Goal: Communication & Community: Answer question/provide support

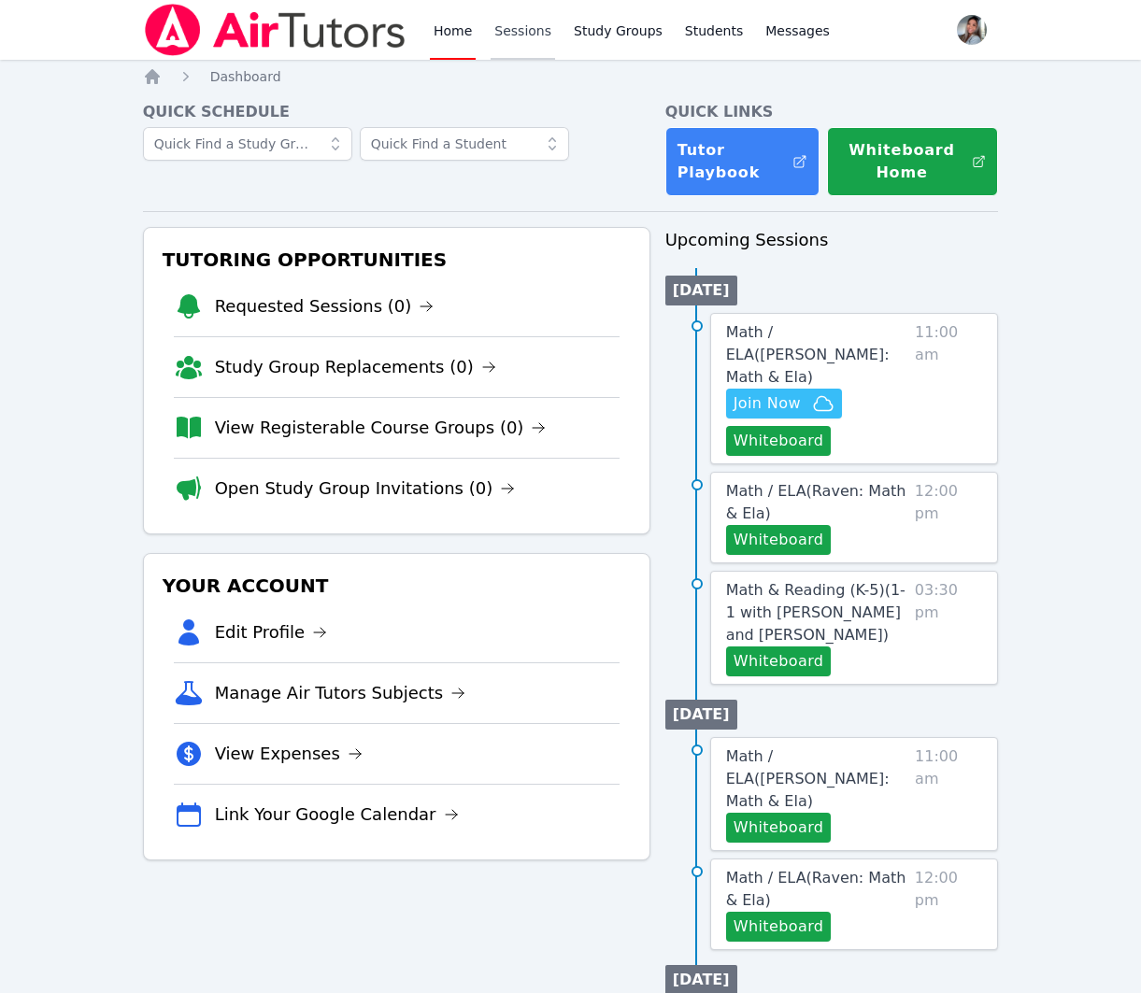
click at [531, 34] on link "Sessions" at bounding box center [523, 30] width 64 height 60
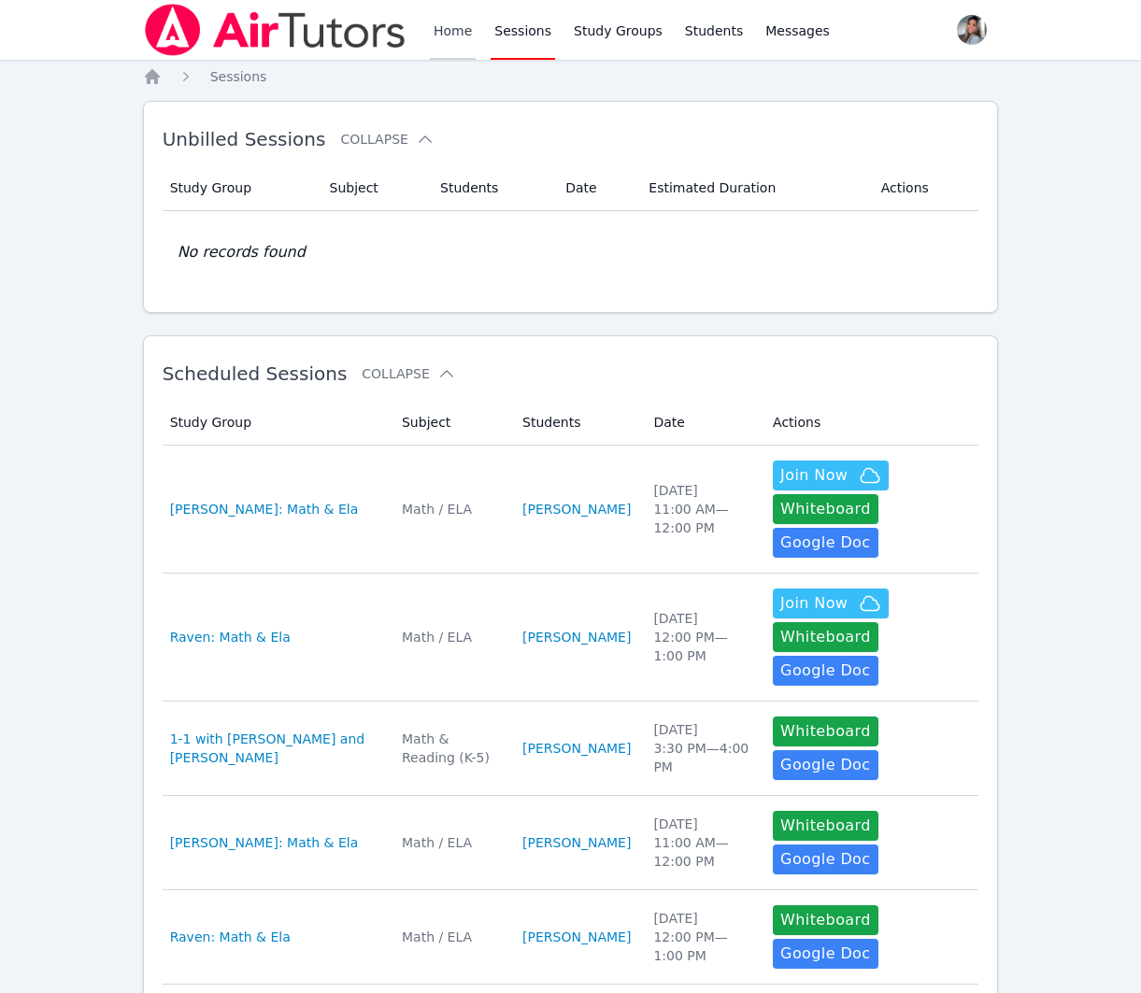
click at [455, 34] on link "Home" at bounding box center [453, 30] width 46 height 60
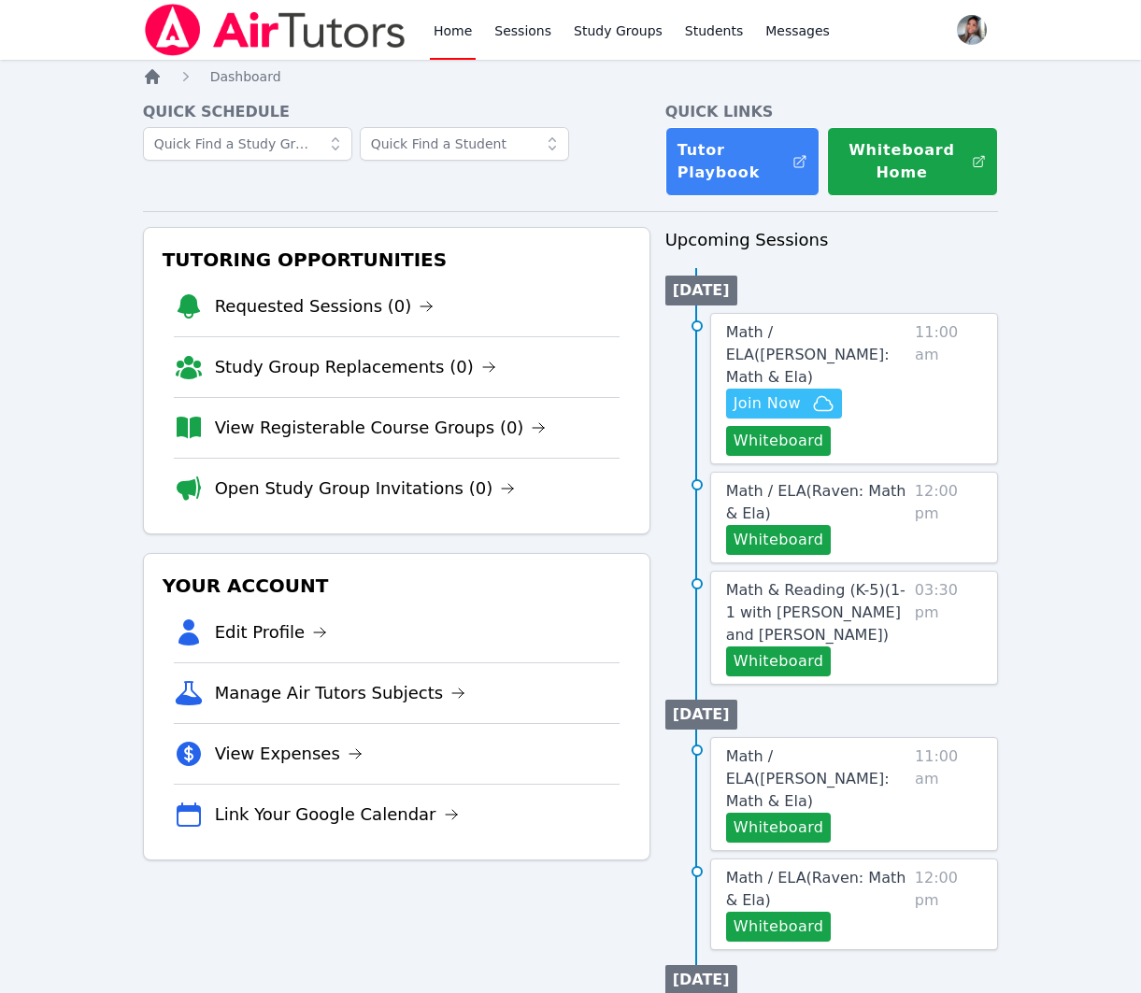
click at [150, 81] on icon "Breadcrumb" at bounding box center [152, 76] width 15 height 15
click at [529, 40] on link "Sessions" at bounding box center [523, 30] width 64 height 60
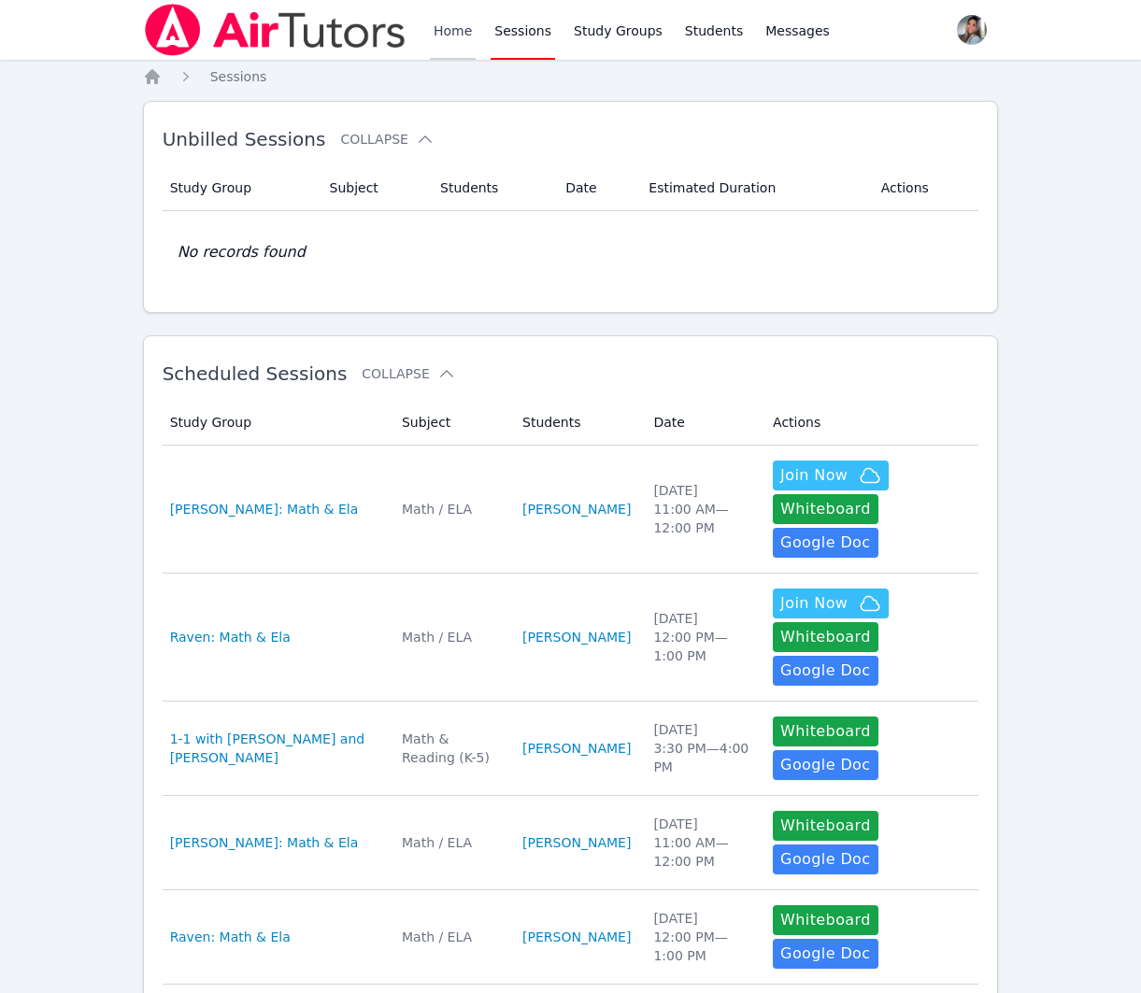
click at [464, 37] on link "Home" at bounding box center [453, 30] width 46 height 60
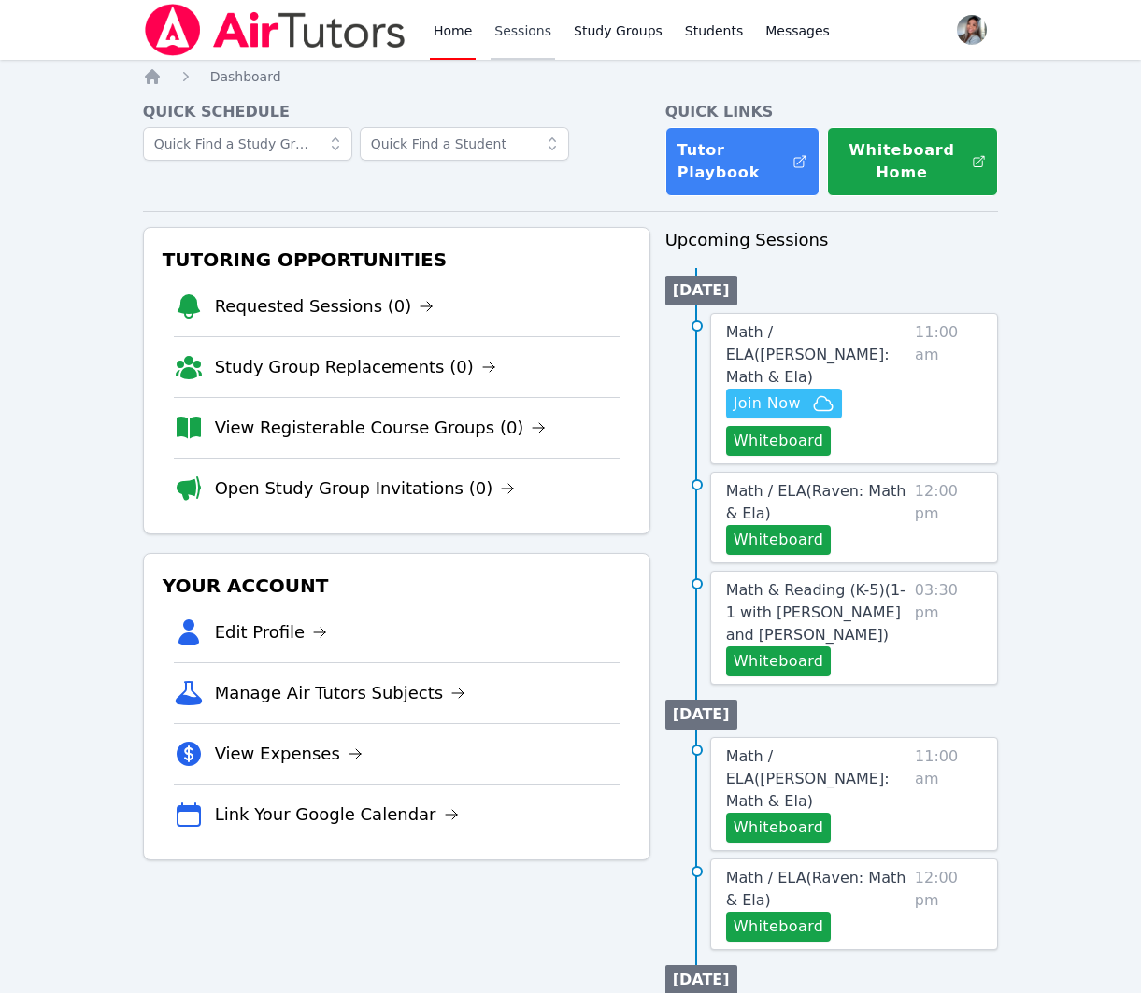
click at [536, 30] on link "Sessions" at bounding box center [523, 30] width 64 height 60
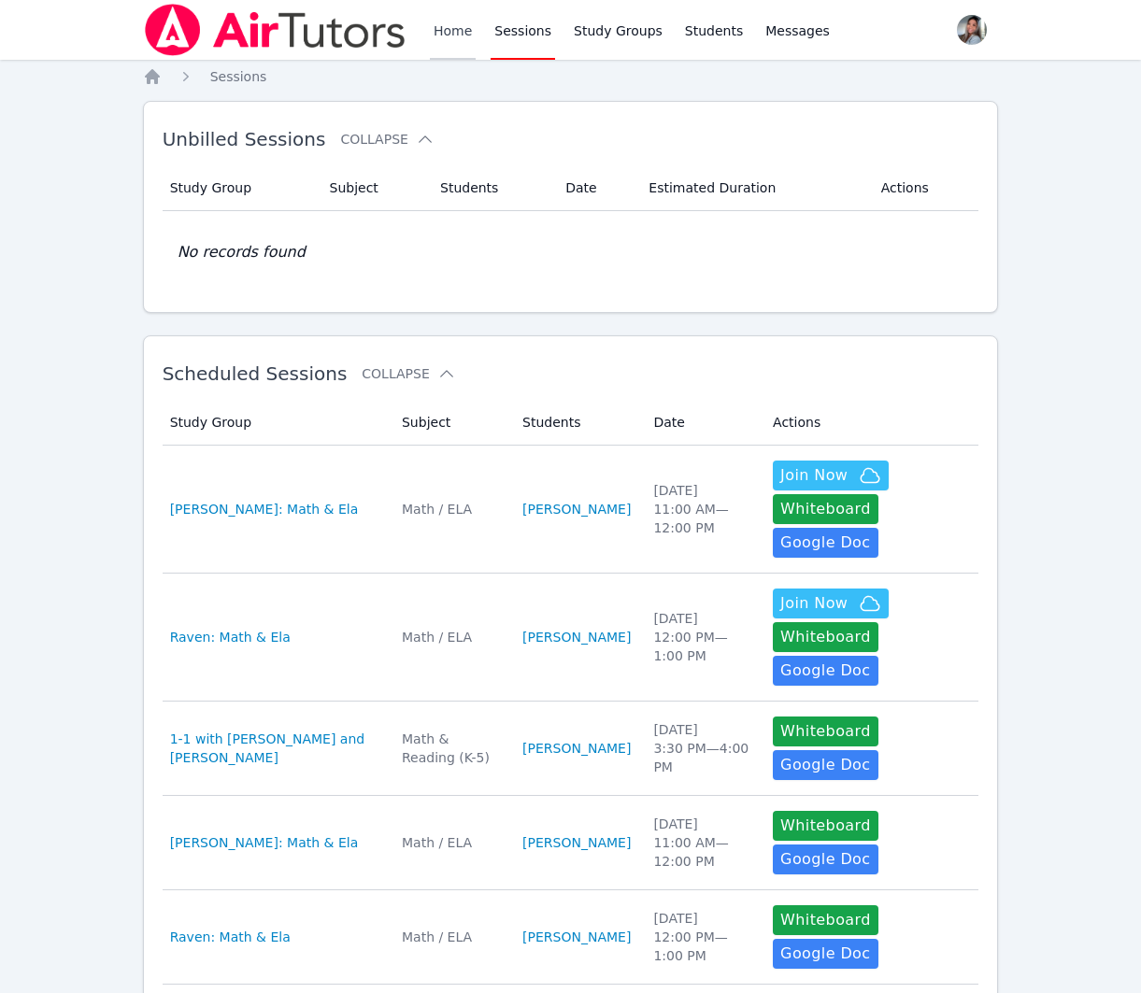
click at [446, 21] on link "Home" at bounding box center [453, 30] width 46 height 60
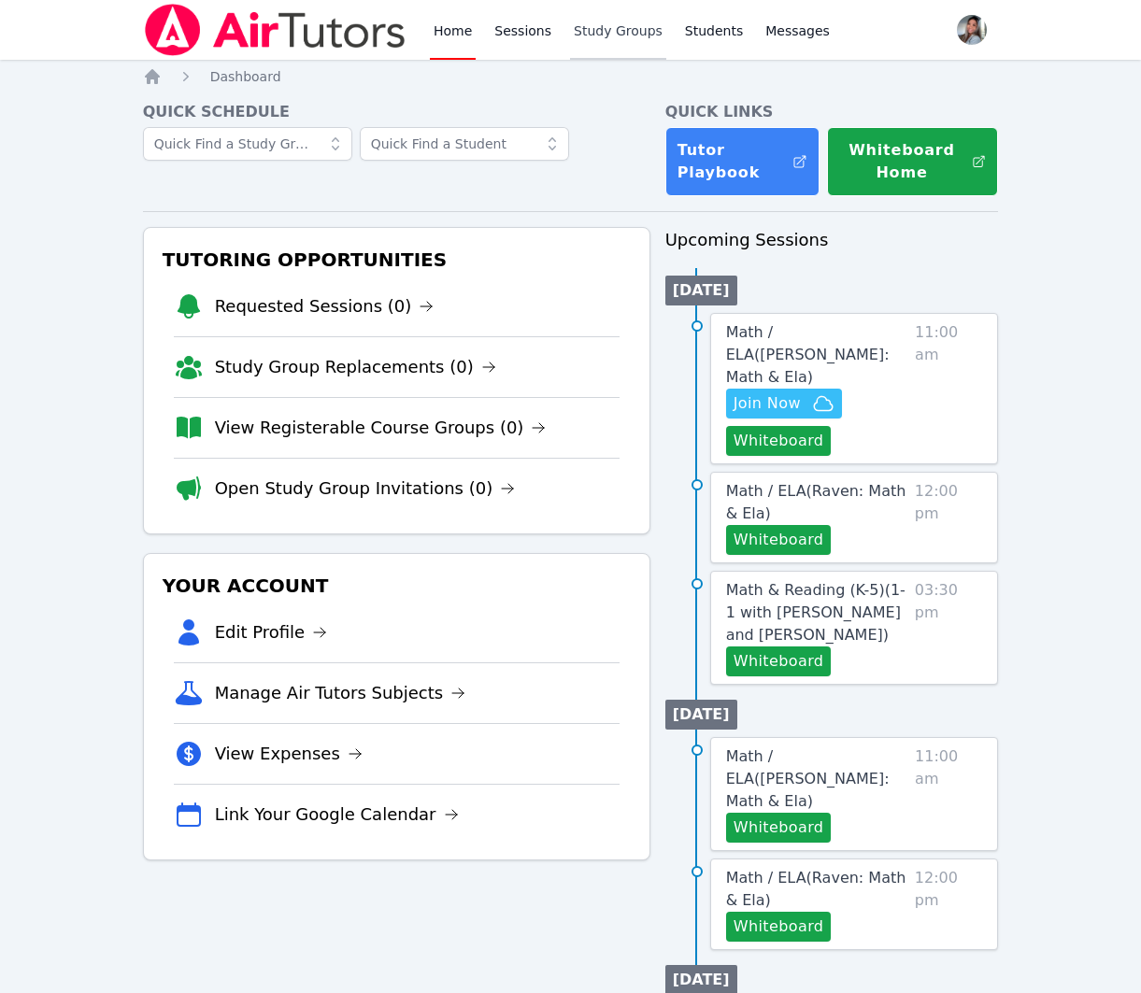
click at [632, 23] on link "Study Groups" at bounding box center [618, 30] width 96 height 60
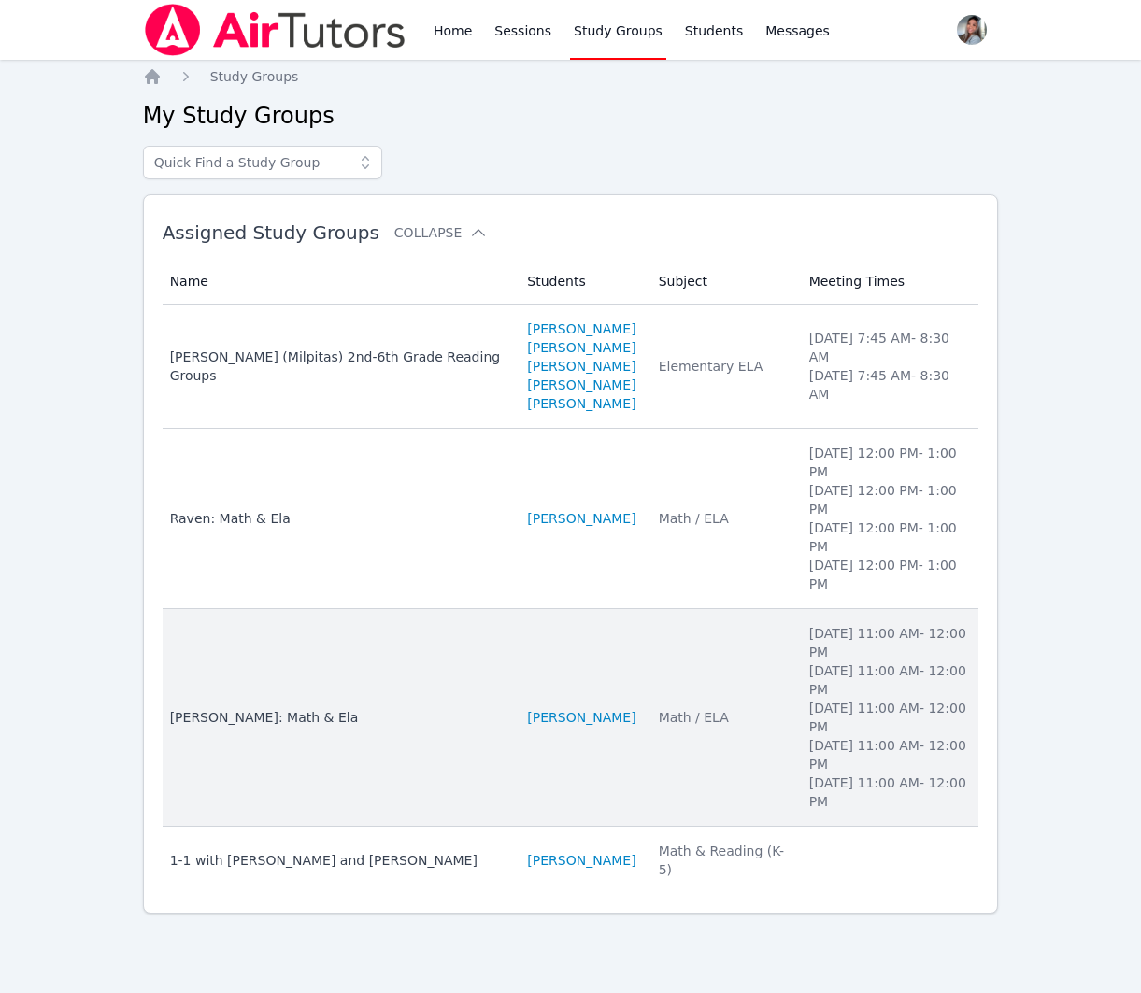
click at [633, 743] on td "Students SACARIANA CHARLEY" at bounding box center [581, 718] width 131 height 218
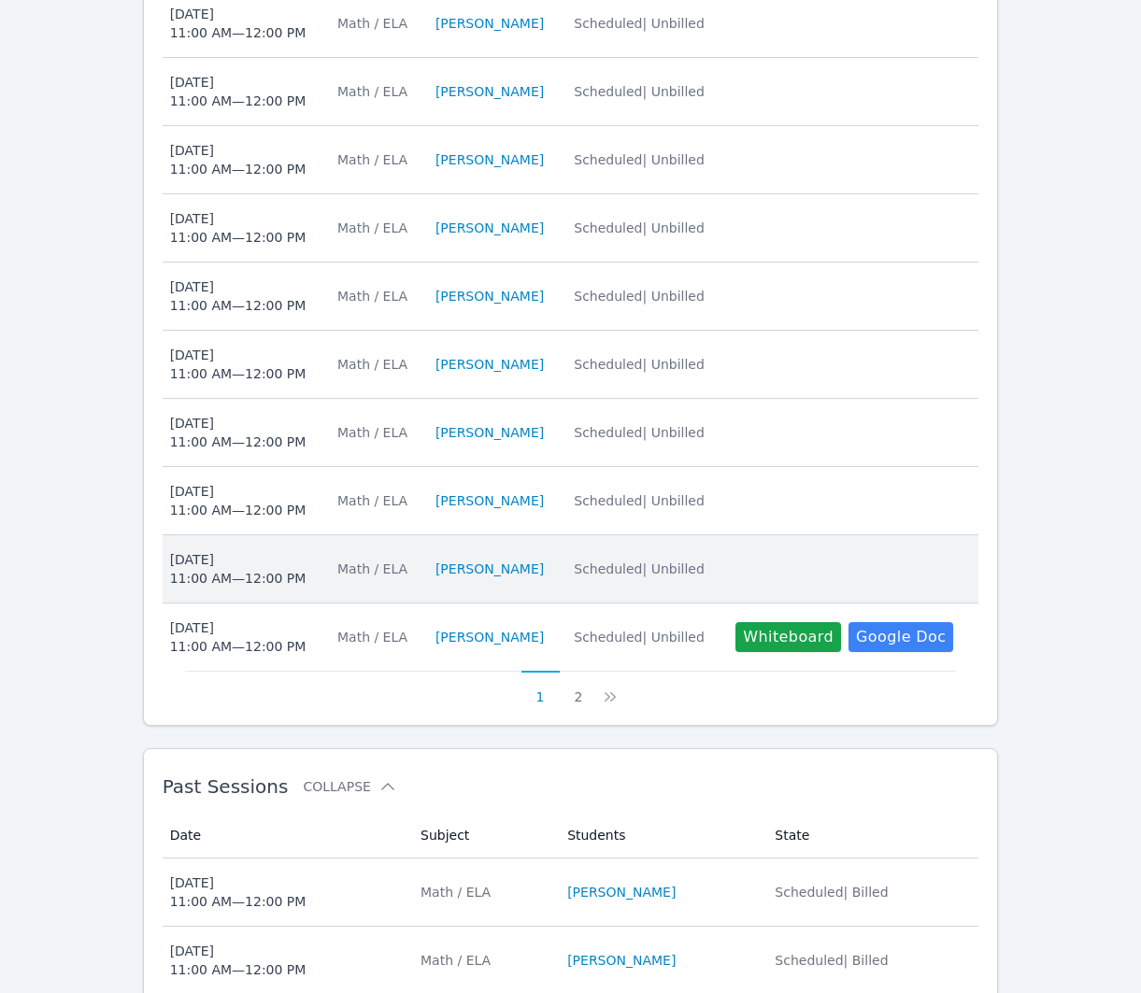
scroll to position [1007, 0]
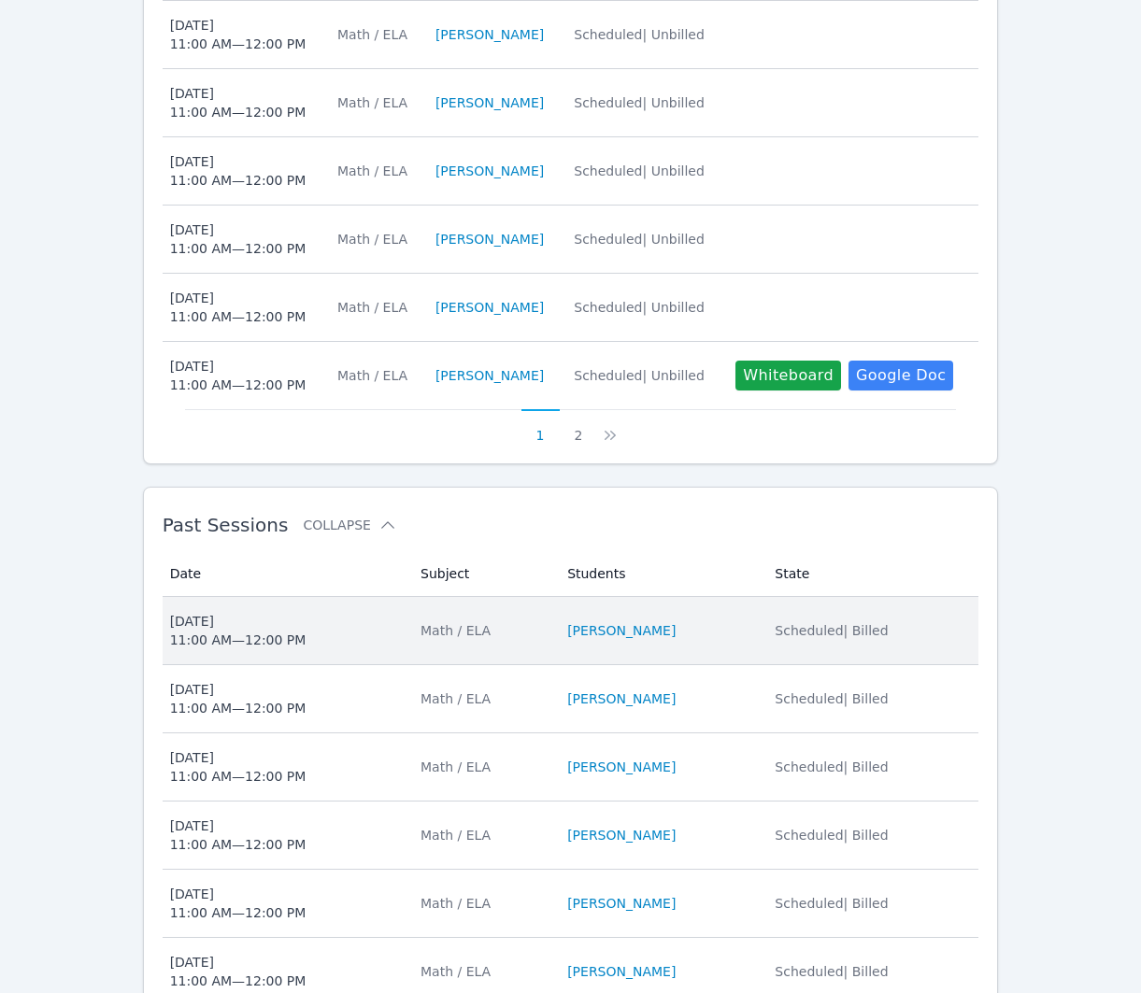
click at [749, 638] on li "[PERSON_NAME]" at bounding box center [659, 631] width 185 height 19
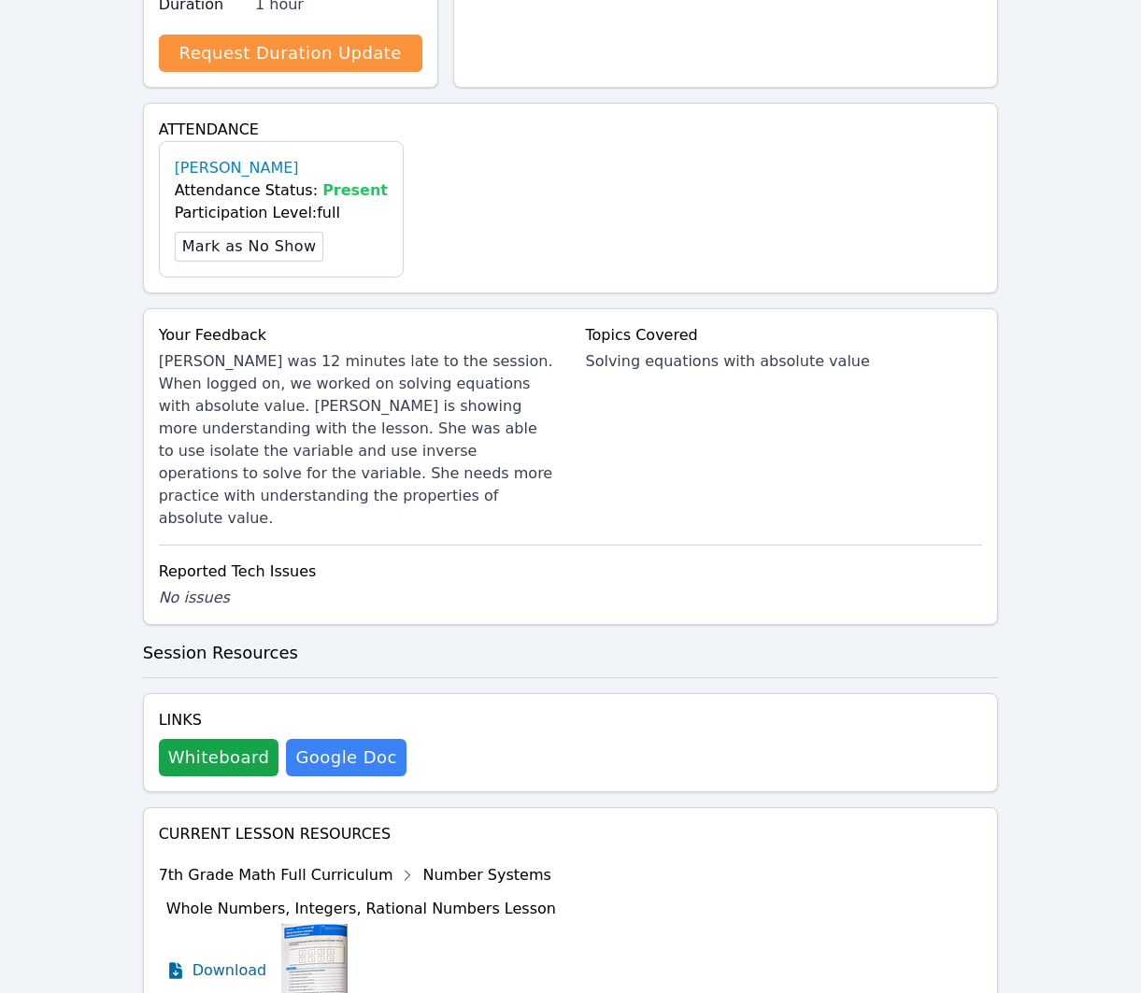
scroll to position [596, 0]
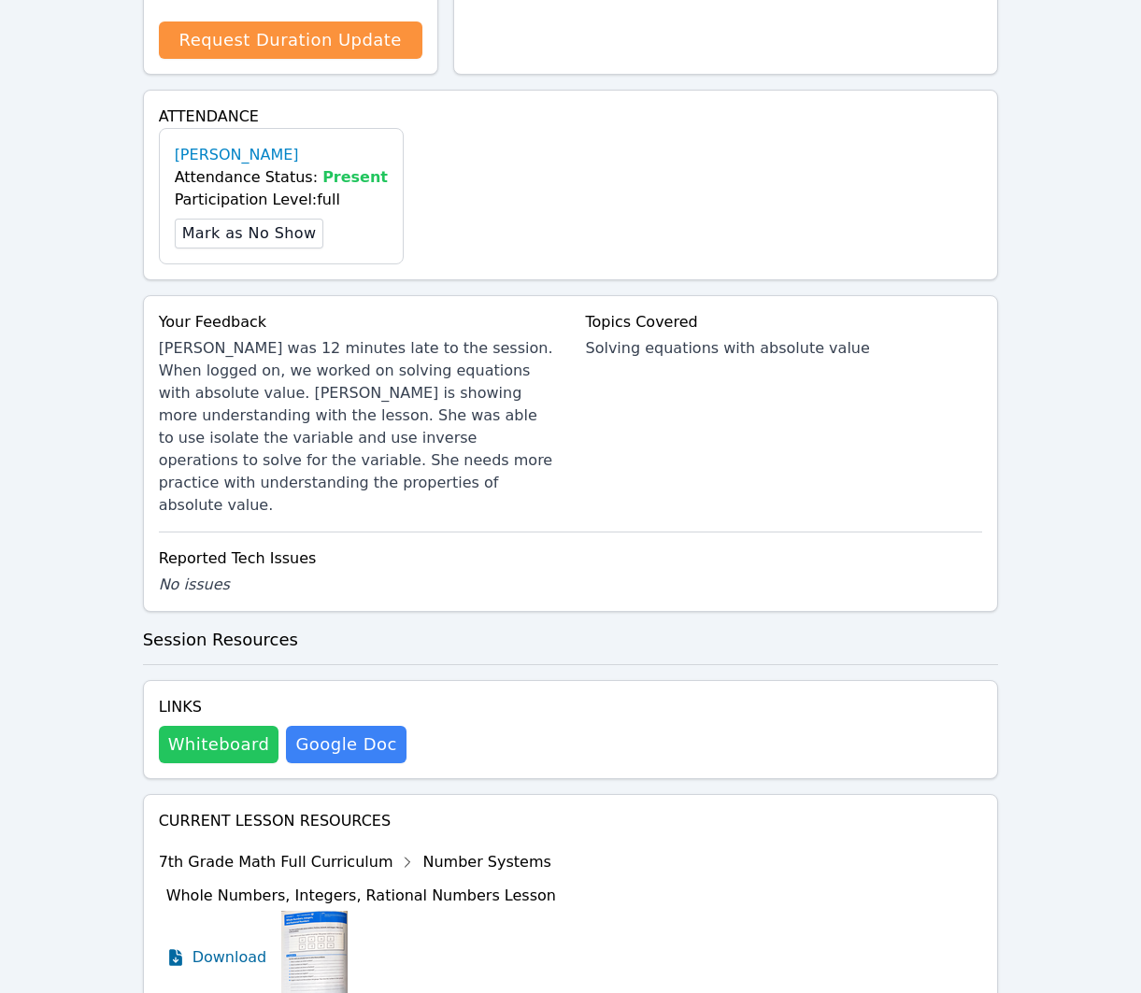
click at [224, 726] on button "Whiteboard" at bounding box center [219, 744] width 121 height 37
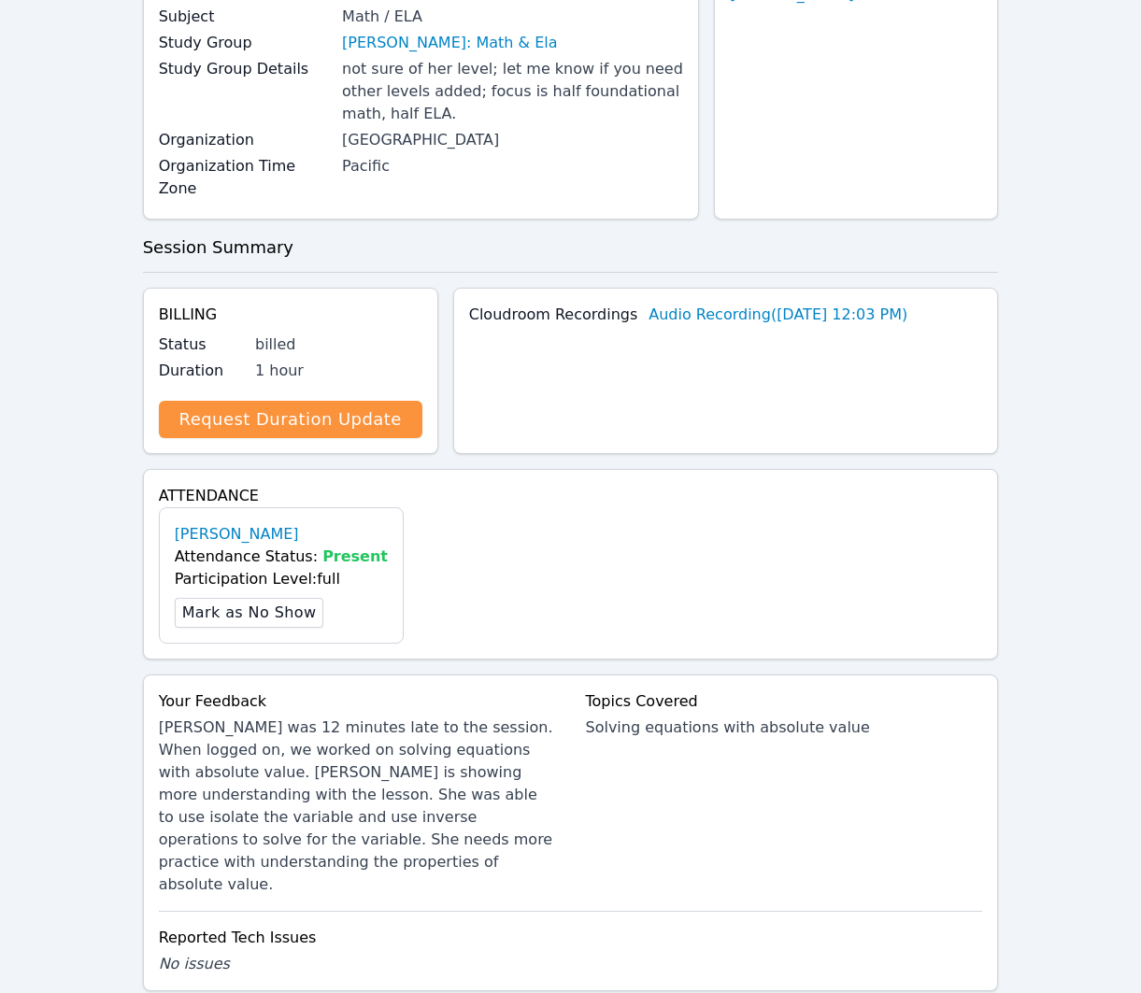
scroll to position [0, 0]
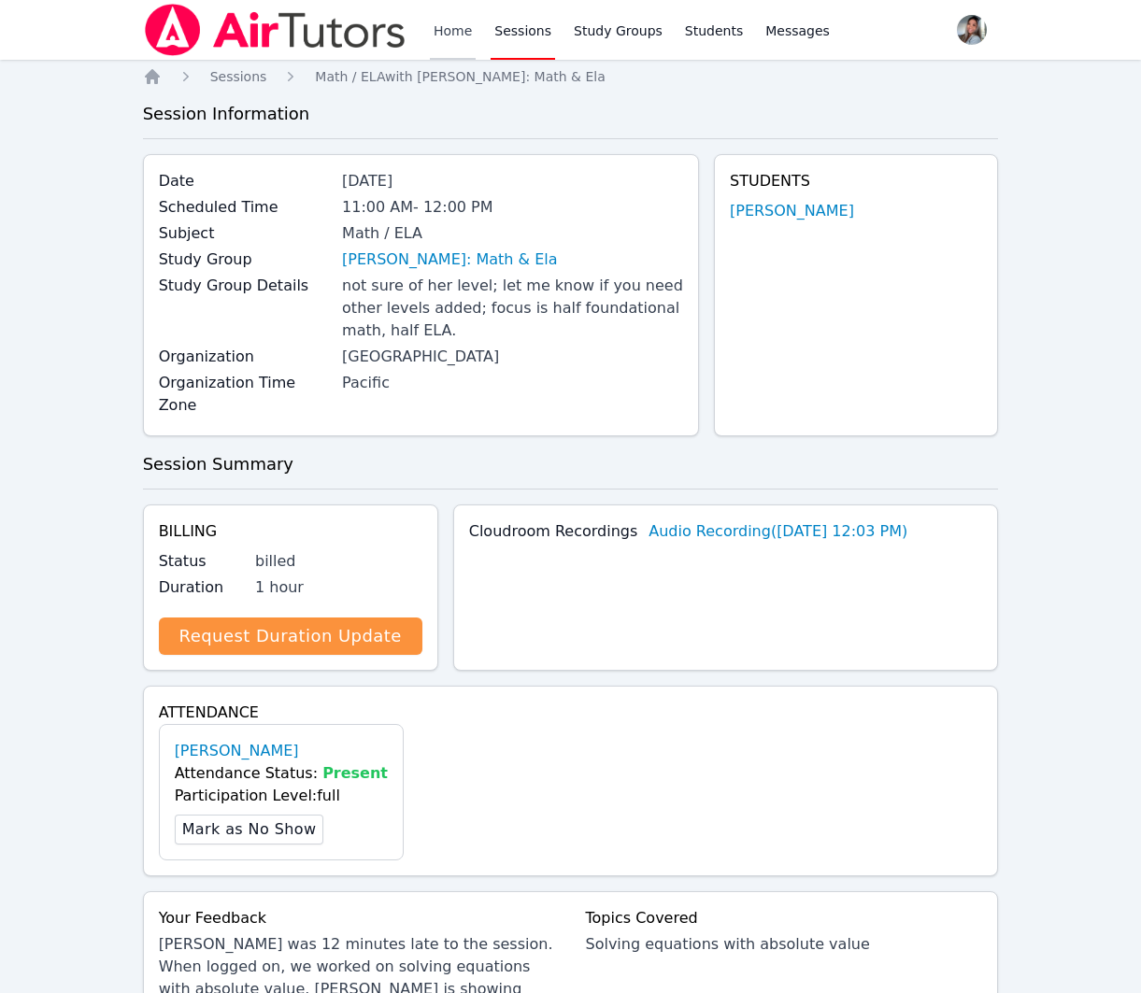
click at [450, 32] on link "Home" at bounding box center [453, 30] width 46 height 60
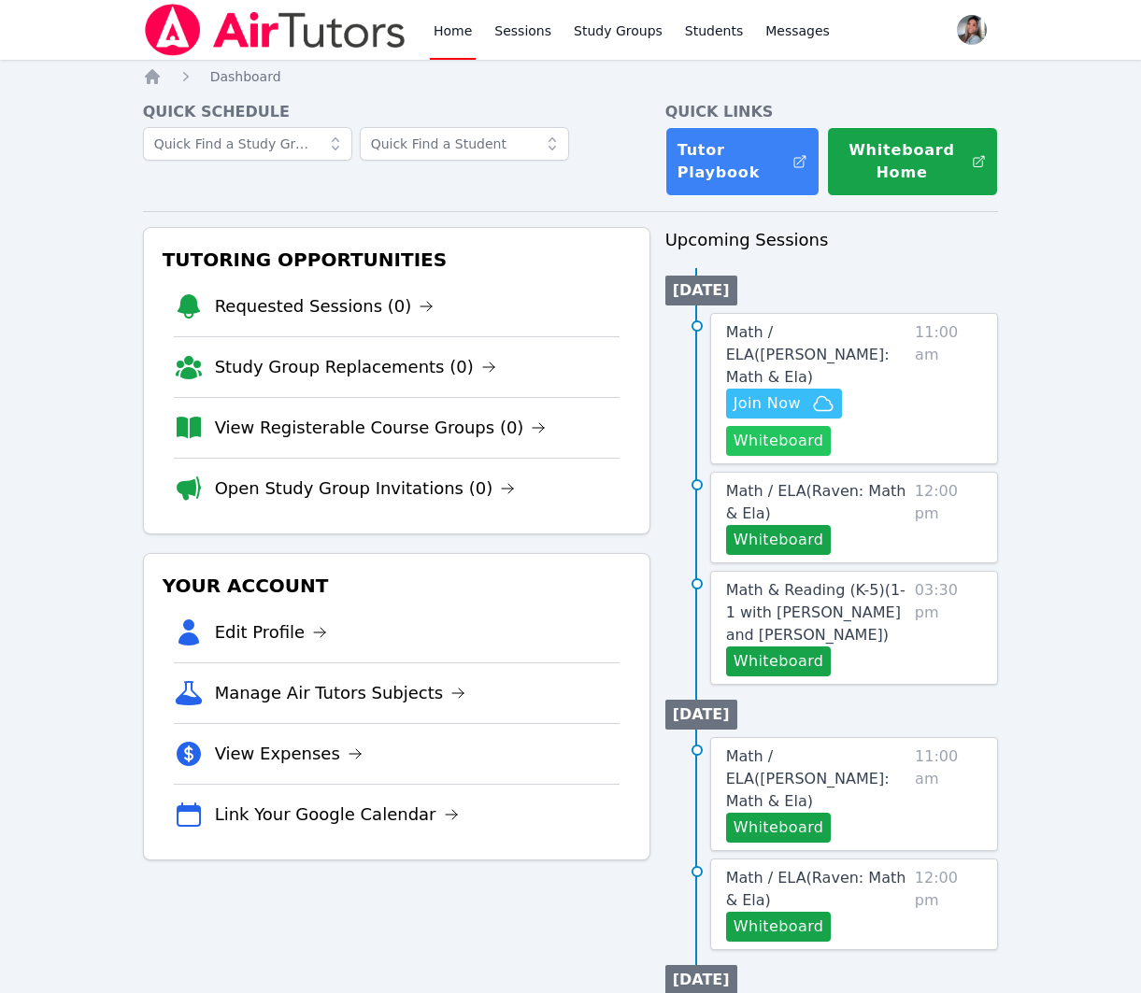
click at [761, 426] on button "Whiteboard" at bounding box center [779, 441] width 106 height 30
click at [804, 393] on span "Join Now" at bounding box center [784, 404] width 101 height 22
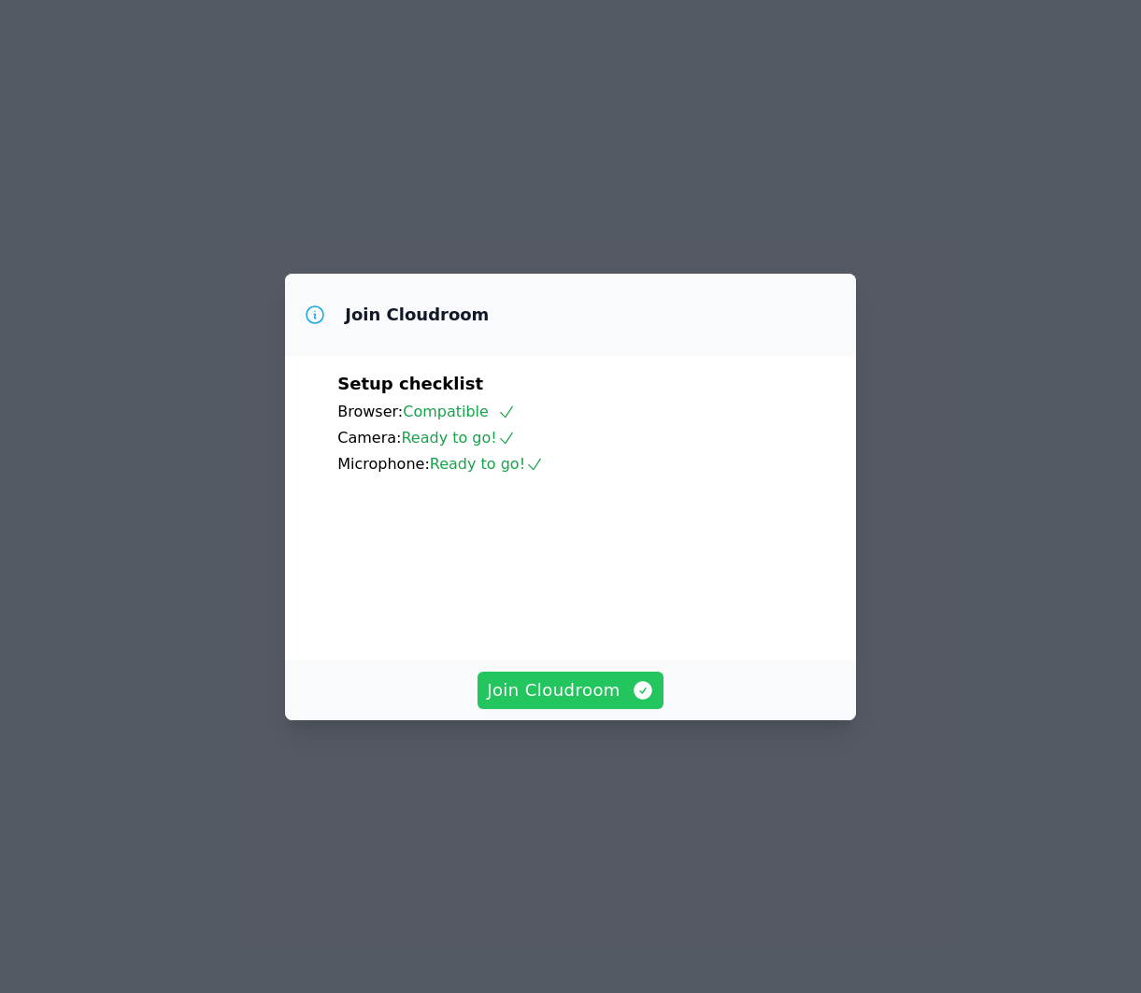
click at [535, 704] on span "Join Cloudroom" at bounding box center [570, 691] width 167 height 26
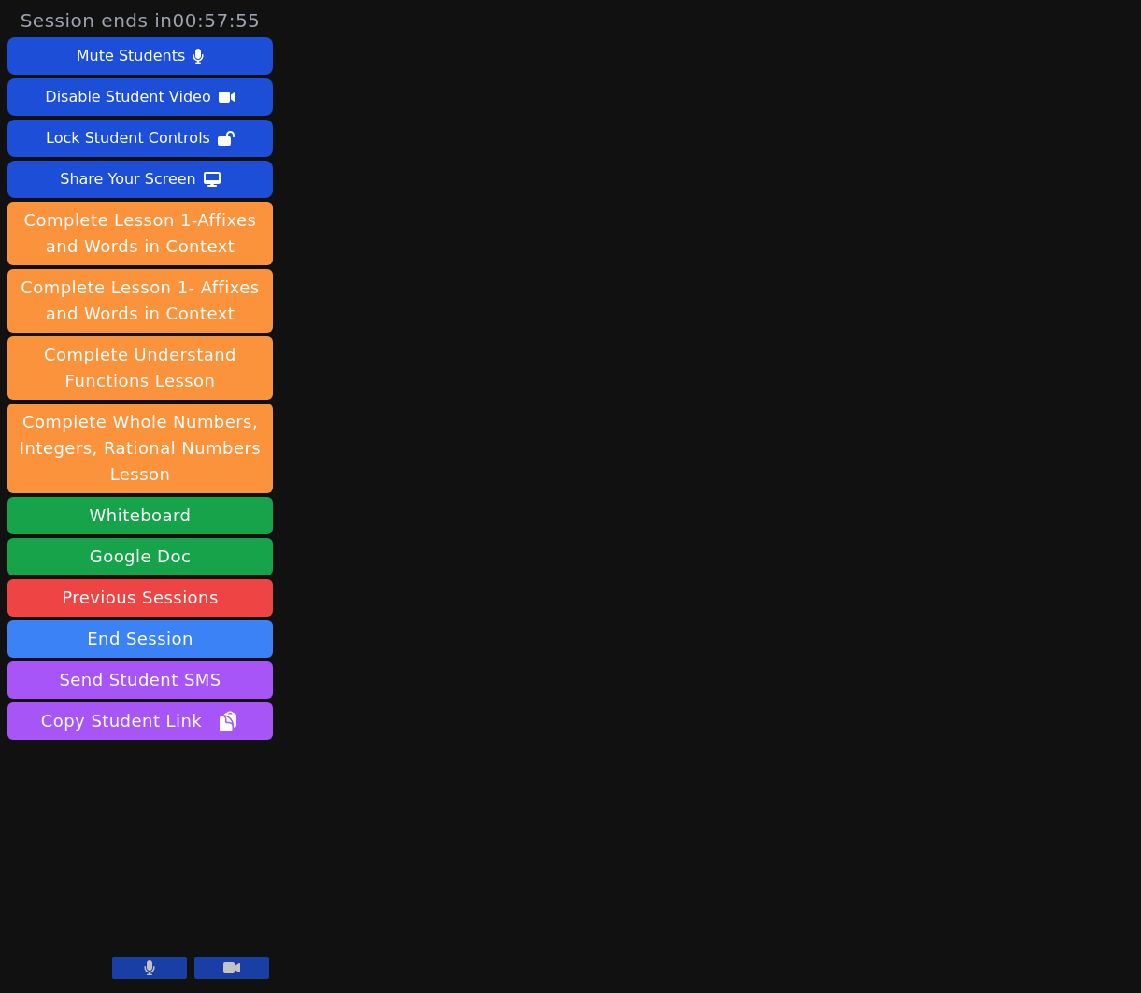
click at [150, 974] on icon at bounding box center [149, 968] width 11 height 15
click at [150, 974] on icon at bounding box center [149, 968] width 19 height 15
click at [150, 971] on icon at bounding box center [149, 968] width 11 height 15
click at [187, 676] on button "Send Student SMS" at bounding box center [139, 680] width 265 height 37
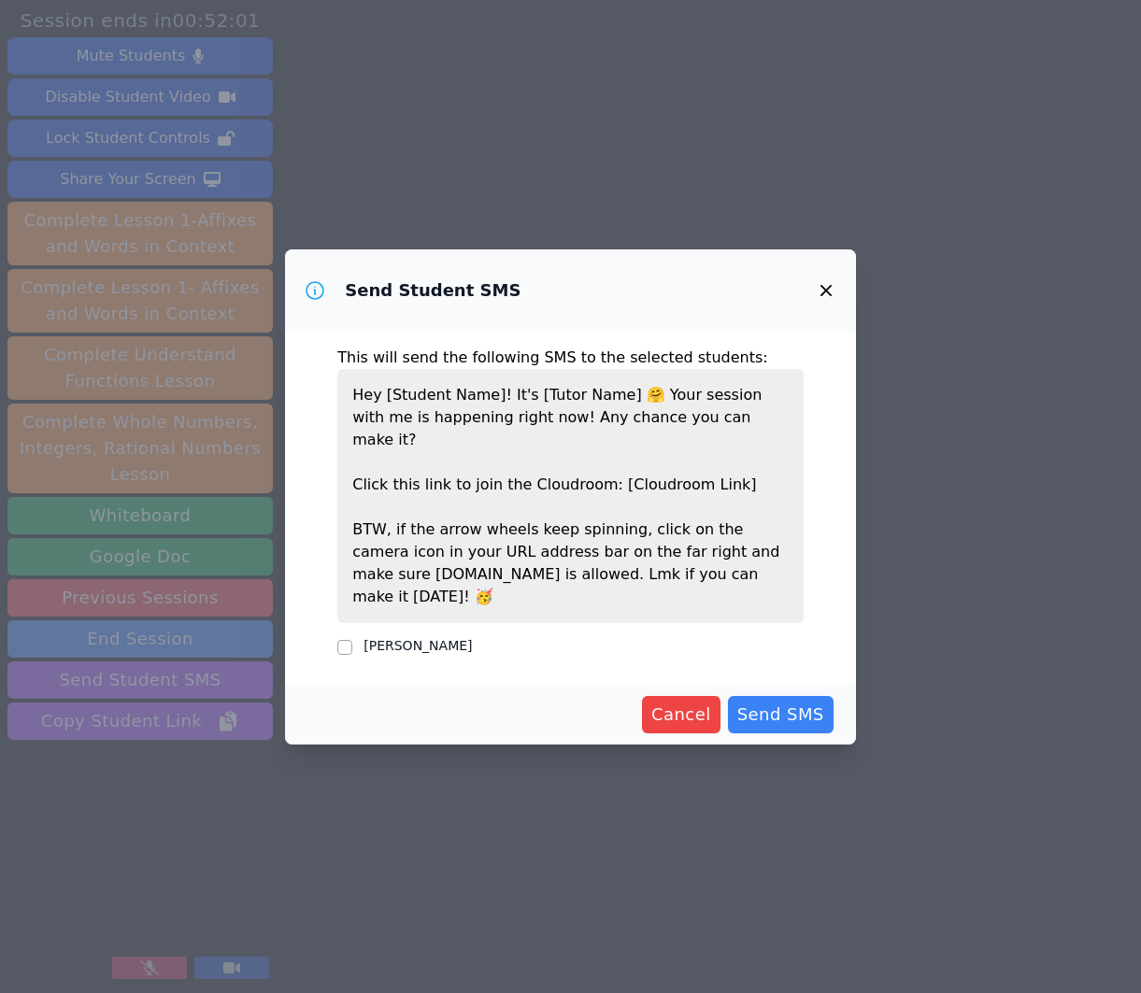
click at [448, 636] on div "SACARIANA CHARLEY" at bounding box center [570, 647] width 466 height 22
click at [329, 626] on div "This will send the following SMS to the selected students: Hey [Student Name]! …" at bounding box center [570, 508] width 571 height 353
click at [348, 640] on input "[PERSON_NAME]" at bounding box center [344, 647] width 15 height 15
checkbox input "true"
click at [807, 702] on span "Send SMS" at bounding box center [780, 715] width 87 height 26
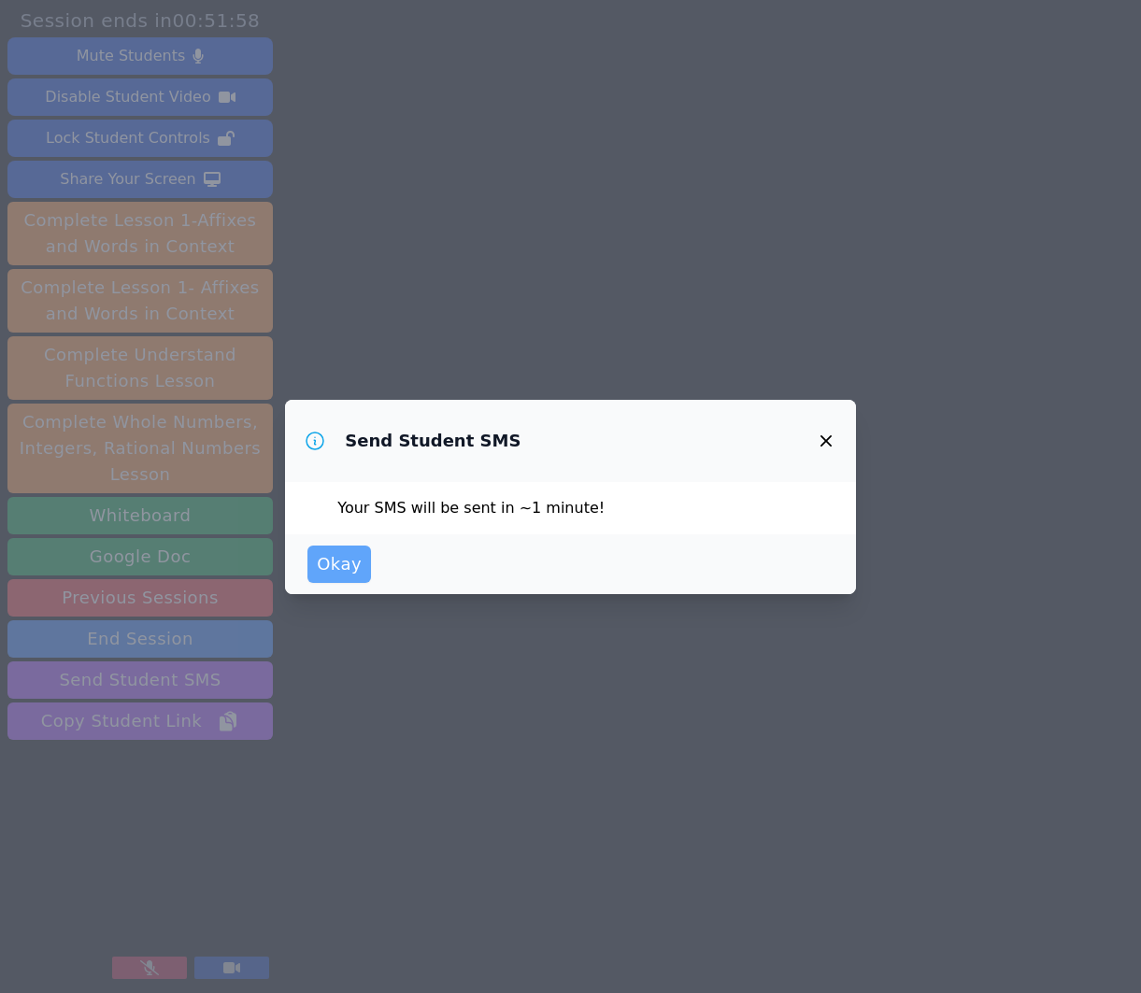
click at [324, 561] on span "Okay" at bounding box center [339, 564] width 45 height 26
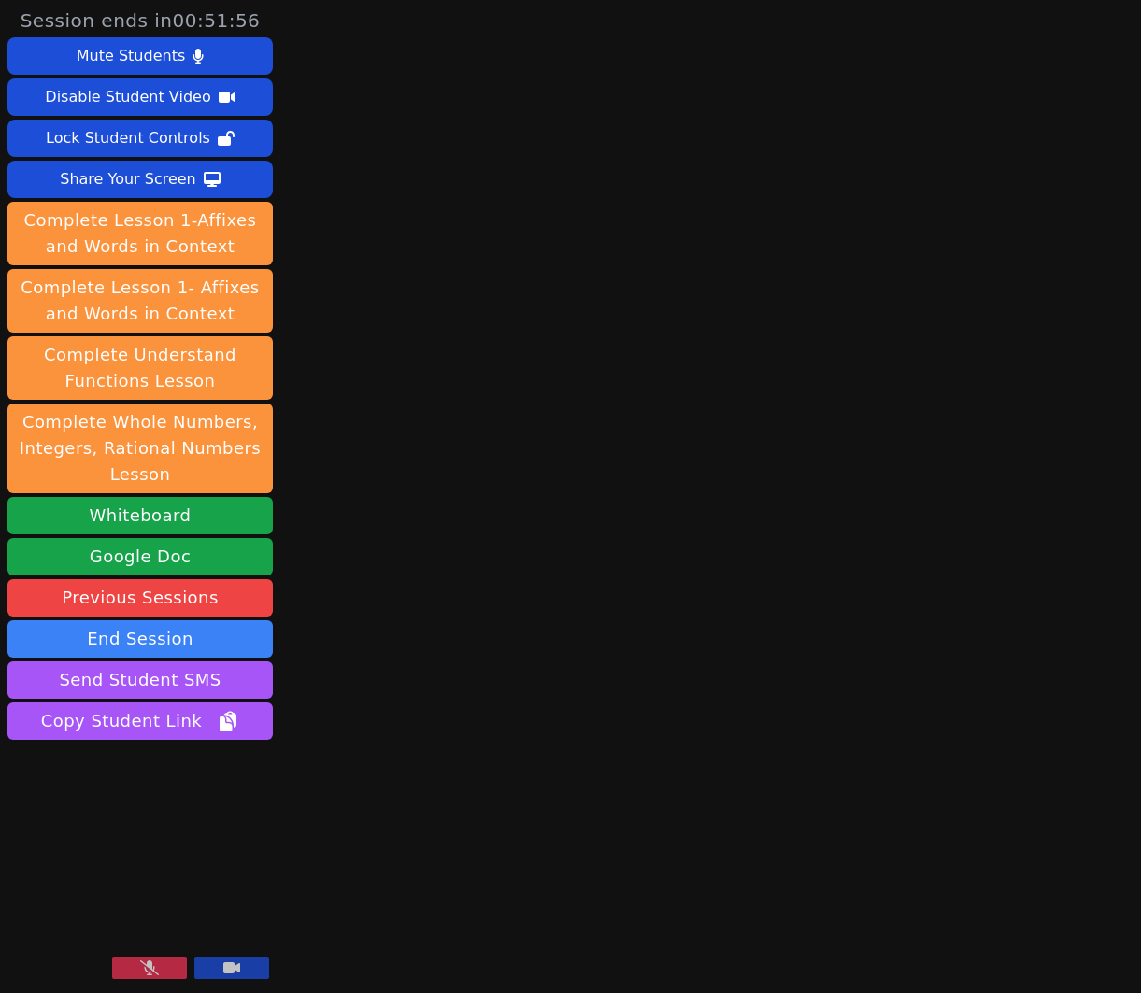
click at [135, 969] on button at bounding box center [149, 968] width 75 height 22
click at [135, 182] on div "Share Your Screen" at bounding box center [128, 179] width 136 height 30
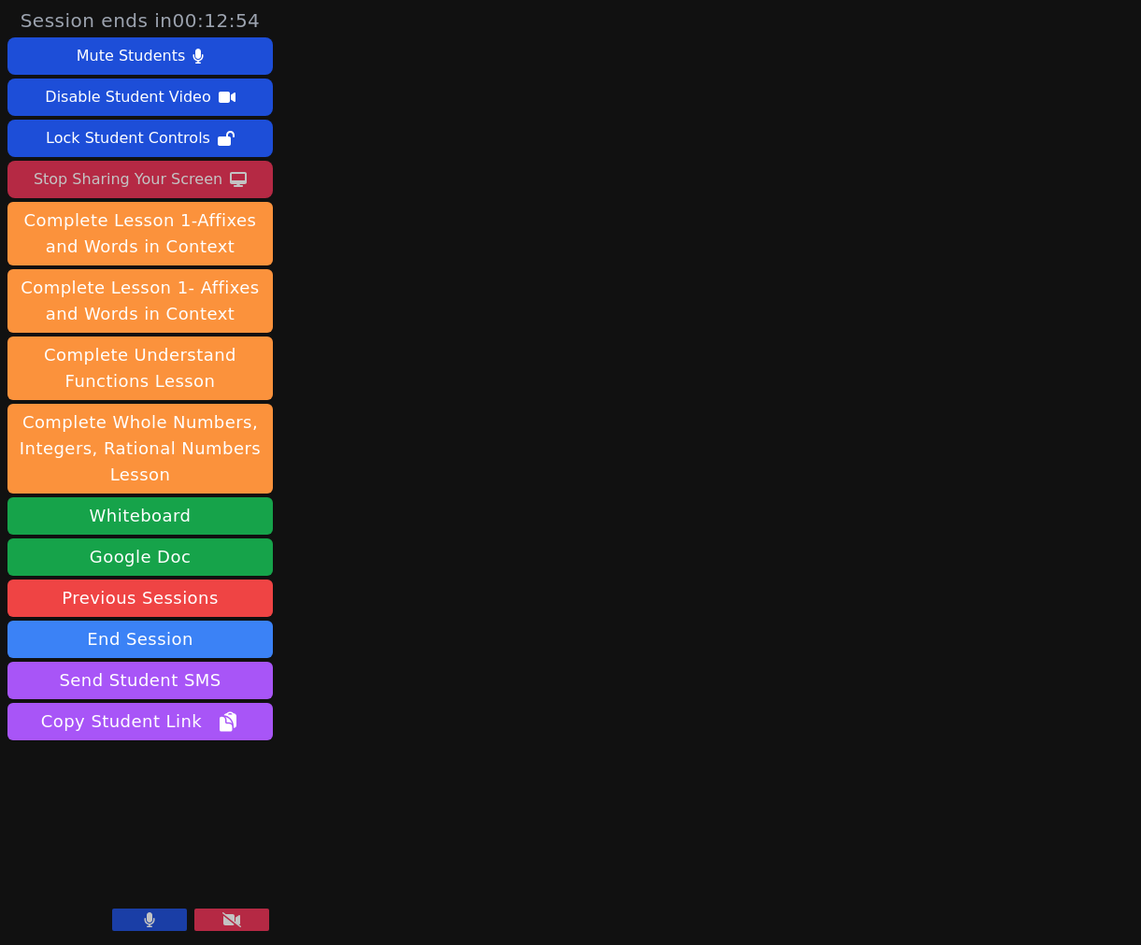
click at [179, 176] on div "Stop Sharing Your Screen" at bounding box center [128, 179] width 189 height 30
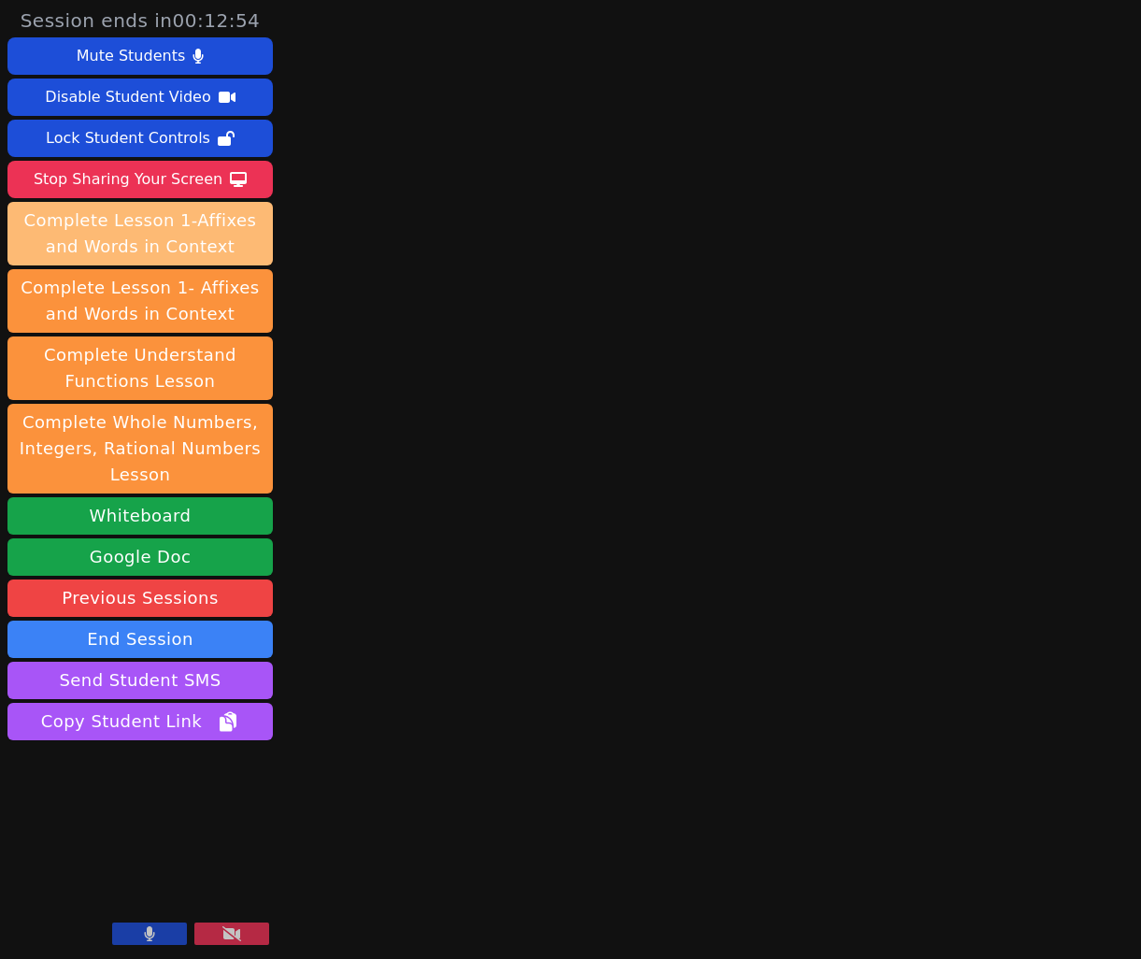
drag, startPoint x: 179, startPoint y: 176, endPoint x: 179, endPoint y: 204, distance: 28.0
click at [179, 204] on div "Mute Students Disable Student Video Lock Student Controls Stop Sharing Your Scr…" at bounding box center [139, 390] width 265 height 707
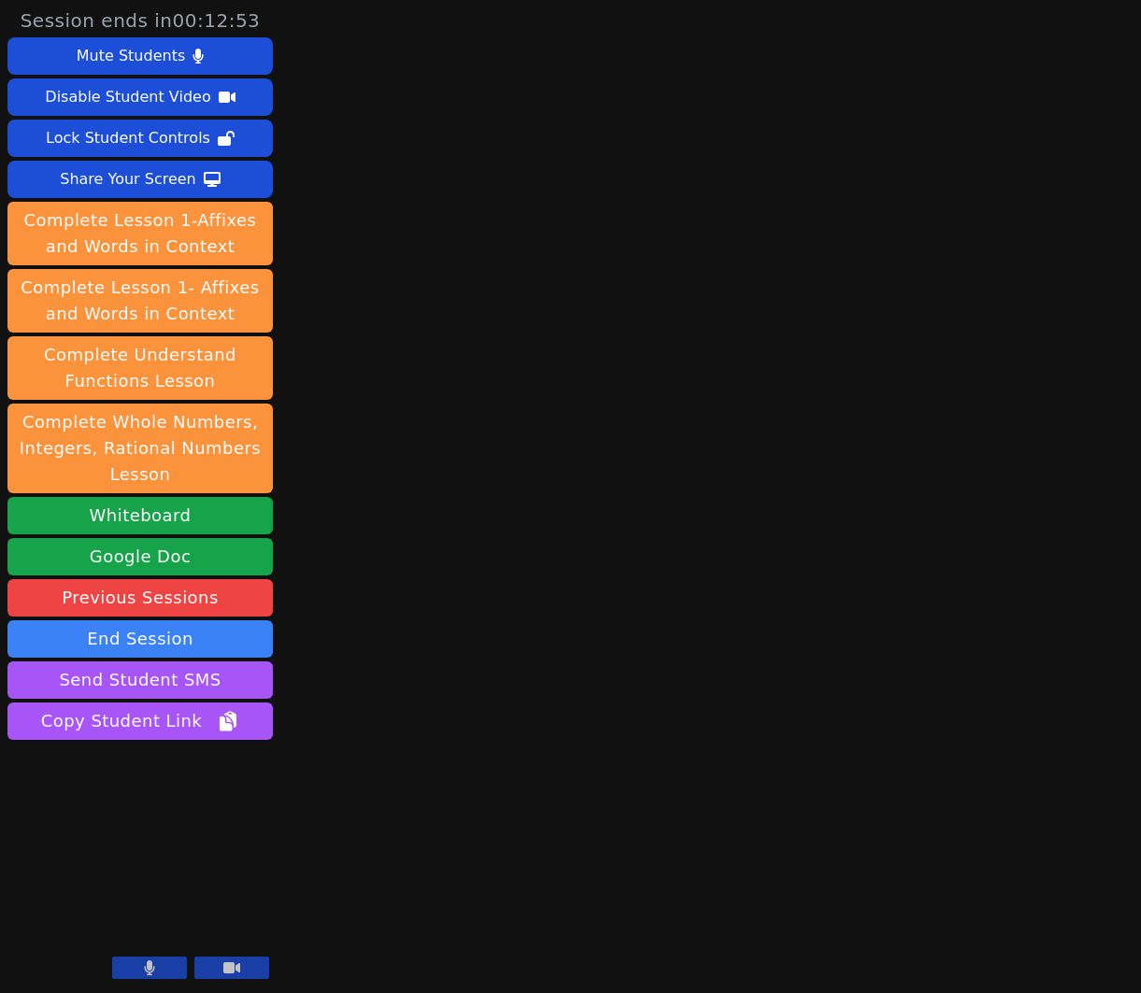
click at [150, 975] on icon at bounding box center [149, 968] width 11 height 15
click at [222, 640] on button "End Session" at bounding box center [139, 639] width 265 height 37
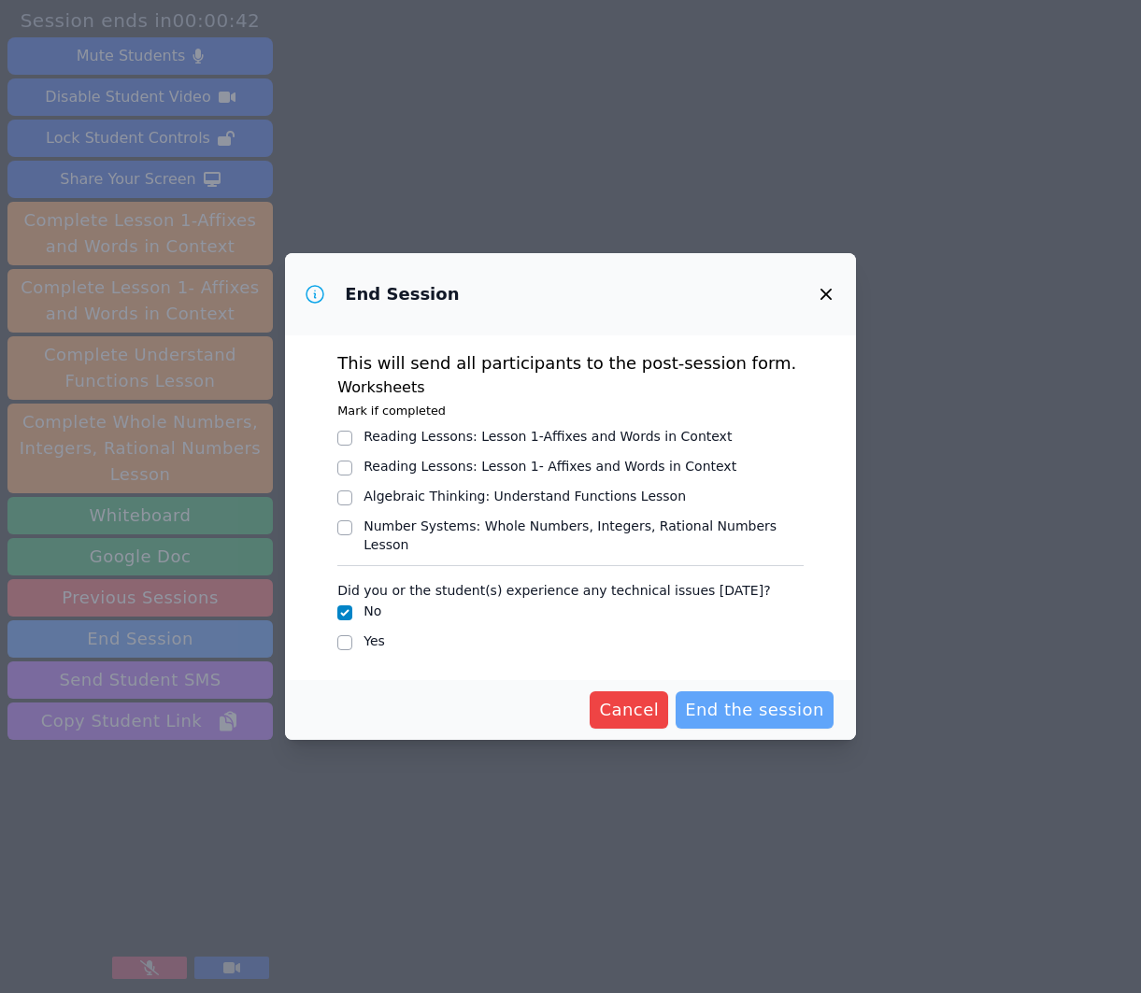
click at [783, 697] on span "End the session" at bounding box center [754, 710] width 139 height 26
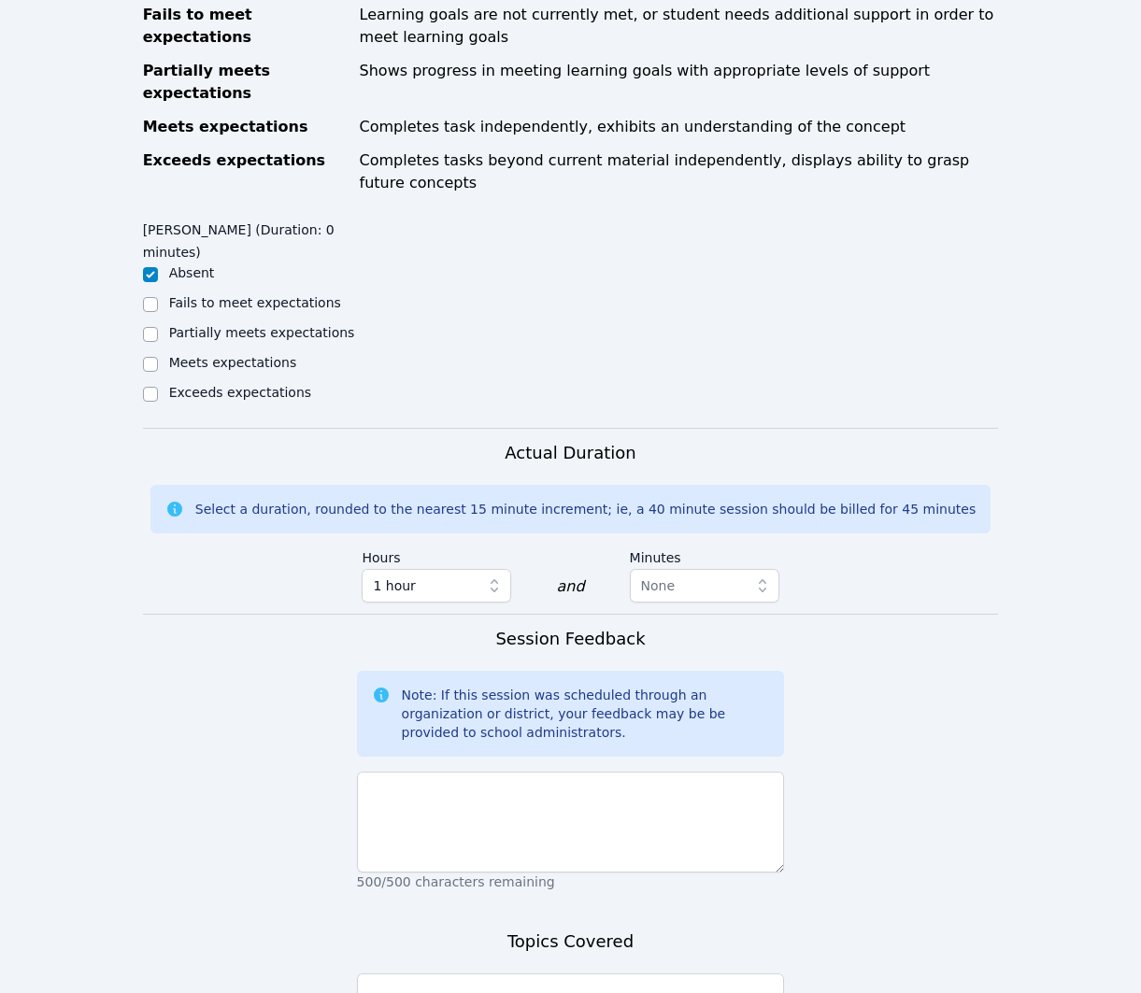
scroll to position [863, 0]
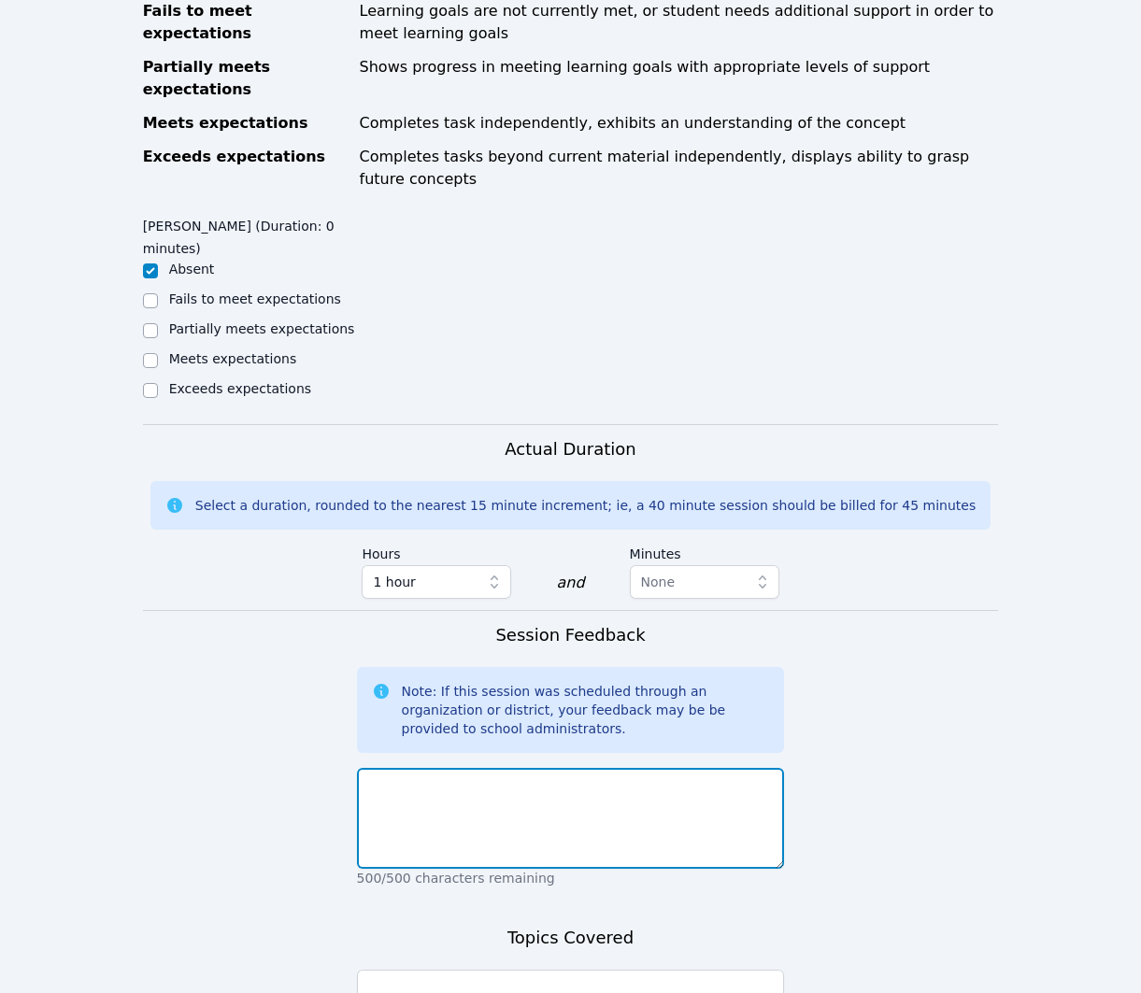
click at [701, 797] on textarea at bounding box center [571, 818] width 428 height 101
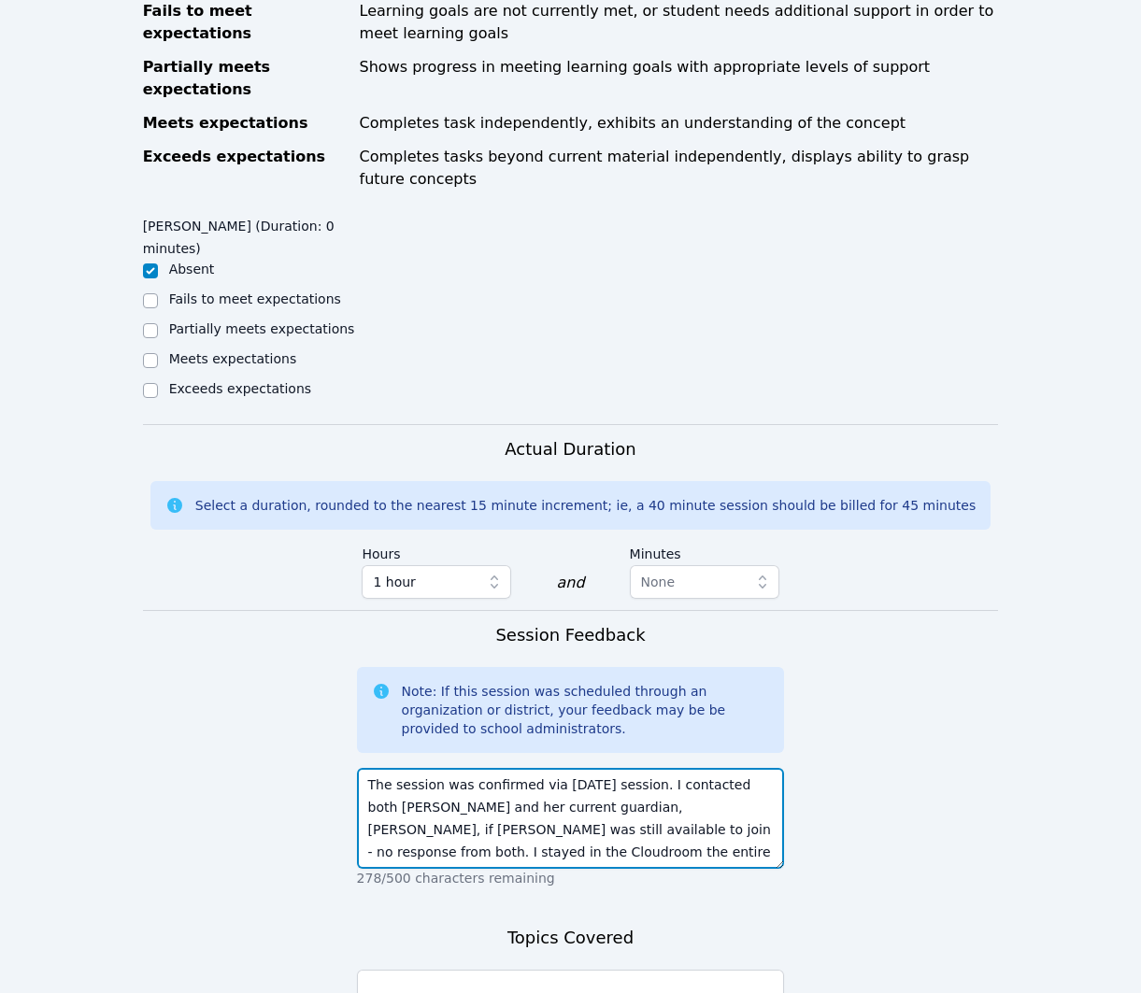
type textarea "The session was confirmed via yesterday's session. I contacted both Sacariana a…"
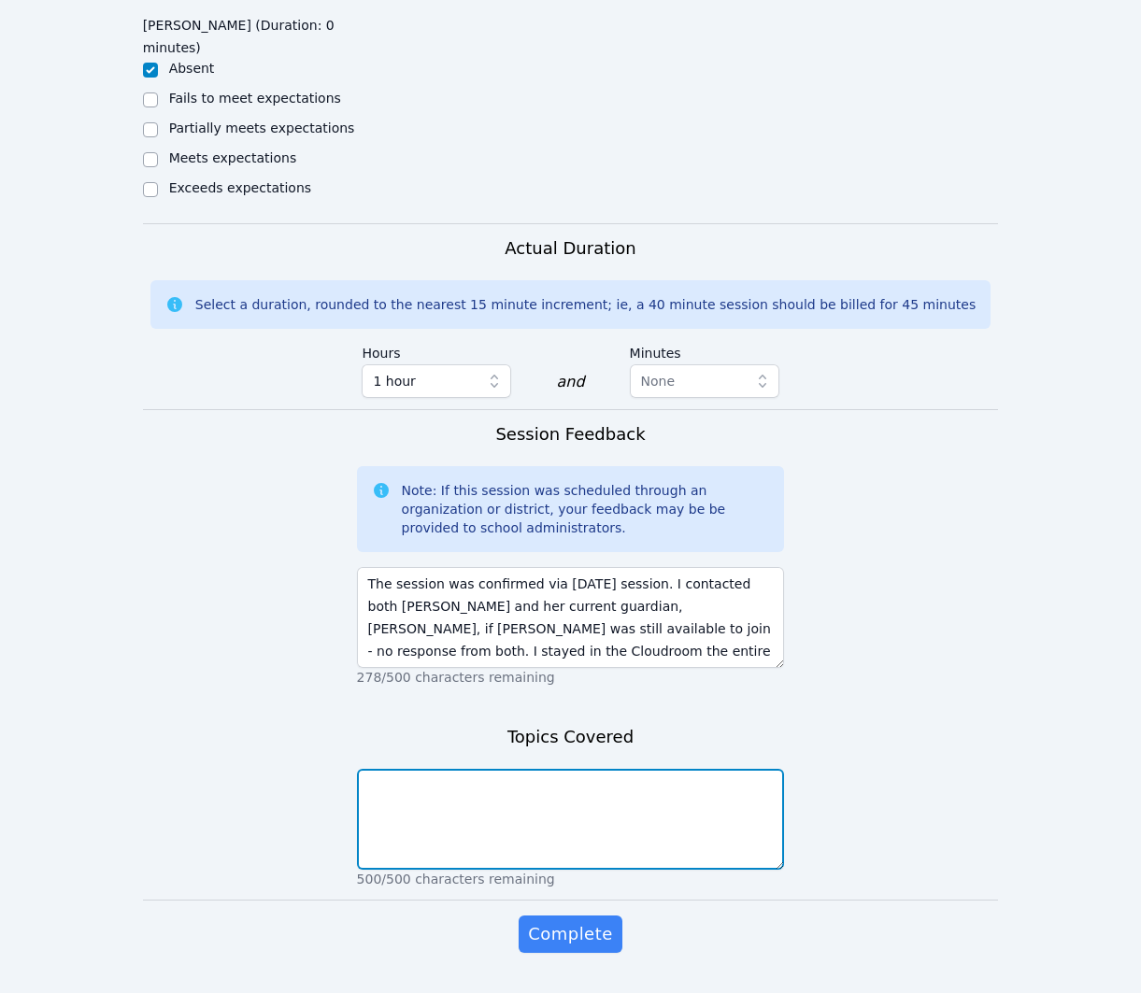
scroll to position [1068, 0]
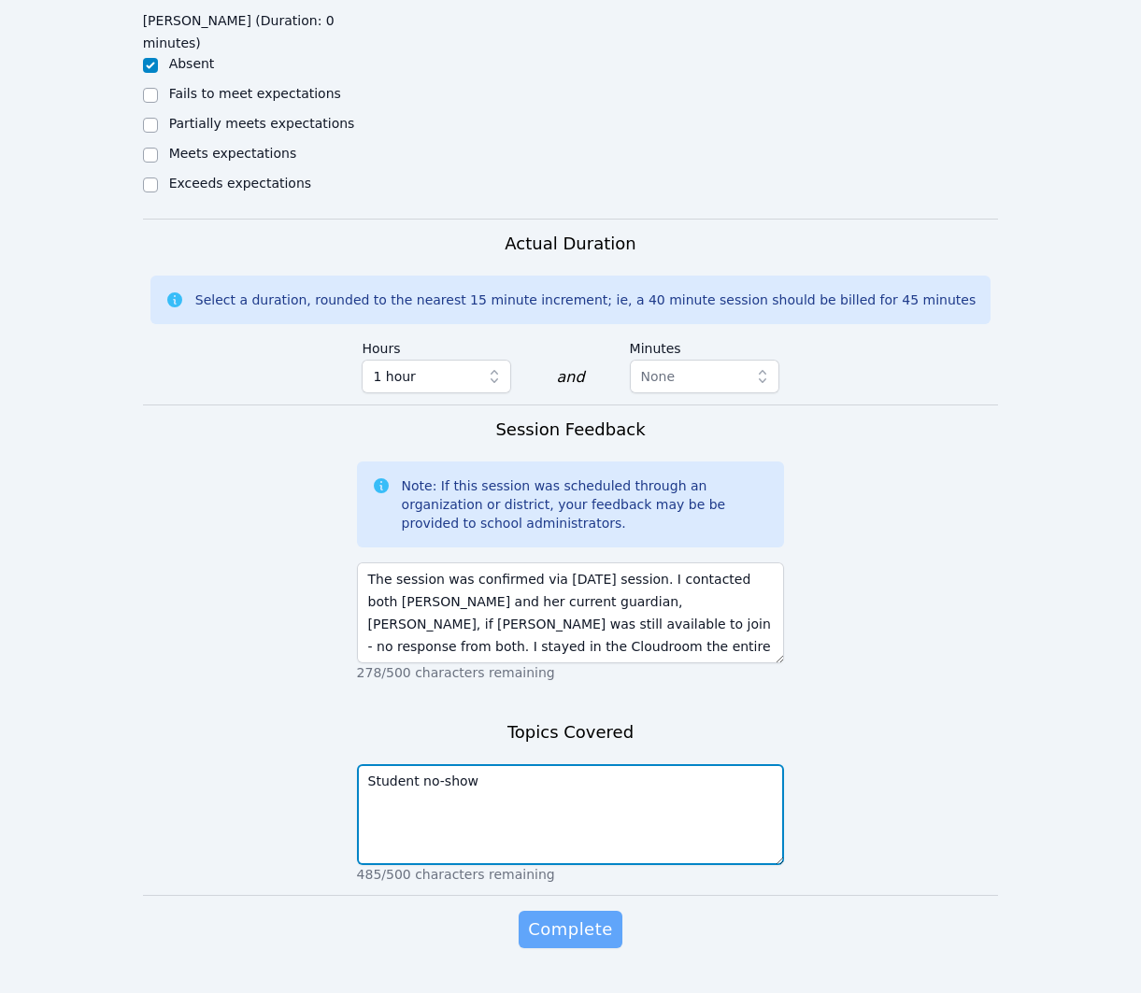
type textarea "Student no-show"
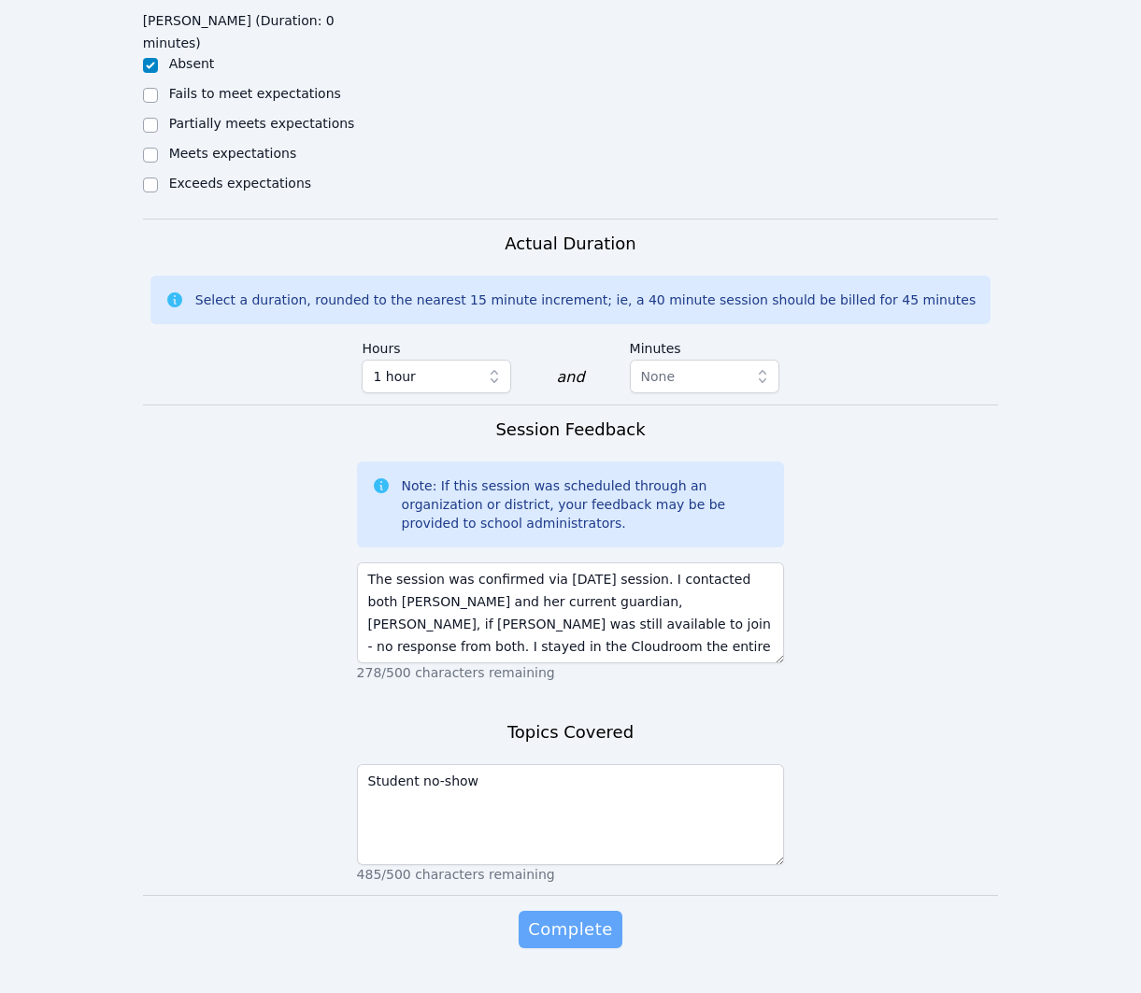
click at [580, 917] on span "Complete" at bounding box center [570, 930] width 84 height 26
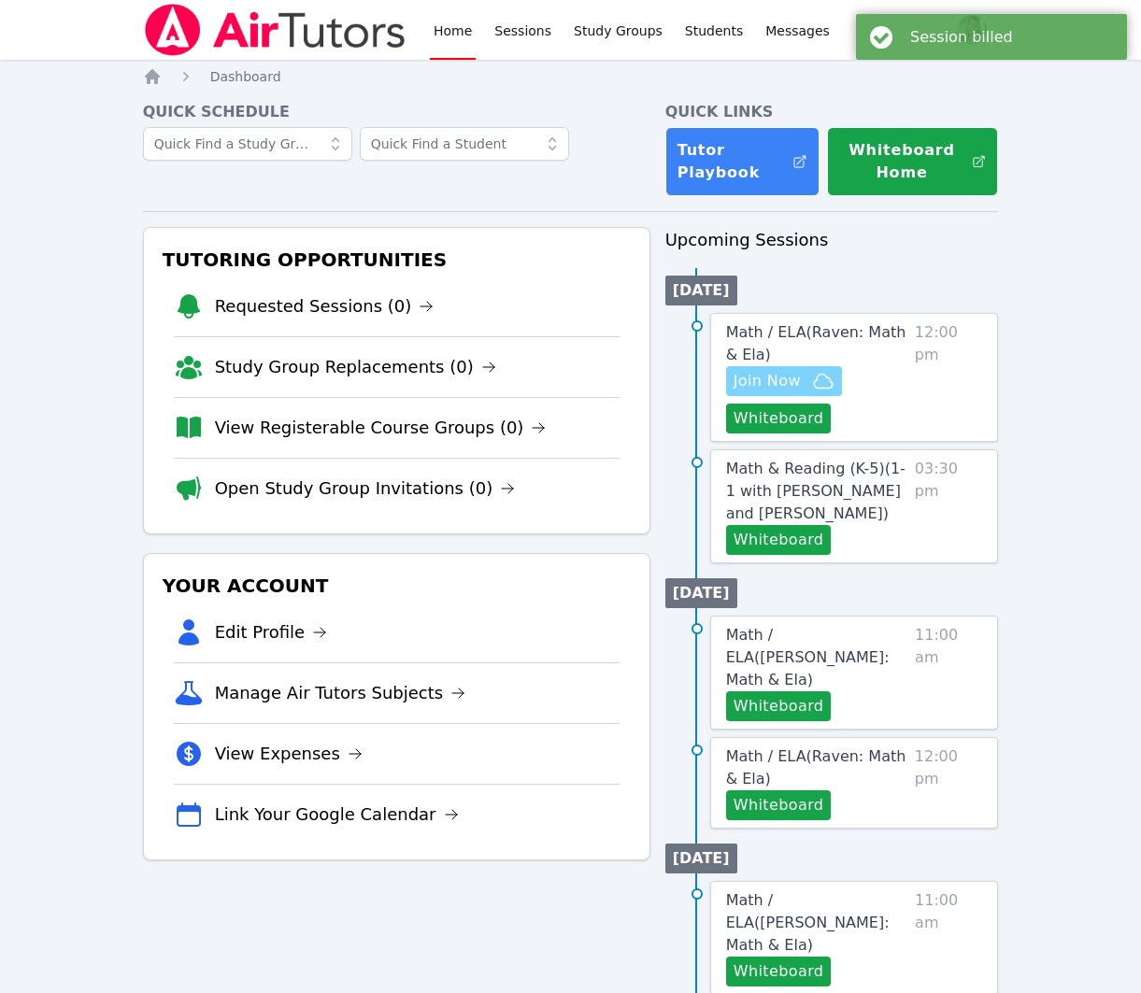
click at [809, 393] on button "Join Now" at bounding box center [784, 381] width 116 height 30
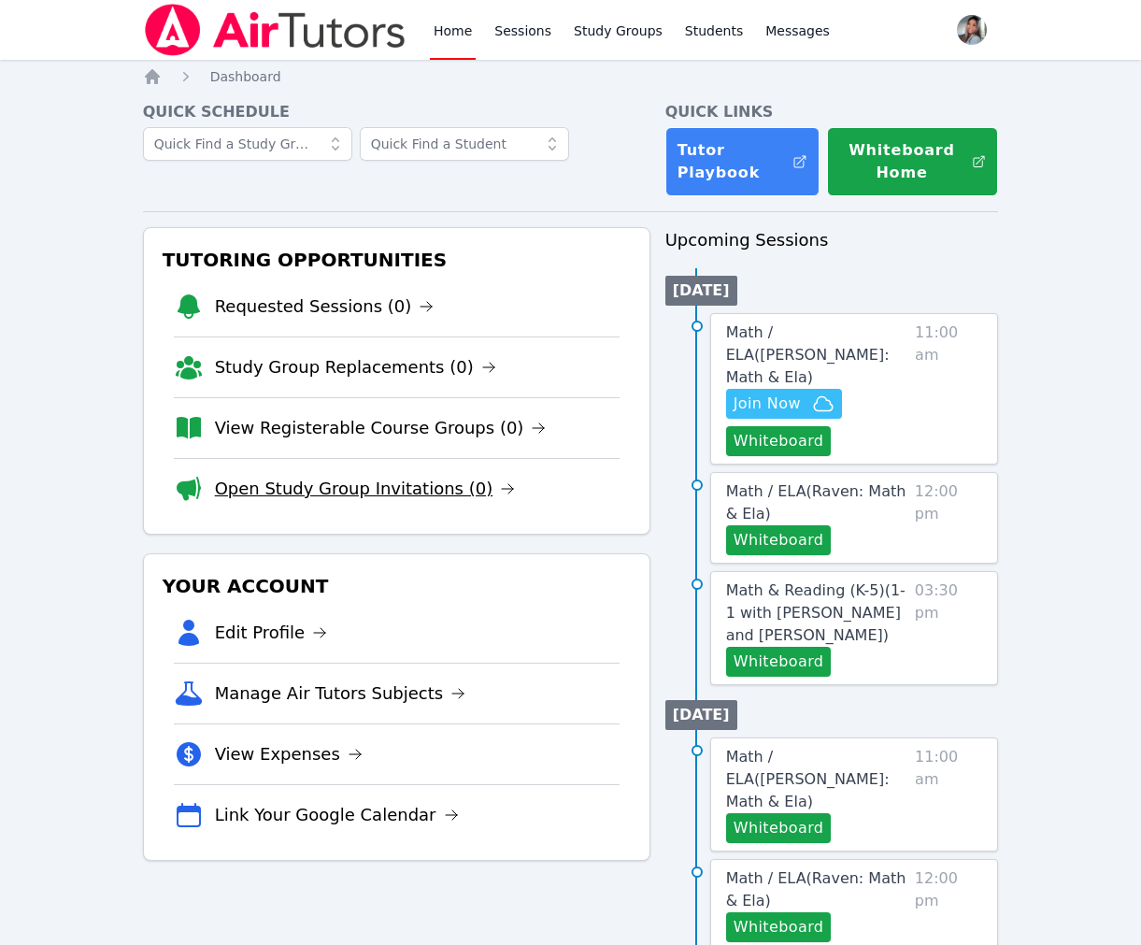
click at [424, 494] on link "Open Study Group Invitations (0)" at bounding box center [365, 489] width 301 height 26
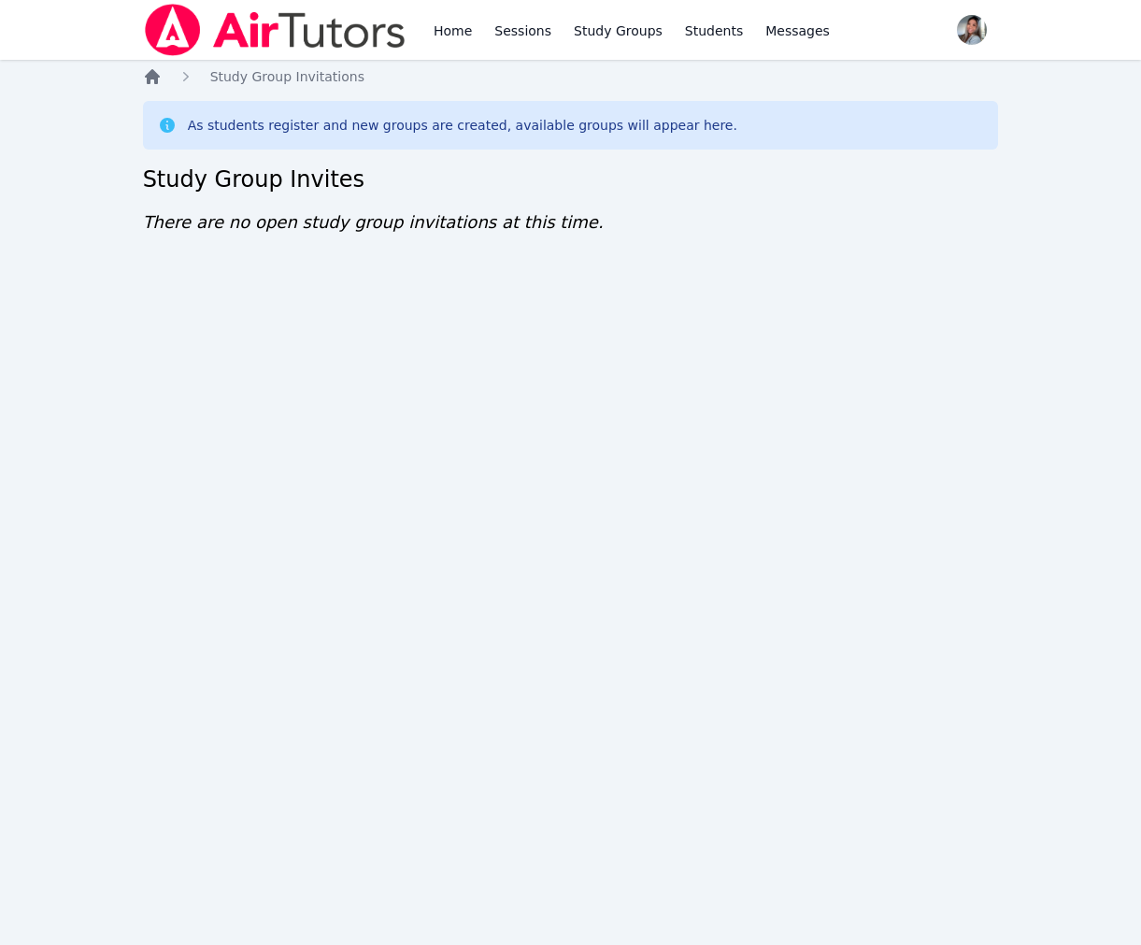
click at [153, 77] on icon "Breadcrumb" at bounding box center [152, 76] width 15 height 15
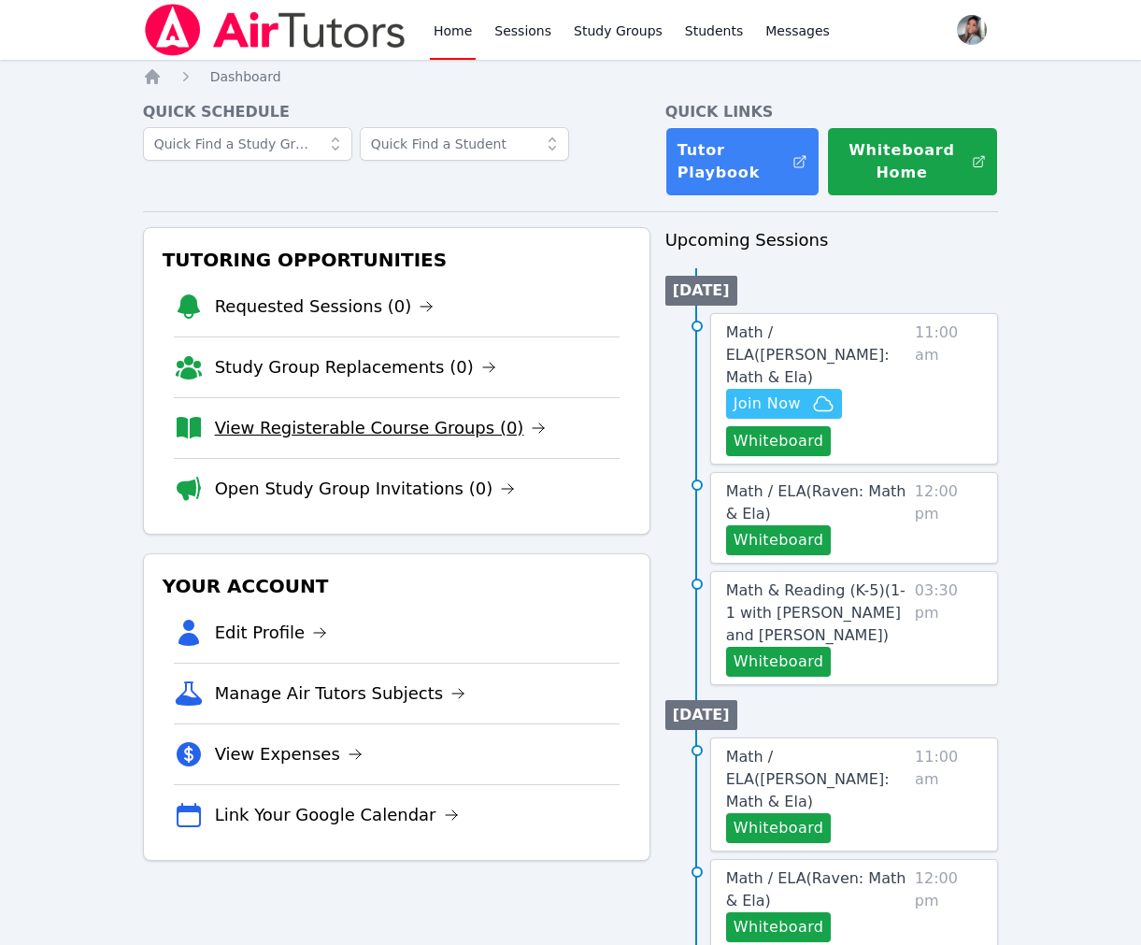
click at [364, 434] on link "View Registerable Course Groups (0)" at bounding box center [381, 428] width 332 height 26
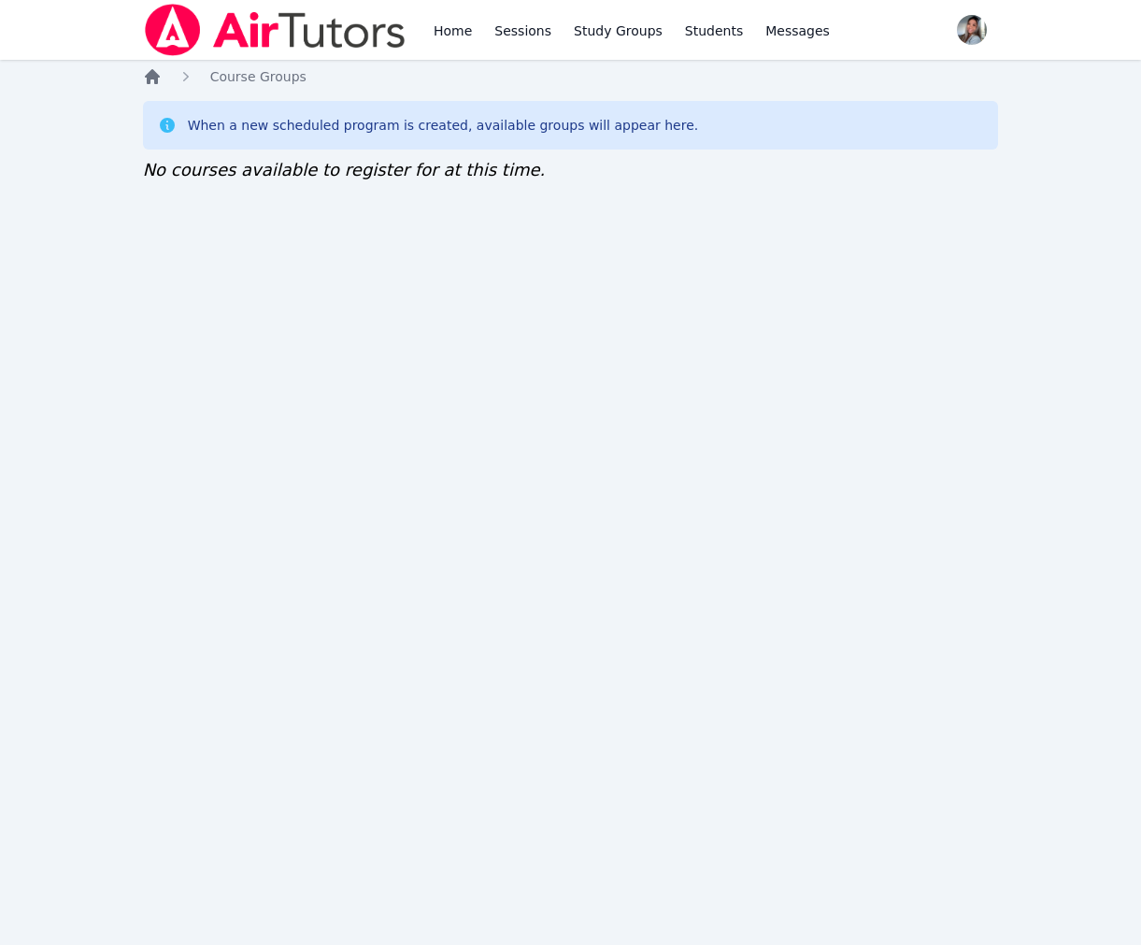
click at [156, 71] on icon "Breadcrumb" at bounding box center [152, 76] width 19 height 19
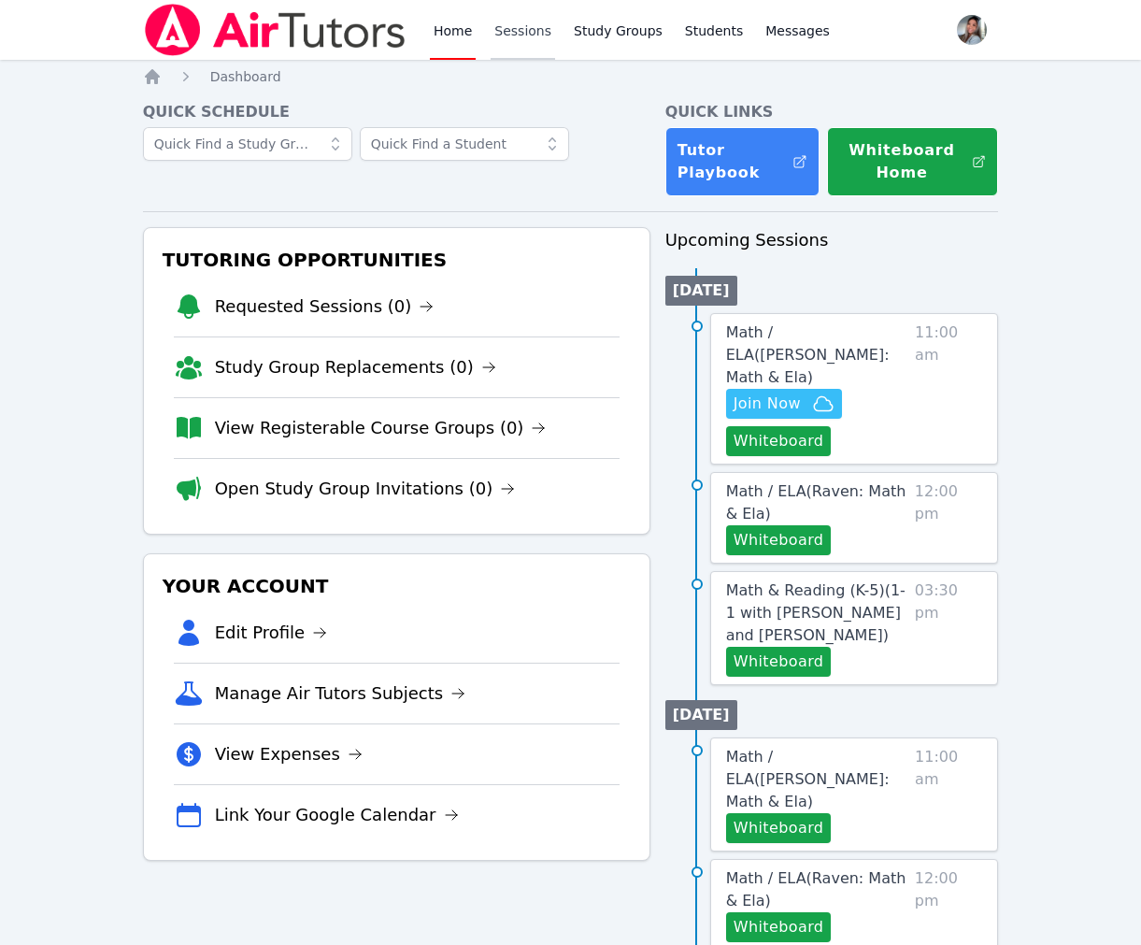
click at [526, 43] on link "Sessions" at bounding box center [523, 30] width 64 height 60
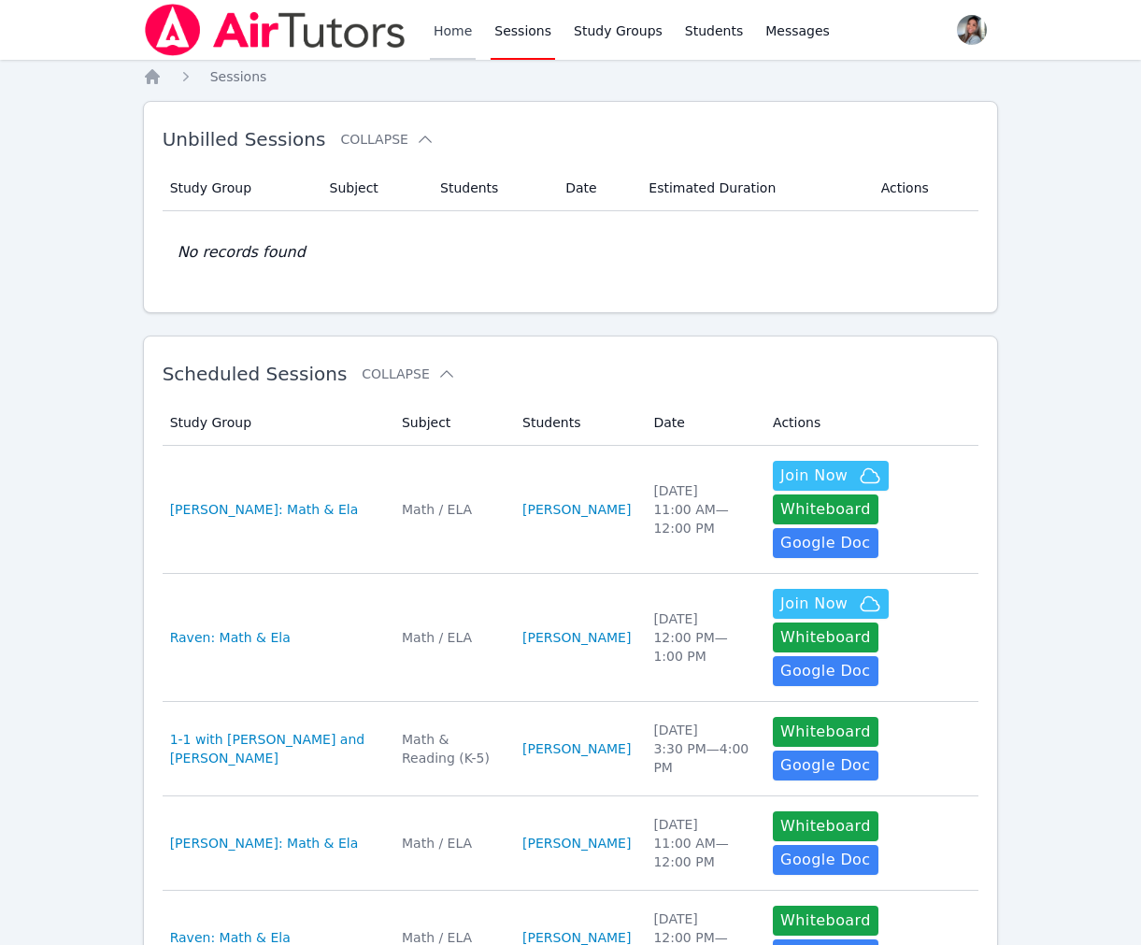
click at [462, 35] on link "Home" at bounding box center [453, 30] width 46 height 60
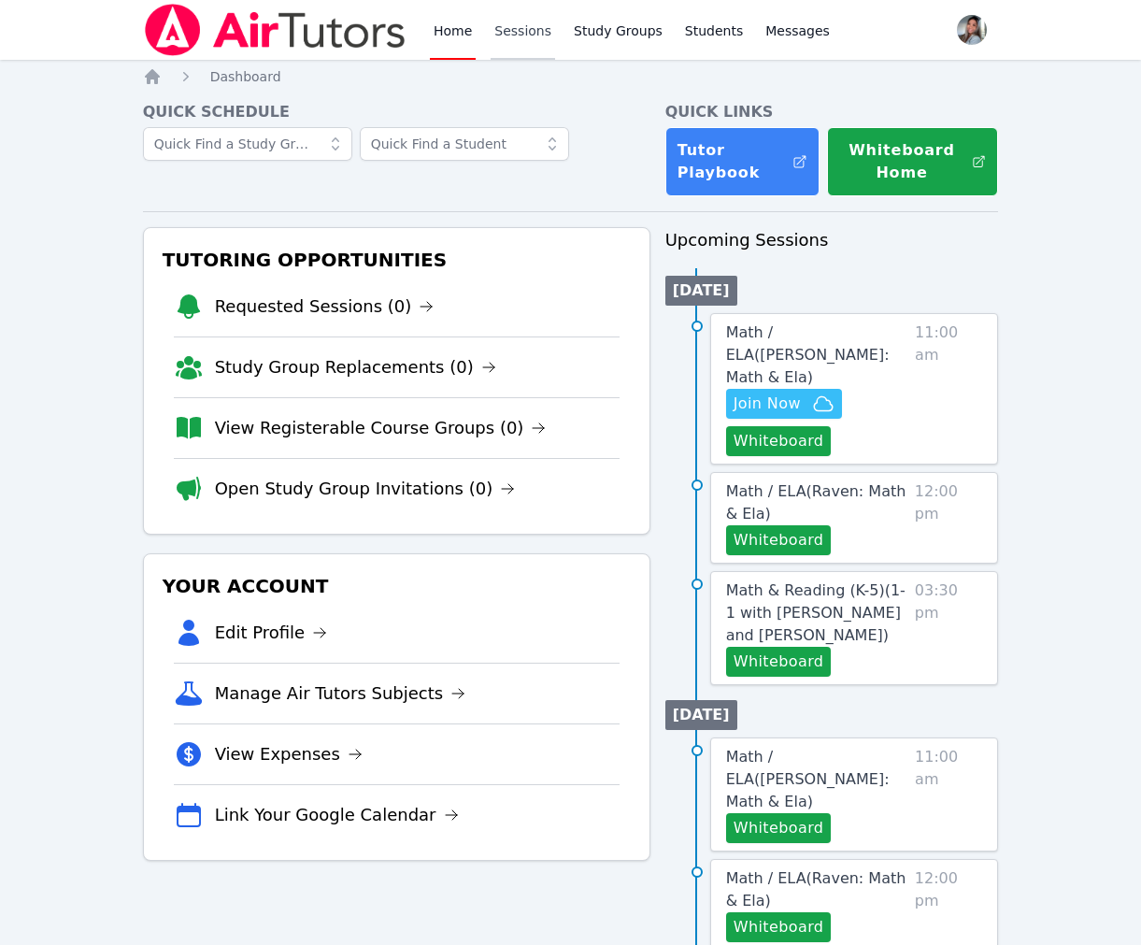
click at [526, 39] on link "Sessions" at bounding box center [523, 30] width 64 height 60
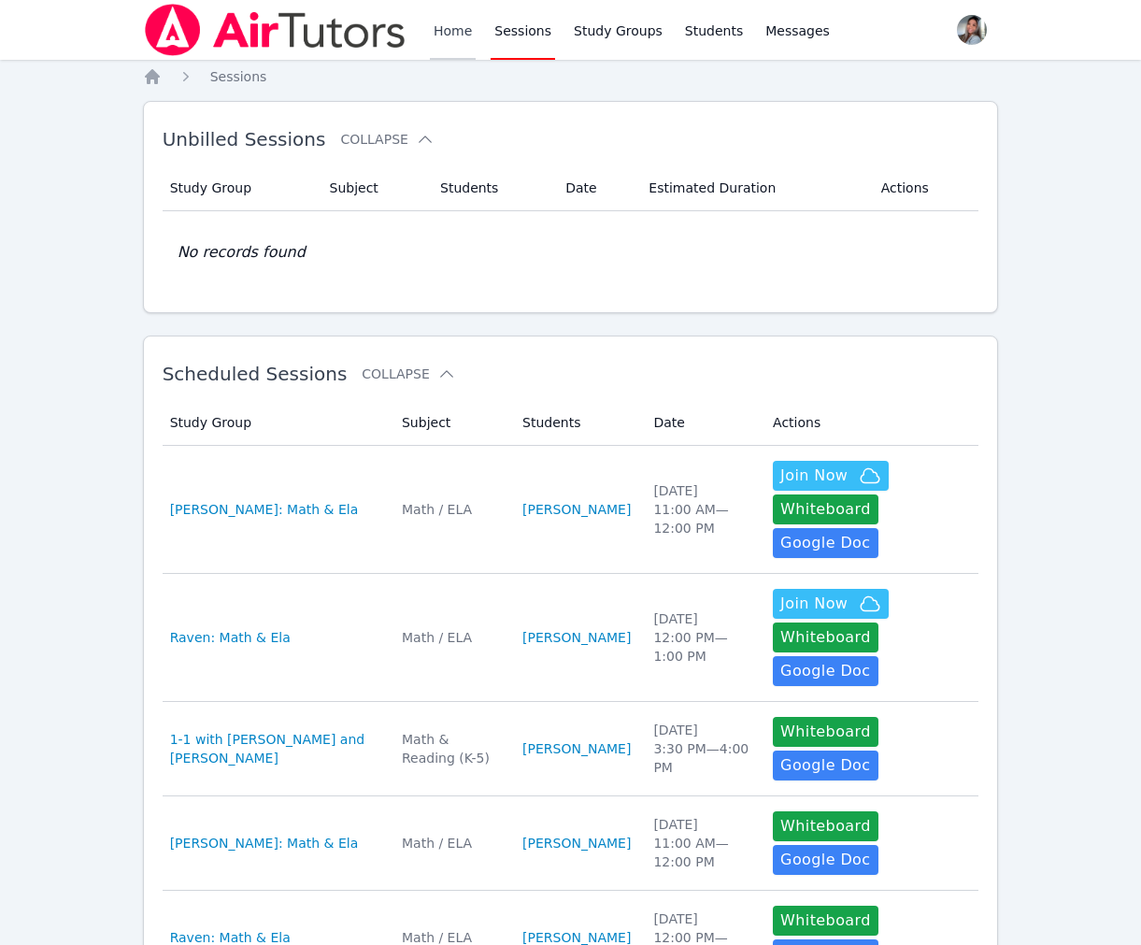
click at [443, 34] on link "Home" at bounding box center [453, 30] width 46 height 60
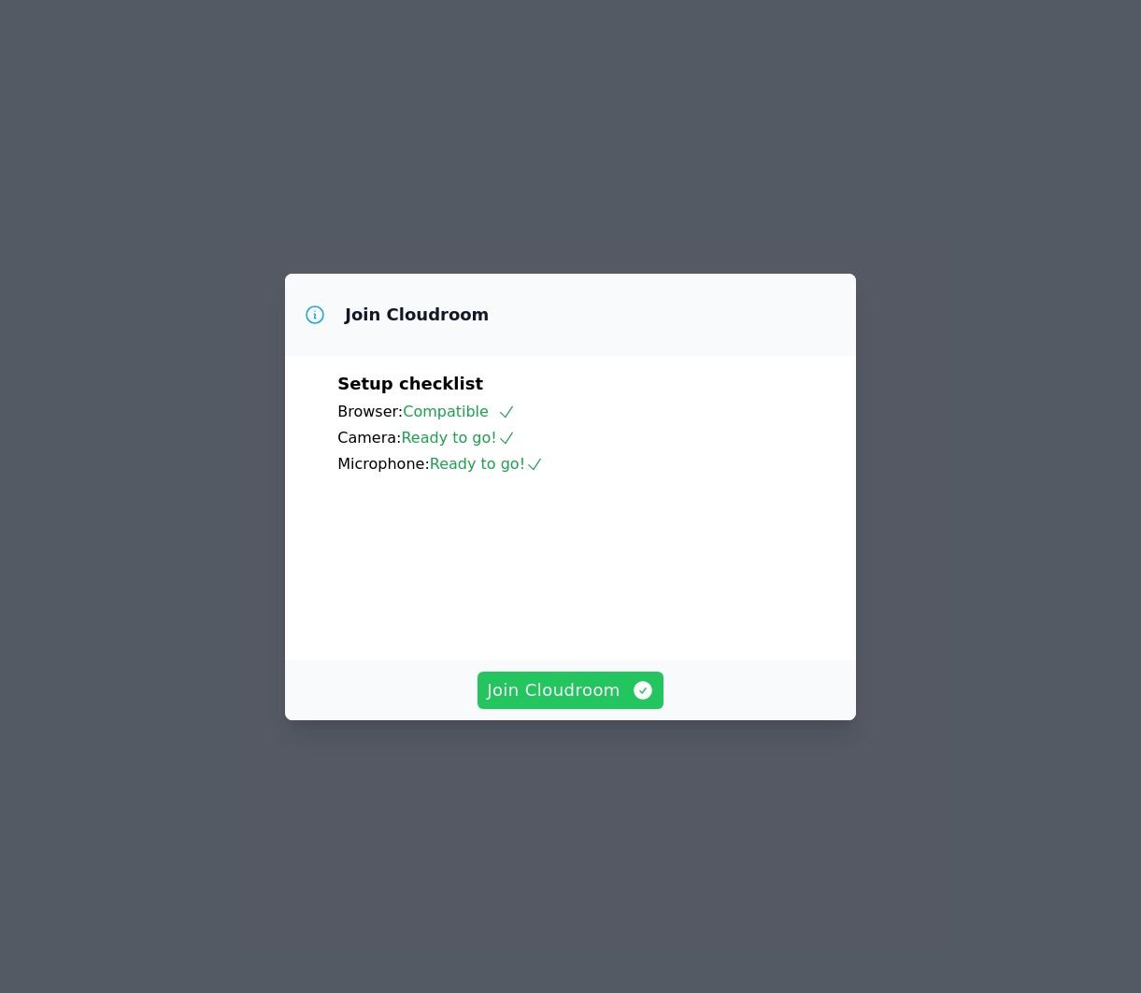
click at [632, 702] on icon "button" at bounding box center [643, 690] width 22 height 22
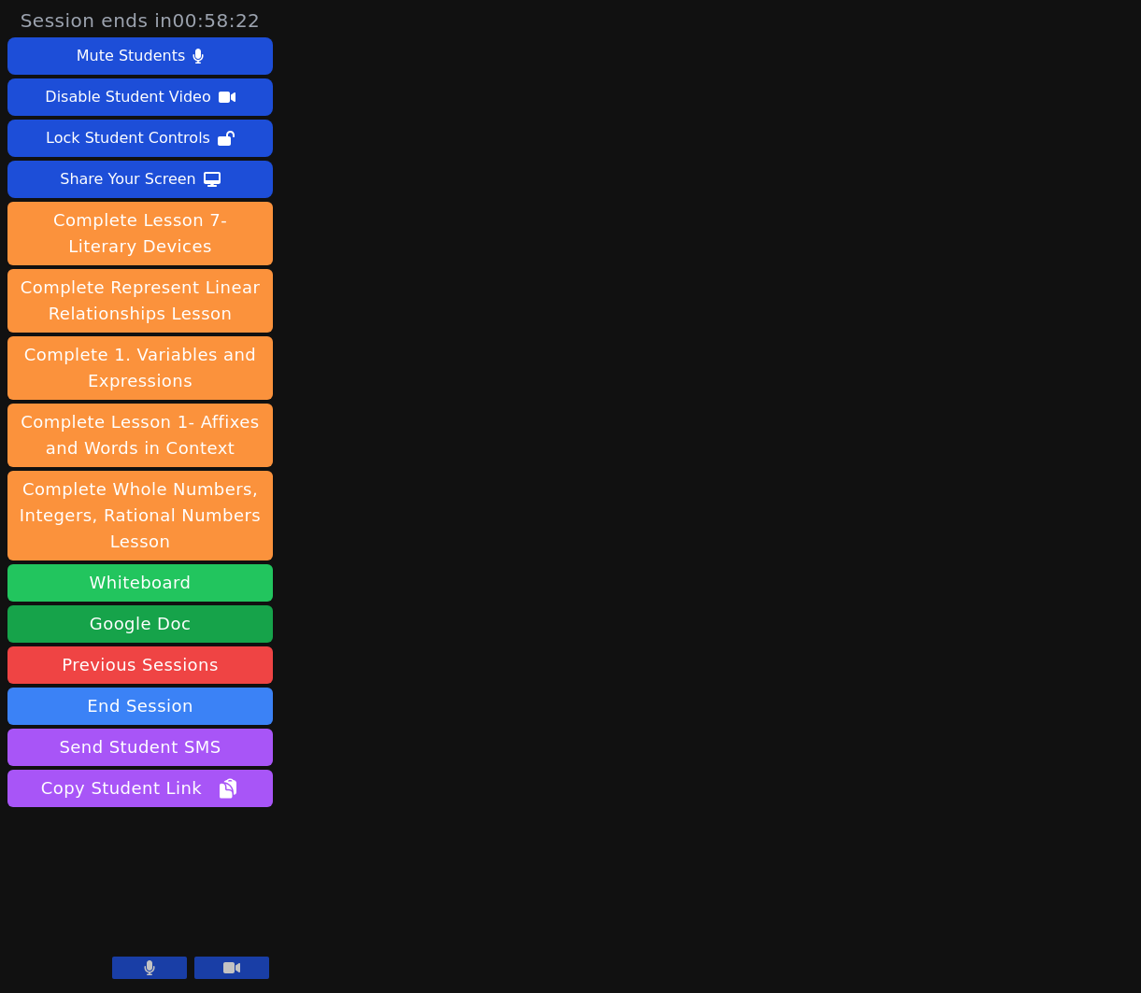
click at [160, 585] on button "Whiteboard" at bounding box center [139, 583] width 265 height 37
click at [151, 970] on icon at bounding box center [149, 968] width 11 height 15
click at [151, 970] on icon at bounding box center [150, 968] width 10 height 15
click at [151, 970] on icon at bounding box center [149, 968] width 11 height 15
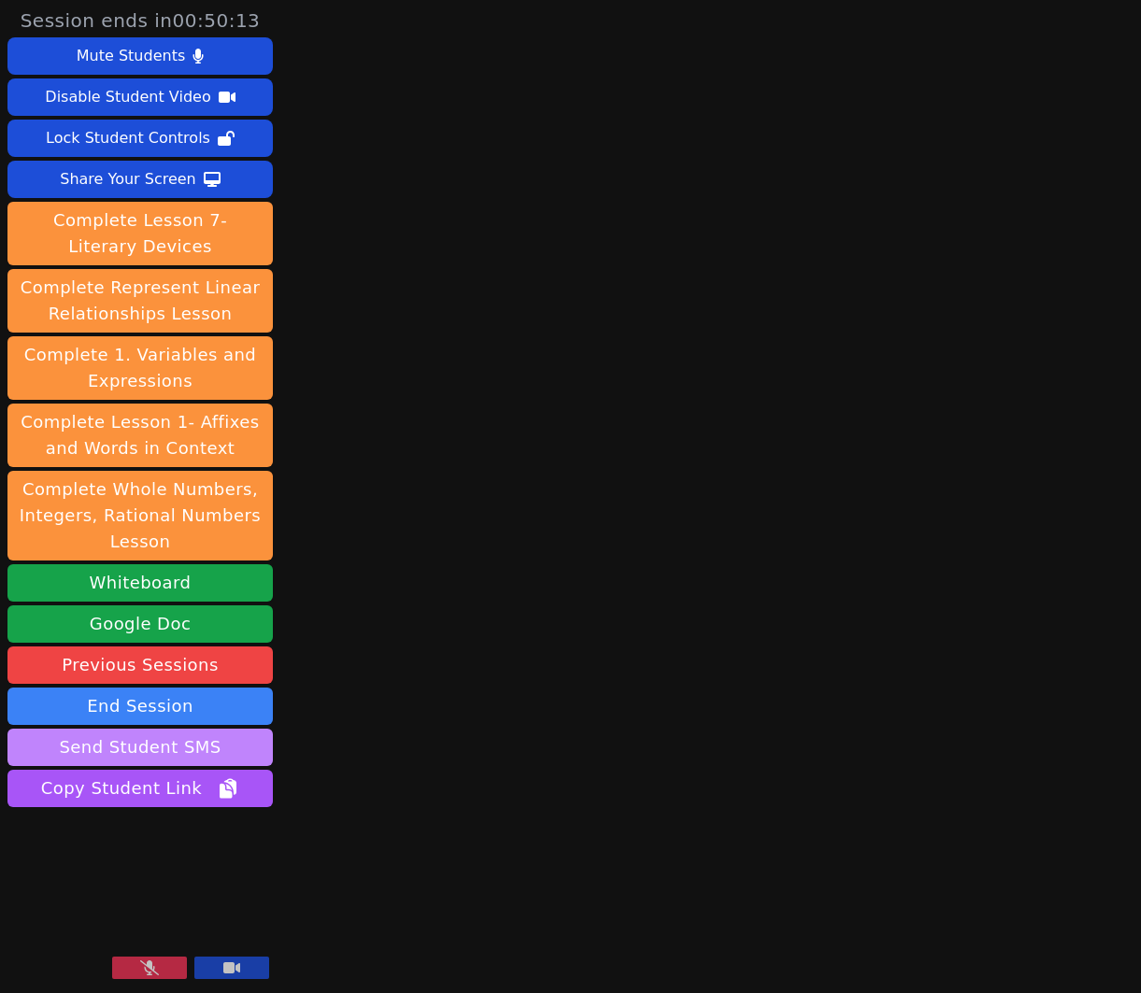
click at [207, 753] on button "Send Student SMS" at bounding box center [139, 747] width 265 height 37
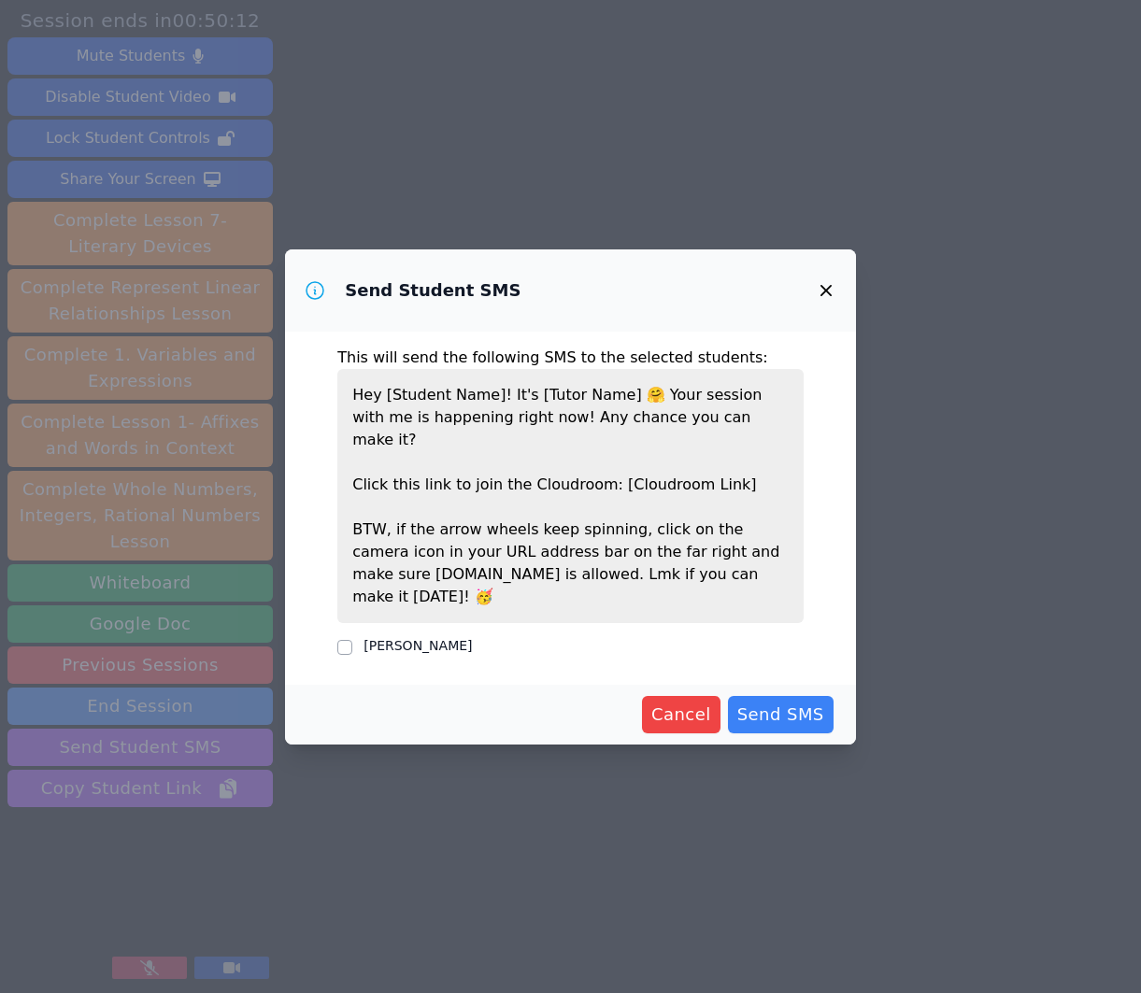
drag, startPoint x: 422, startPoint y: 621, endPoint x: 576, endPoint y: 630, distance: 153.6
click at [422, 638] on label "[PERSON_NAME]" at bounding box center [418, 645] width 108 height 15
click at [352, 640] on input "[PERSON_NAME]" at bounding box center [344, 647] width 15 height 15
checkbox input "true"
click at [785, 702] on span "Send SMS" at bounding box center [780, 715] width 87 height 26
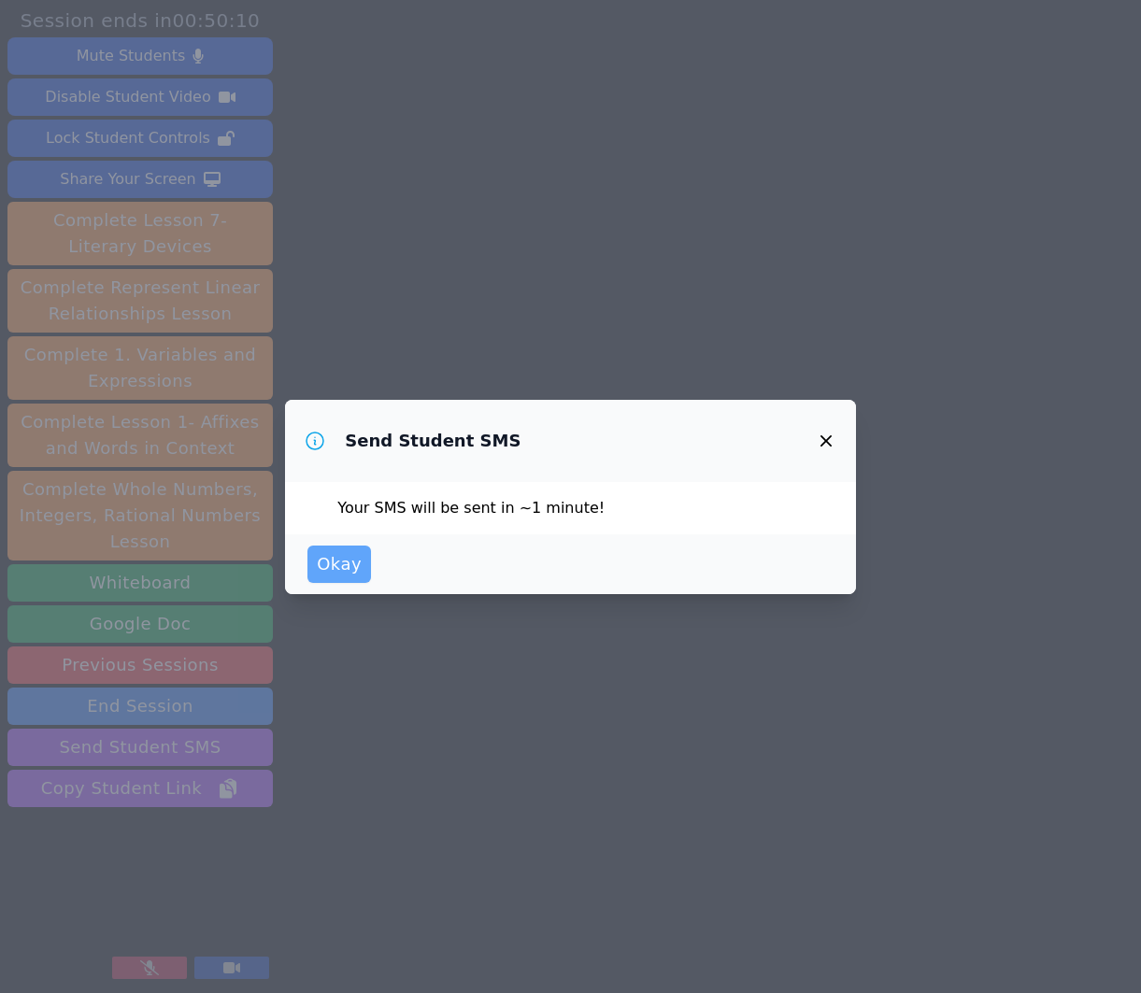
click at [342, 567] on span "Okay" at bounding box center [339, 564] width 45 height 26
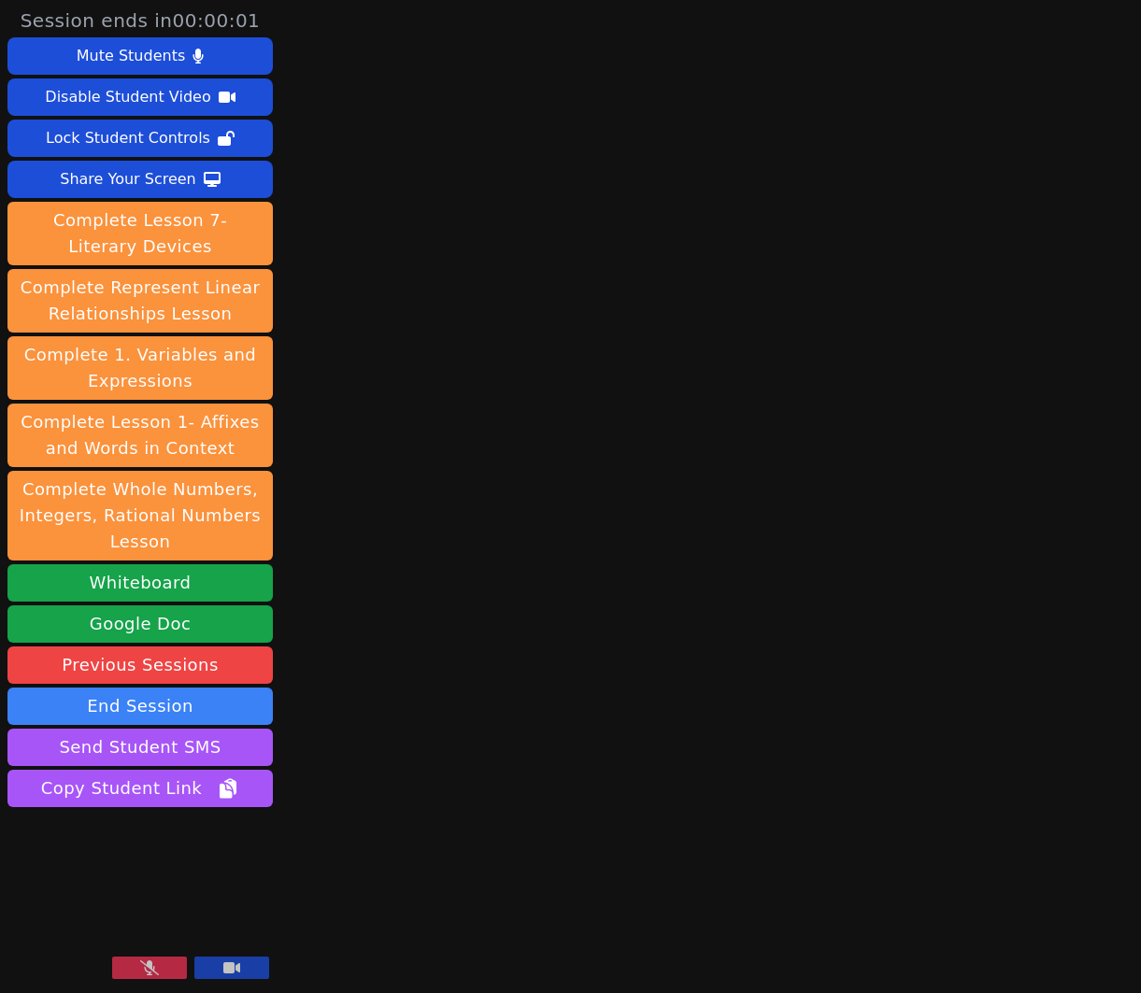
click at [134, 965] on button at bounding box center [149, 968] width 75 height 22
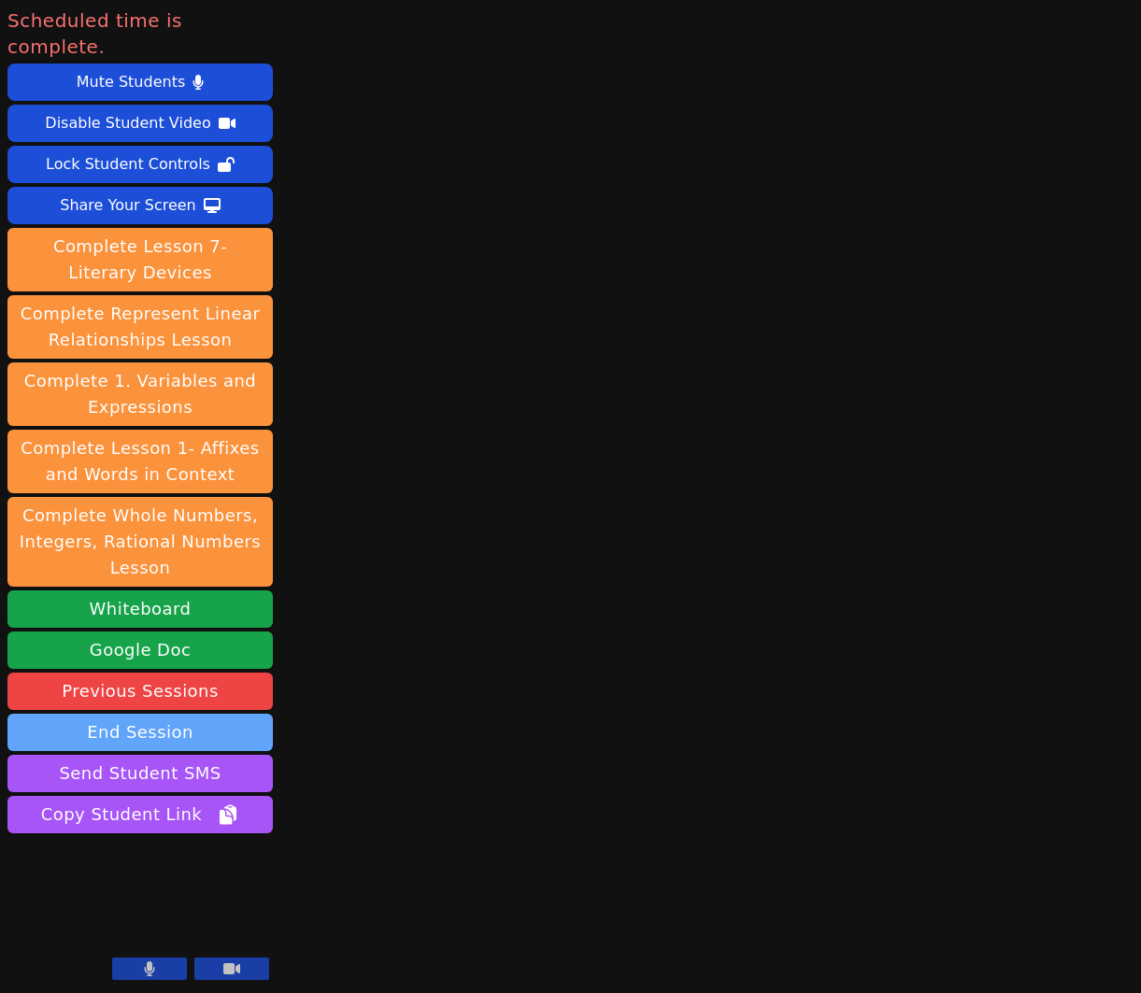
click at [176, 714] on button "End Session" at bounding box center [139, 732] width 265 height 37
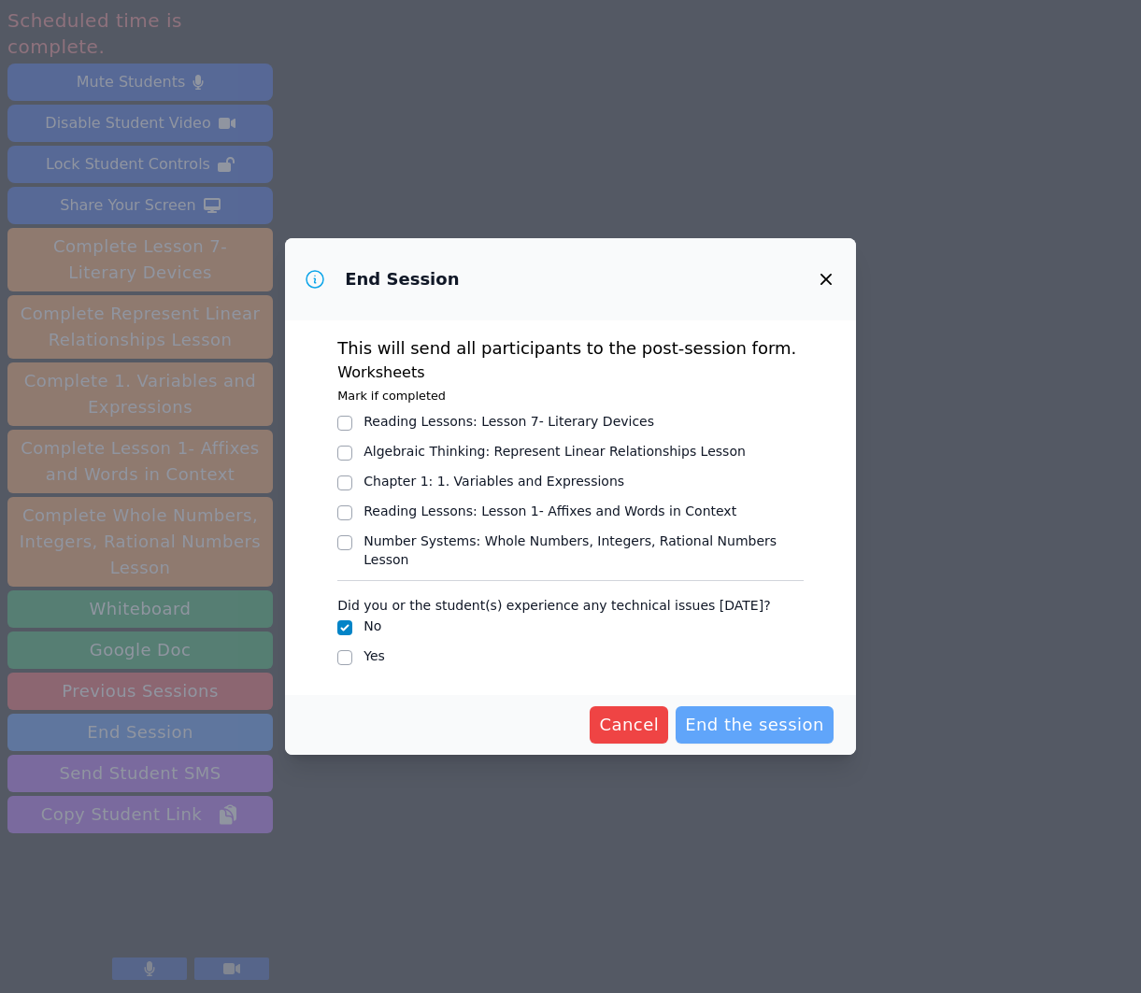
click at [729, 712] on span "End the session" at bounding box center [754, 725] width 139 height 26
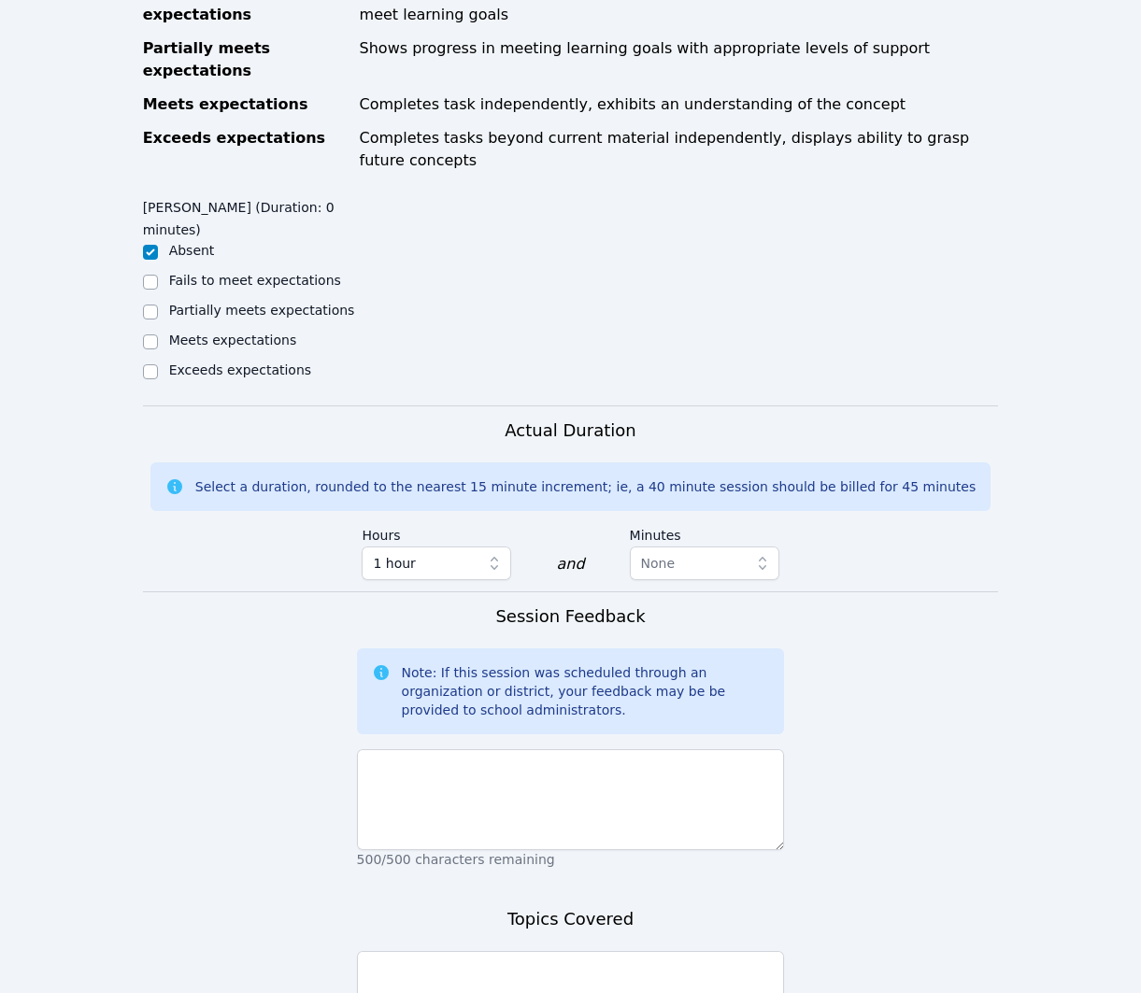
scroll to position [882, 0]
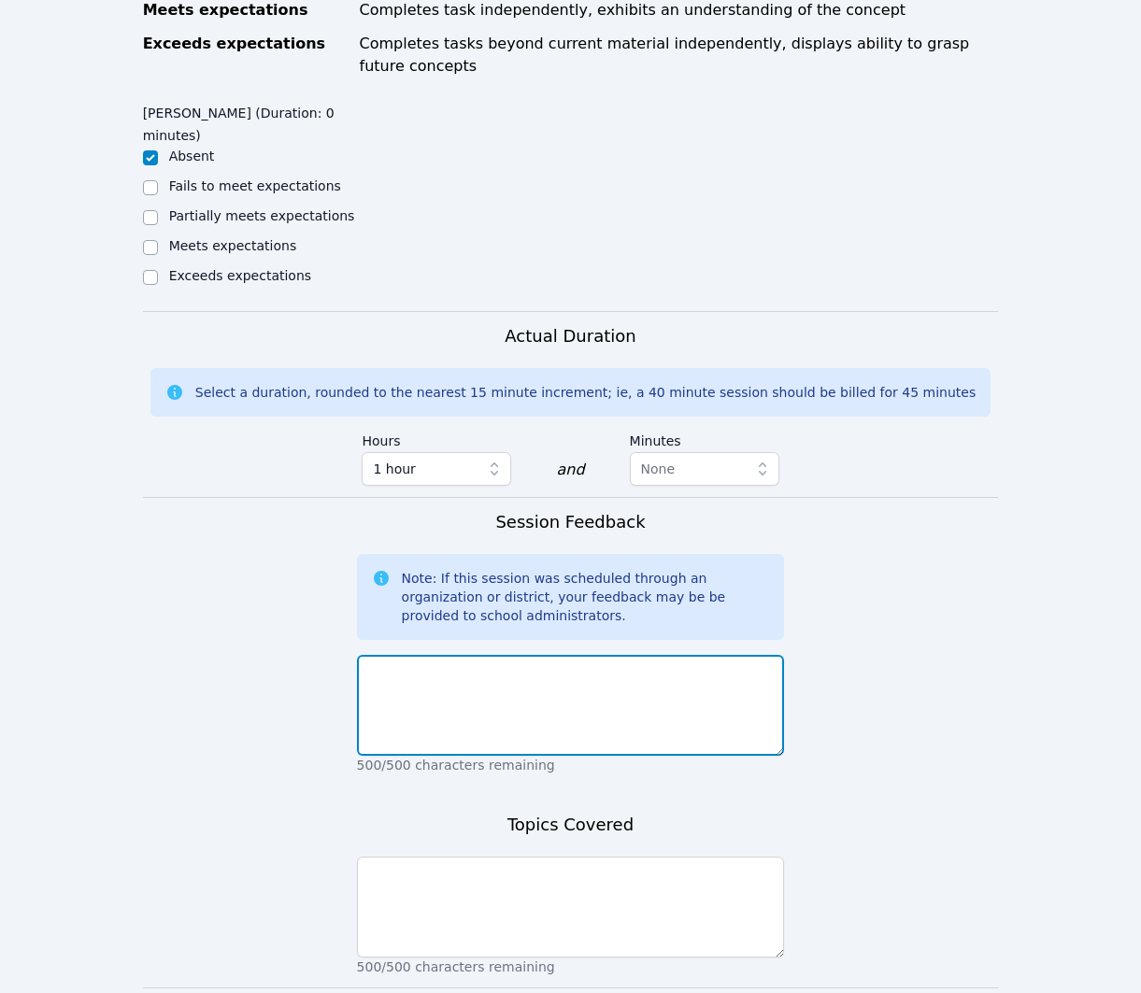
click at [706, 668] on textarea at bounding box center [571, 705] width 428 height 101
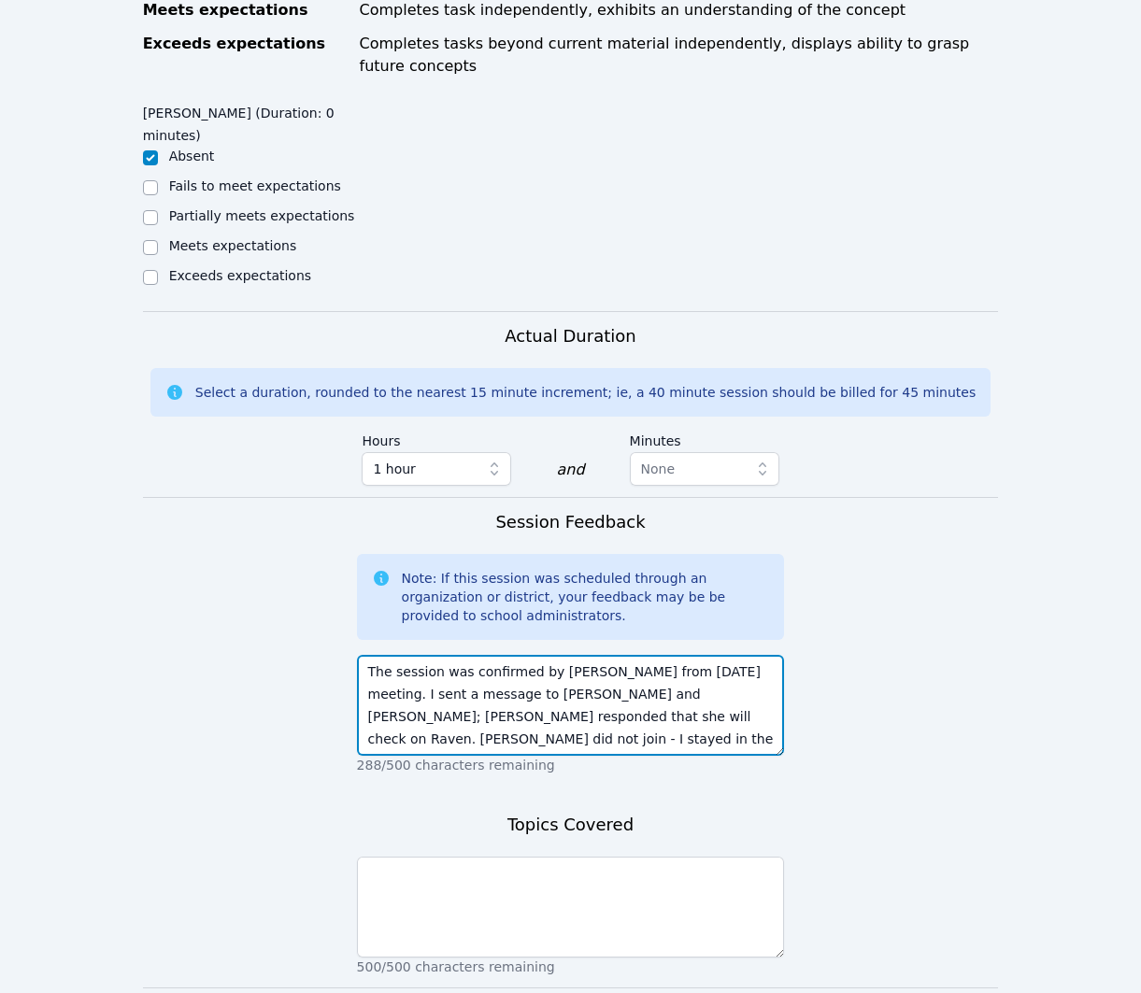
type textarea "The session was confirmed by Raven from yesterday's meeting. I sent a message t…"
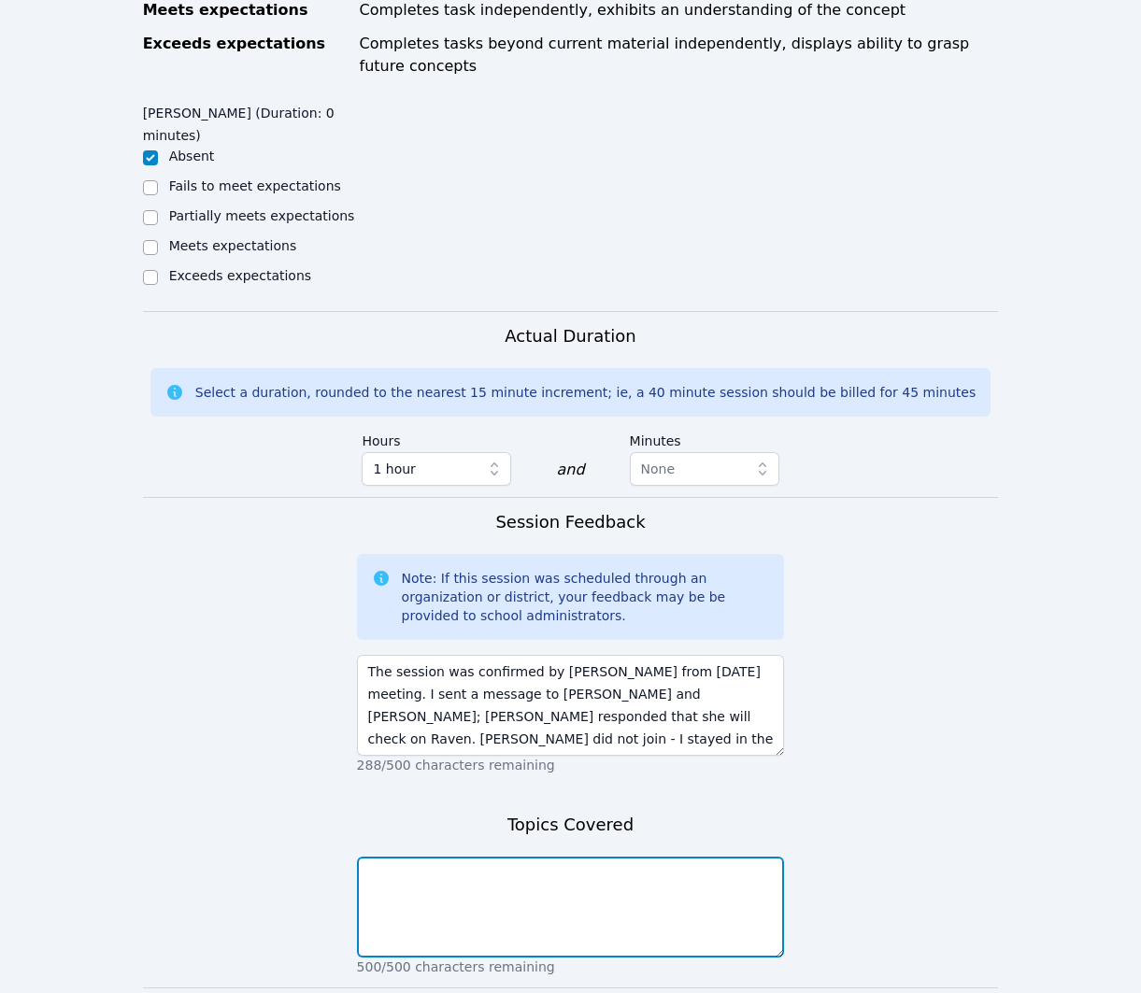
click at [583, 865] on textarea at bounding box center [571, 907] width 428 height 101
type textarea "N"
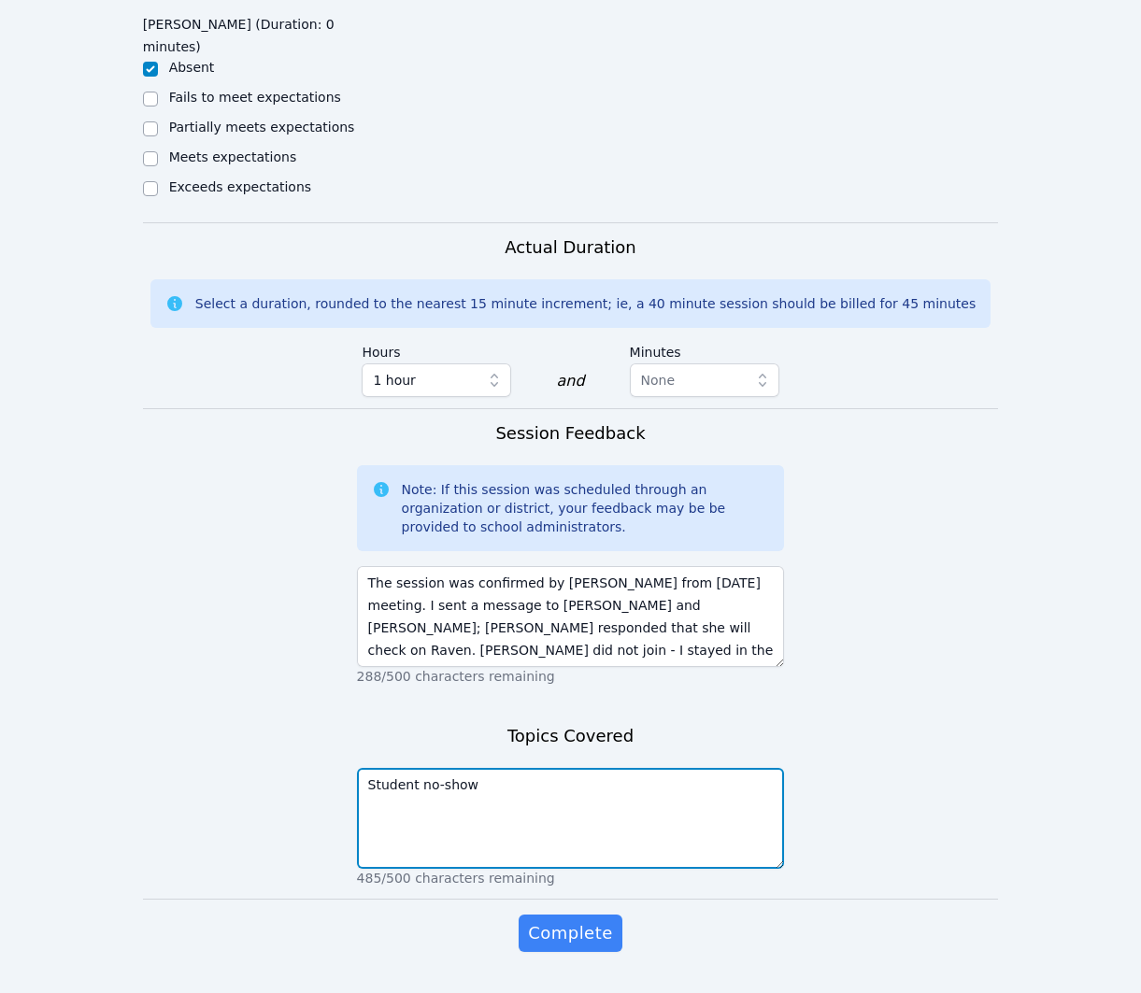
scroll to position [997, 0]
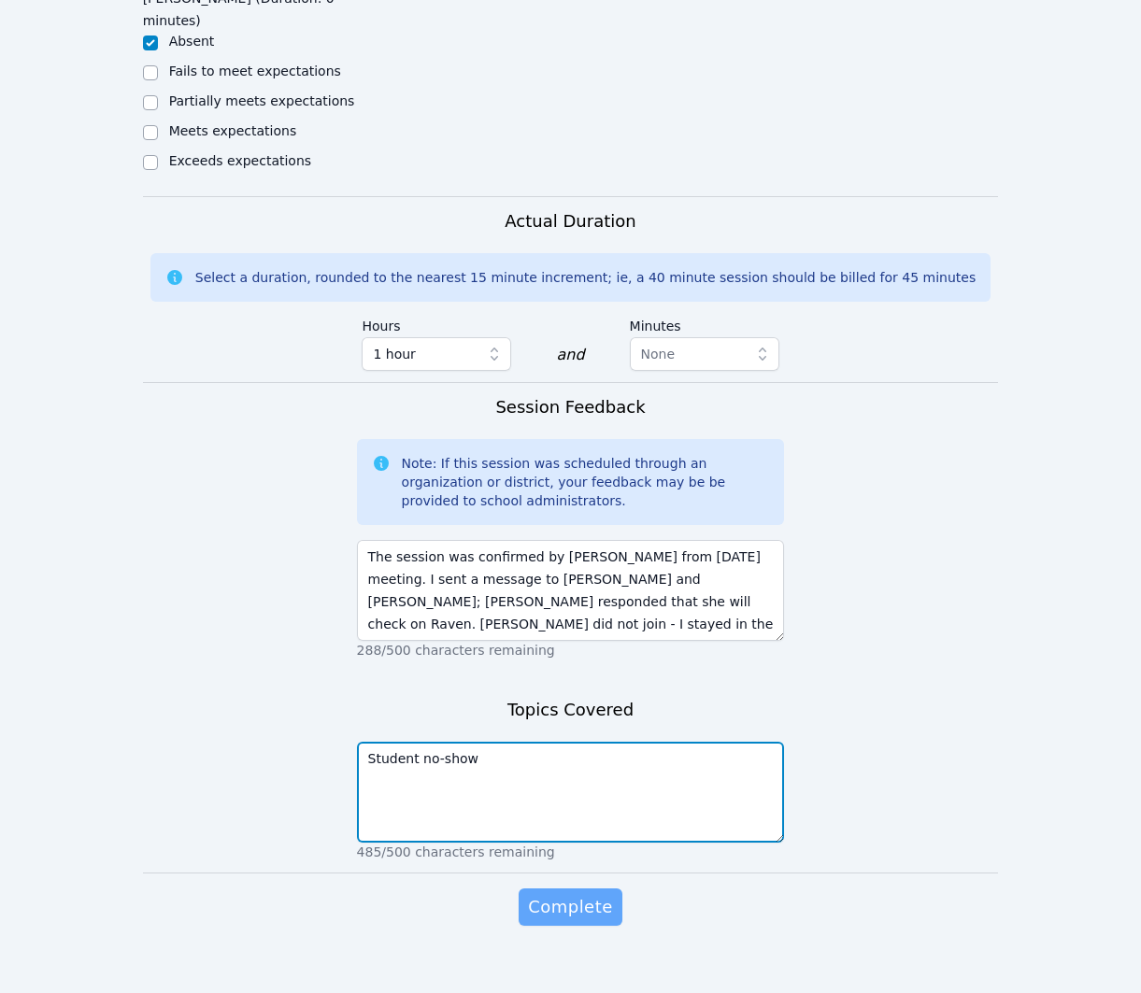
type textarea "Student no-show"
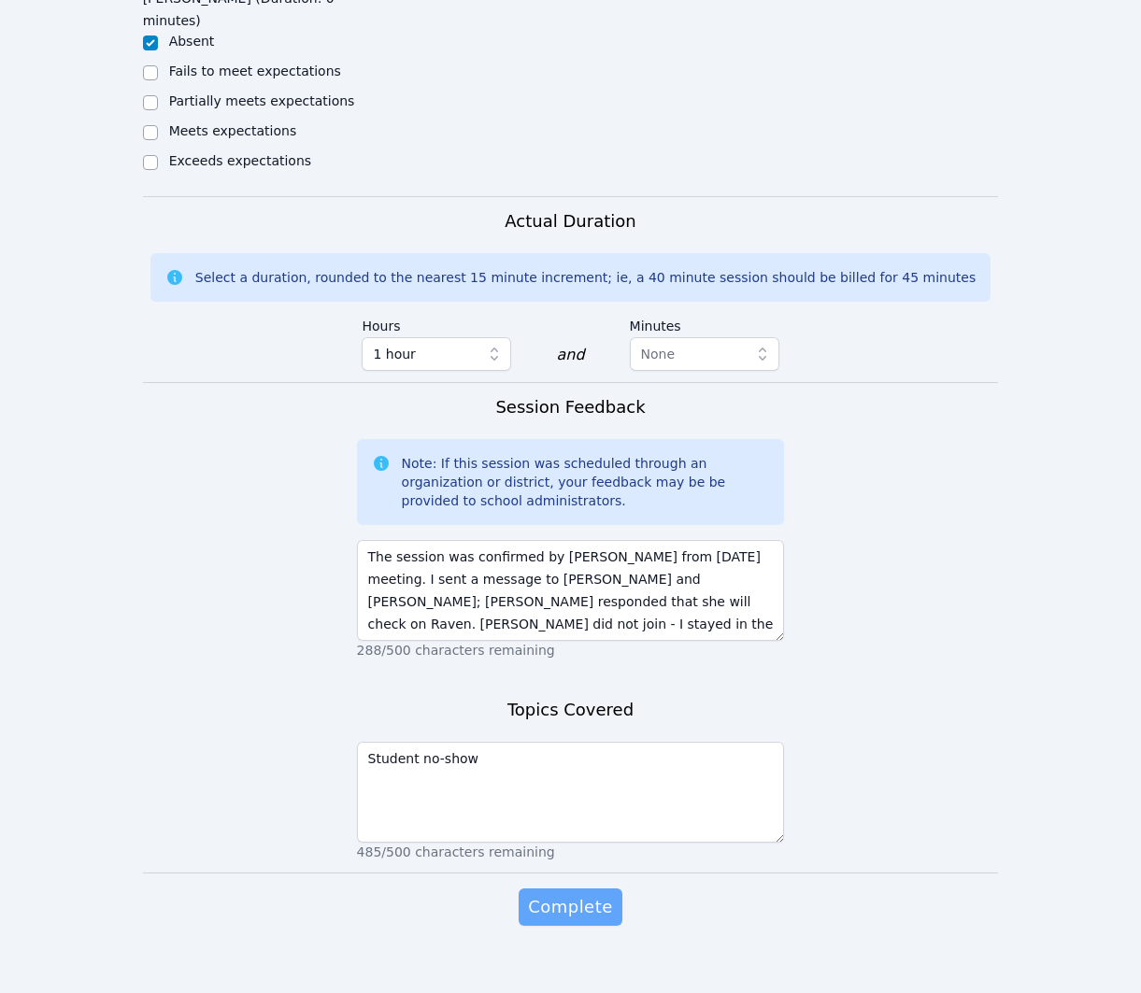
click at [599, 894] on span "Complete" at bounding box center [570, 907] width 84 height 26
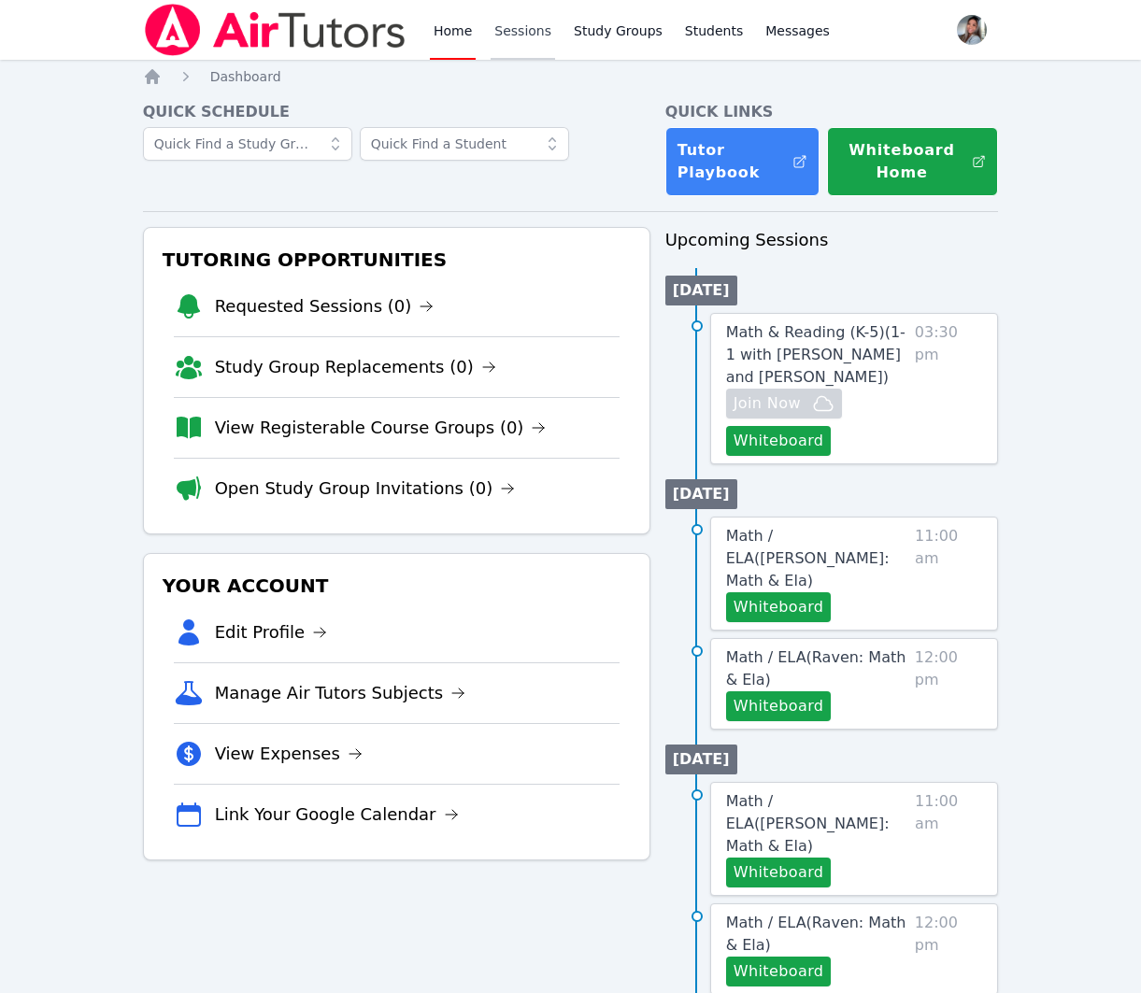
click at [516, 35] on link "Sessions" at bounding box center [523, 30] width 64 height 60
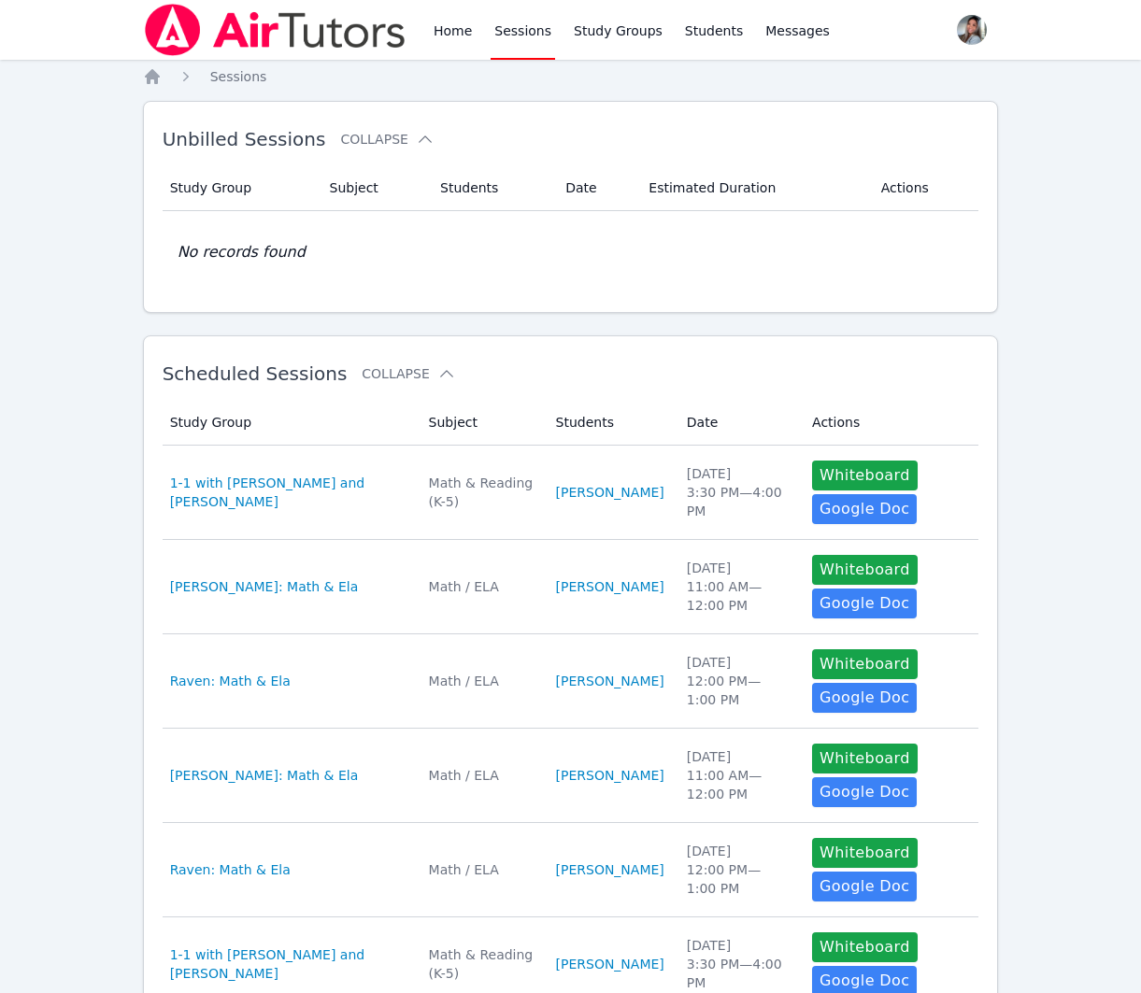
drag, startPoint x: 516, startPoint y: 35, endPoint x: 495, endPoint y: 38, distance: 20.9
click at [516, 35] on link "Sessions" at bounding box center [523, 30] width 64 height 60
click at [430, 26] on link "Home" at bounding box center [453, 30] width 46 height 60
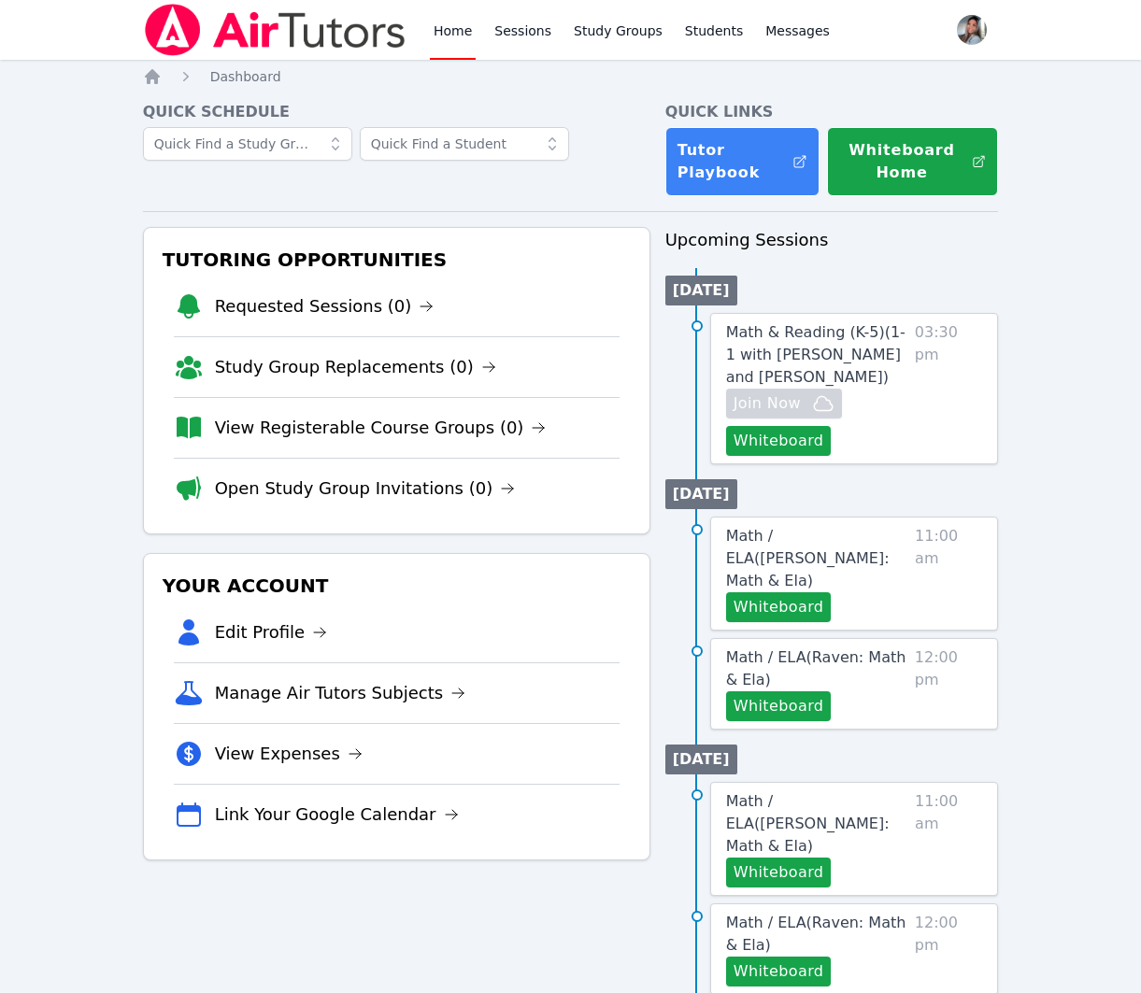
click at [430, 26] on link "Home" at bounding box center [453, 30] width 46 height 60
click at [502, 13] on link "Sessions" at bounding box center [523, 30] width 64 height 60
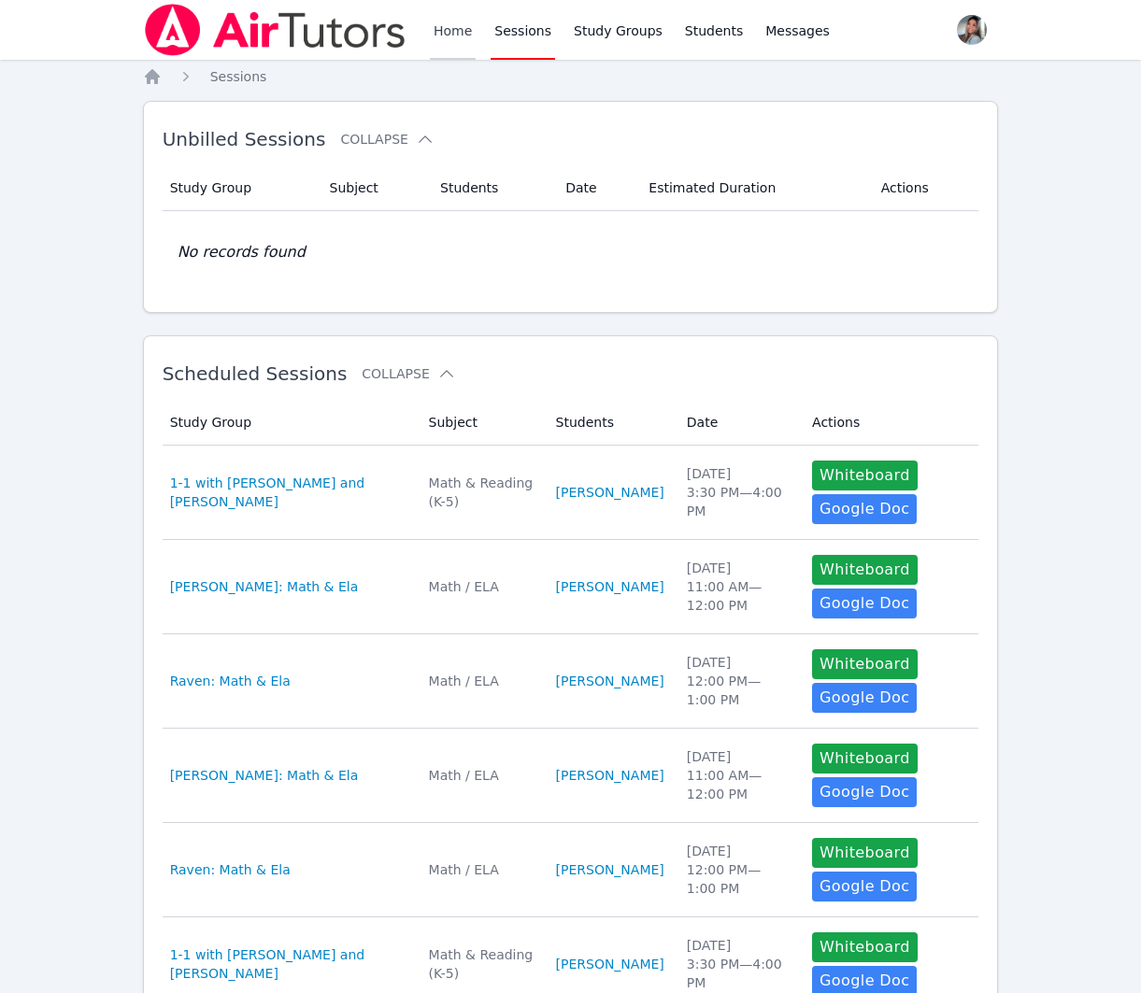
click at [450, 25] on link "Home" at bounding box center [453, 30] width 46 height 60
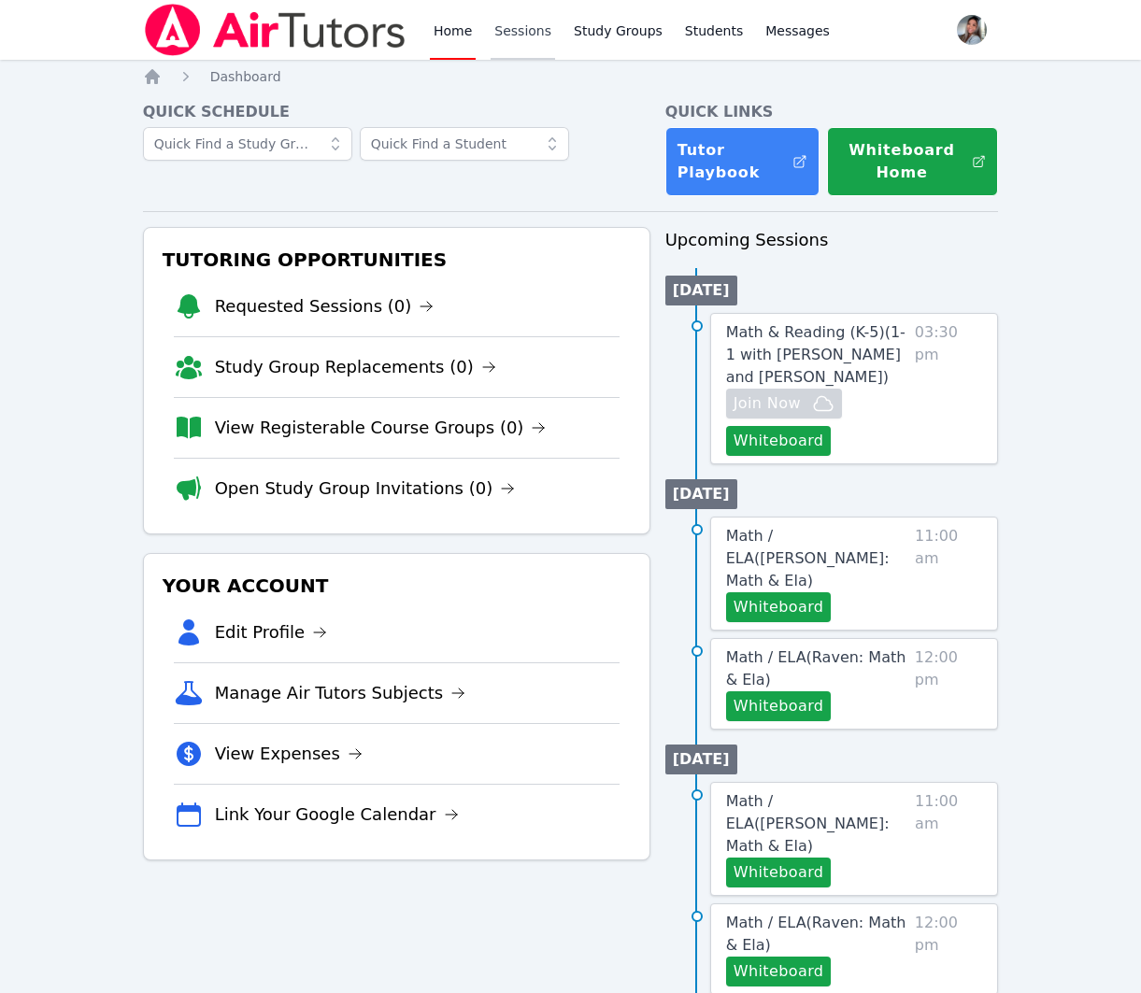
click at [543, 22] on link "Sessions" at bounding box center [523, 30] width 64 height 60
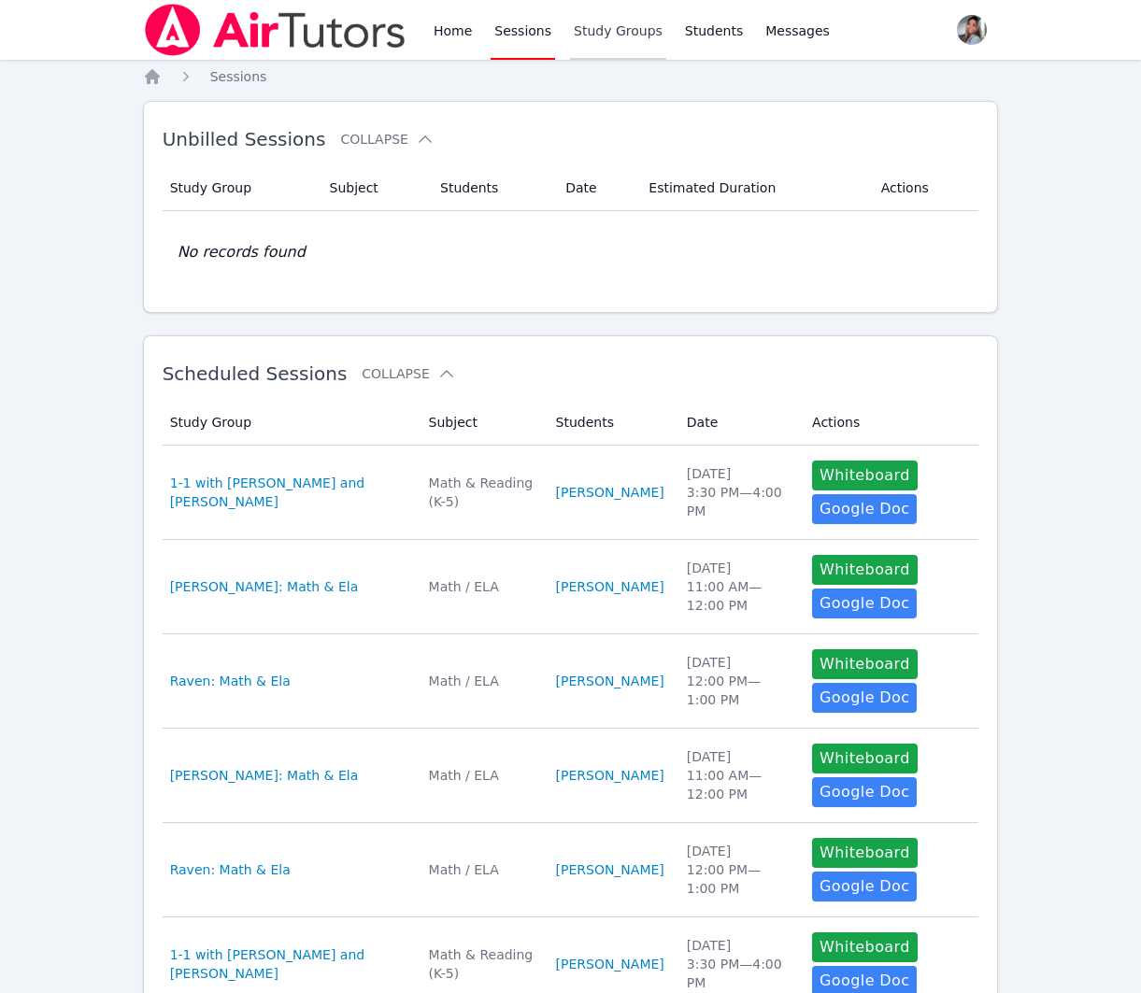
click at [599, 35] on link "Study Groups" at bounding box center [618, 30] width 96 height 60
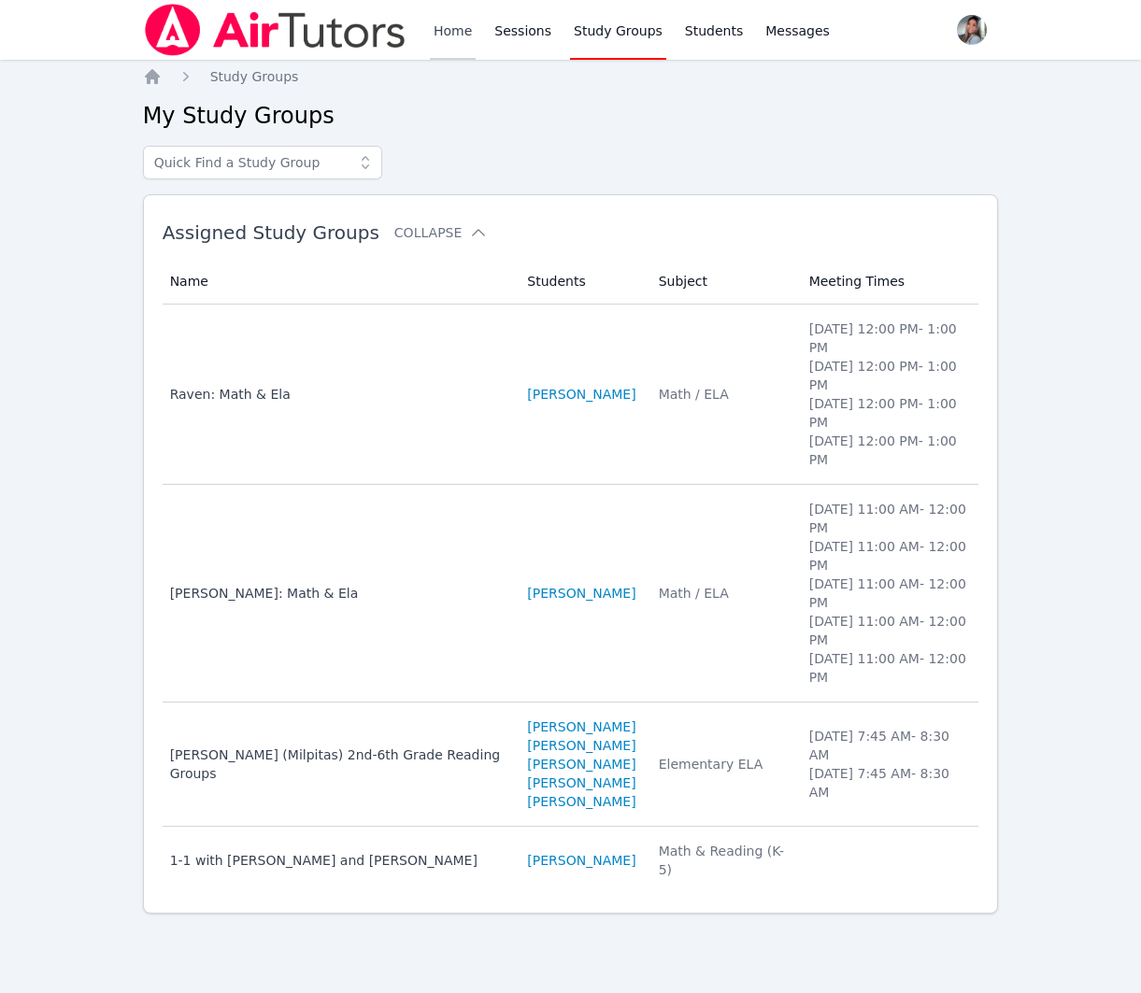
click at [454, 40] on link "Home" at bounding box center [453, 30] width 46 height 60
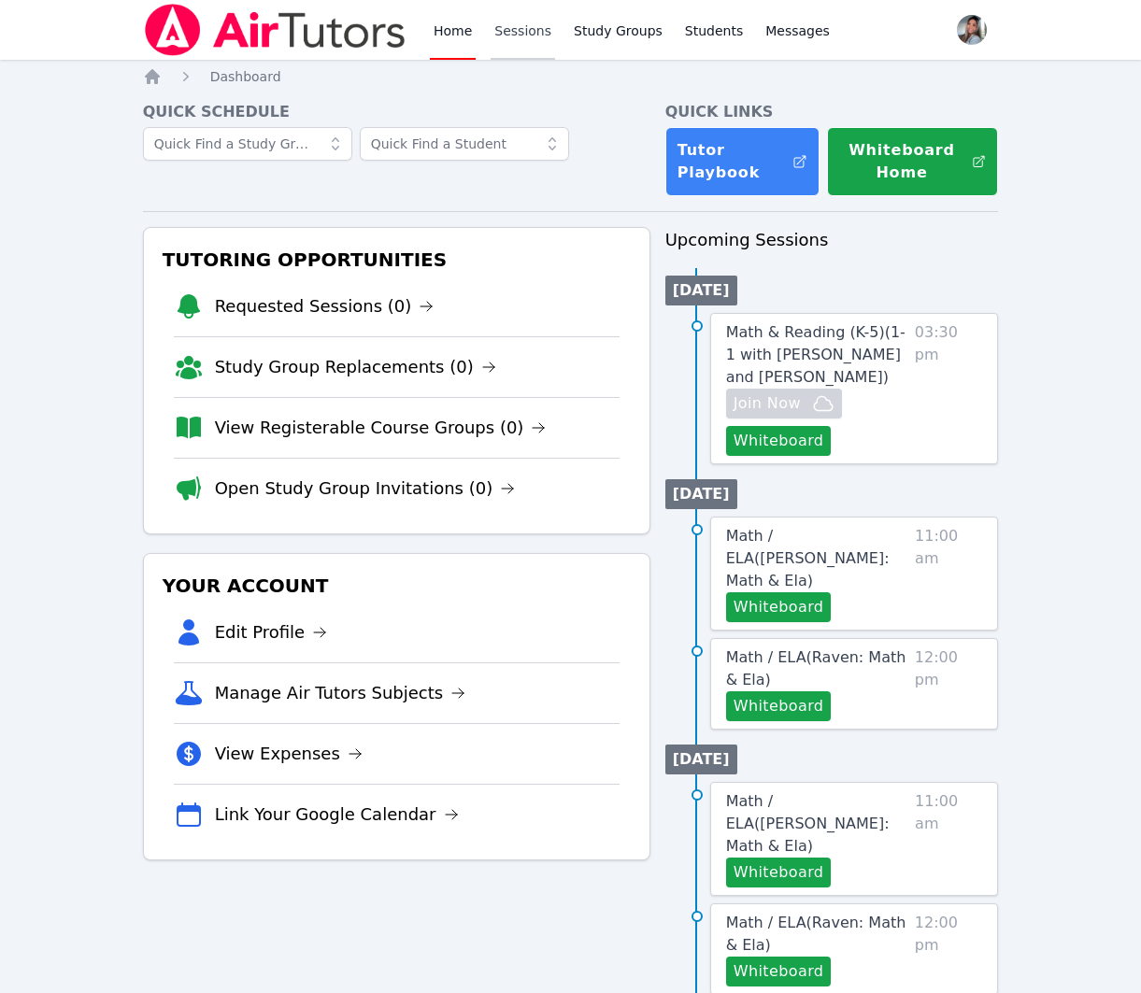
click at [516, 39] on link "Sessions" at bounding box center [523, 30] width 64 height 60
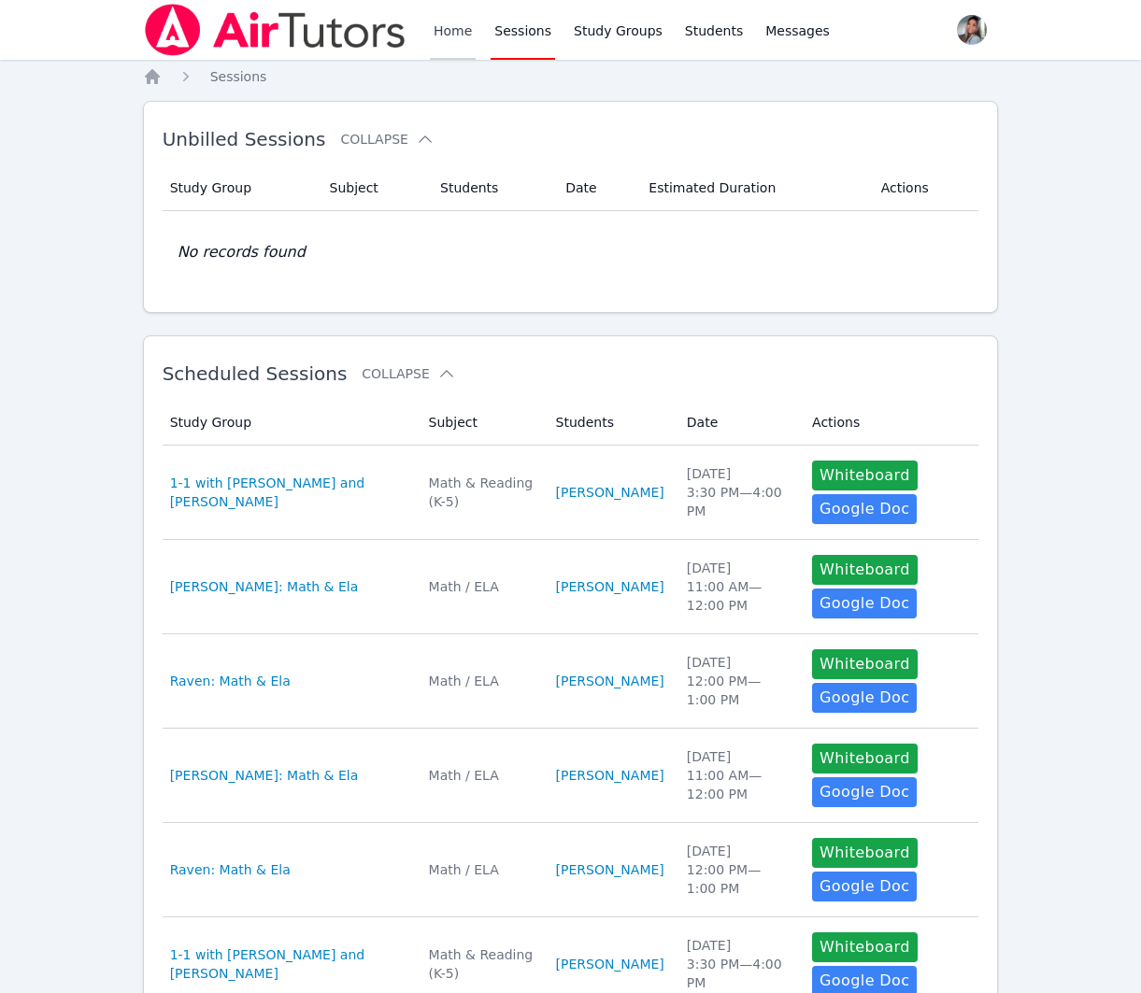
click at [441, 42] on link "Home" at bounding box center [453, 30] width 46 height 60
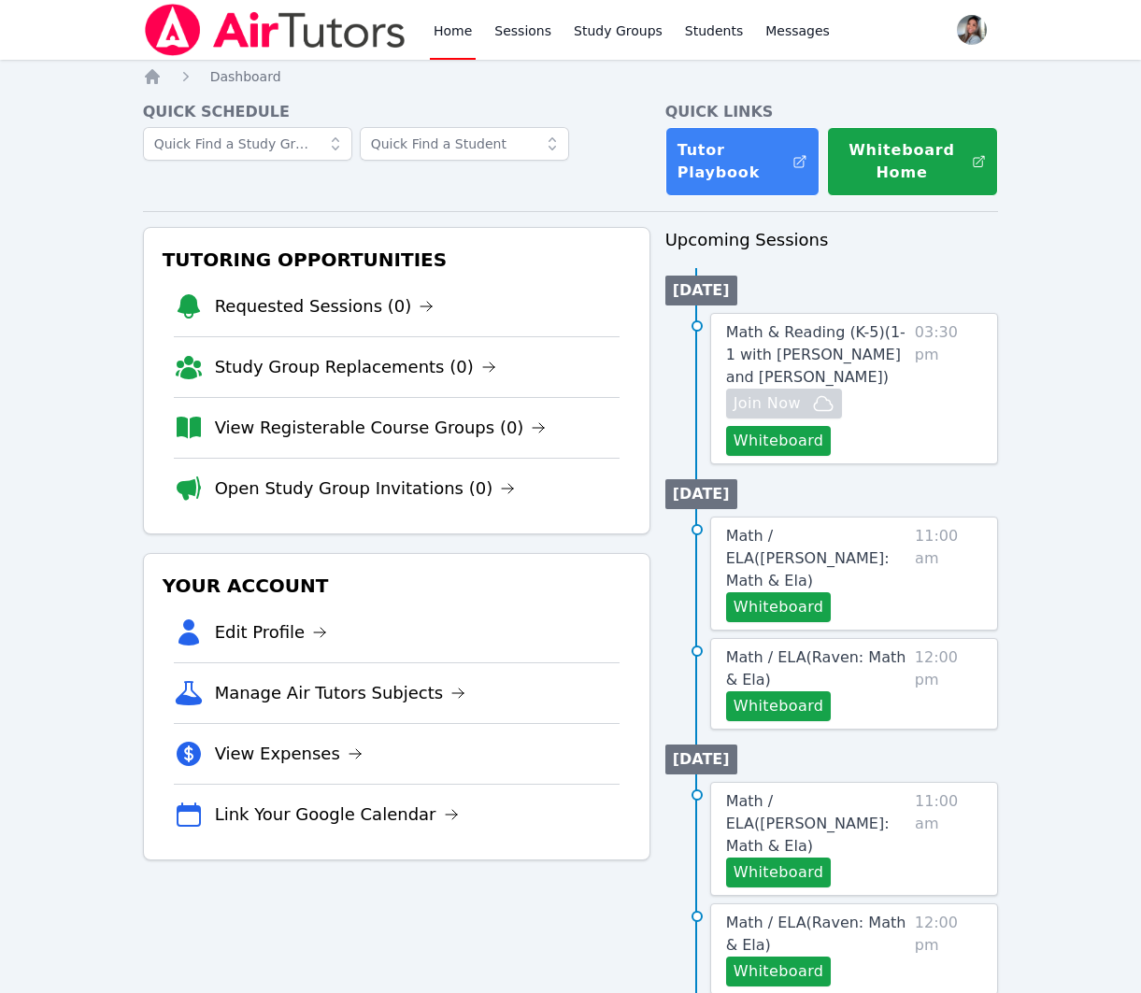
click at [441, 41] on link "Home" at bounding box center [453, 30] width 46 height 60
click at [556, 38] on div "Home Sessions Study Groups Students Messages" at bounding box center [632, 30] width 404 height 60
click at [536, 34] on link "Sessions" at bounding box center [523, 30] width 64 height 60
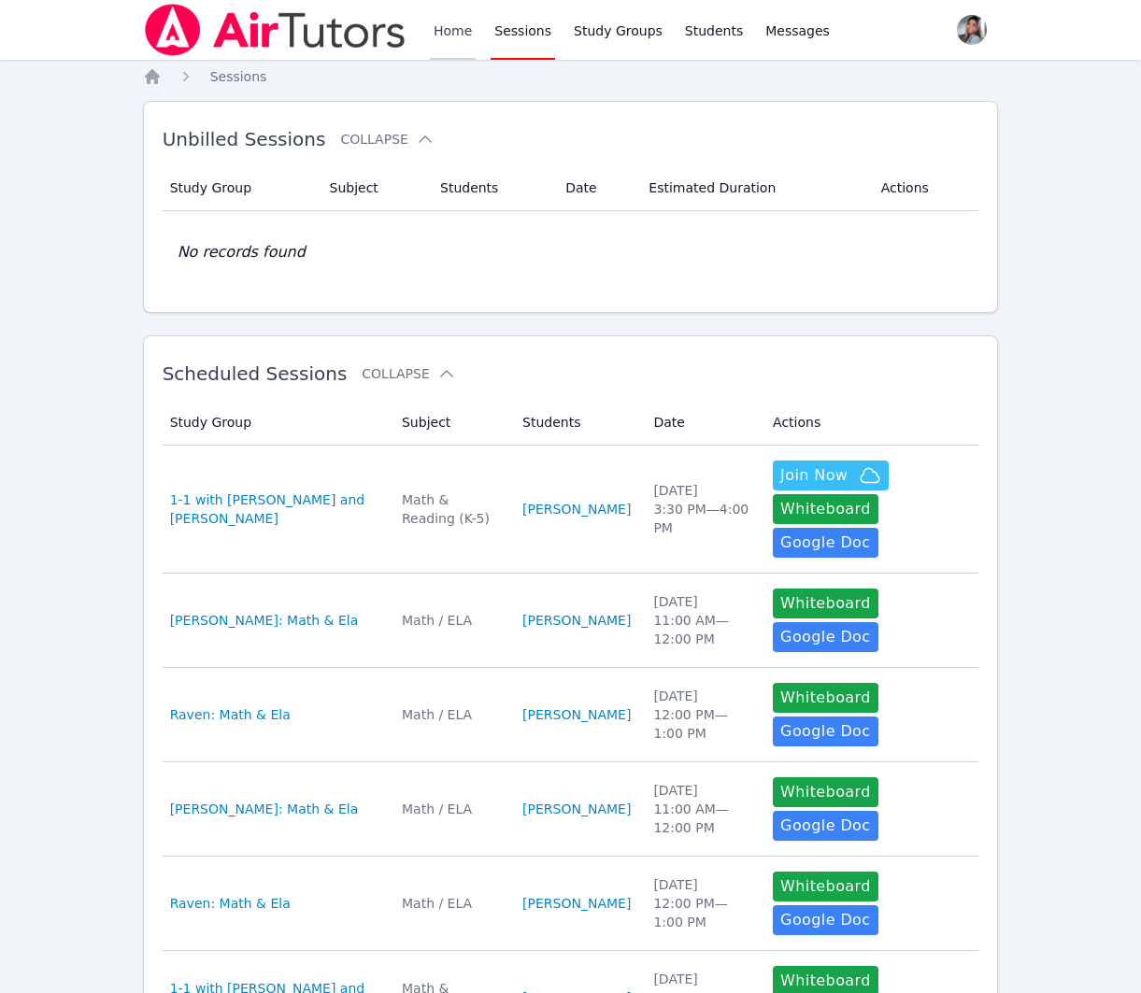
click at [456, 36] on link "Home" at bounding box center [453, 30] width 46 height 60
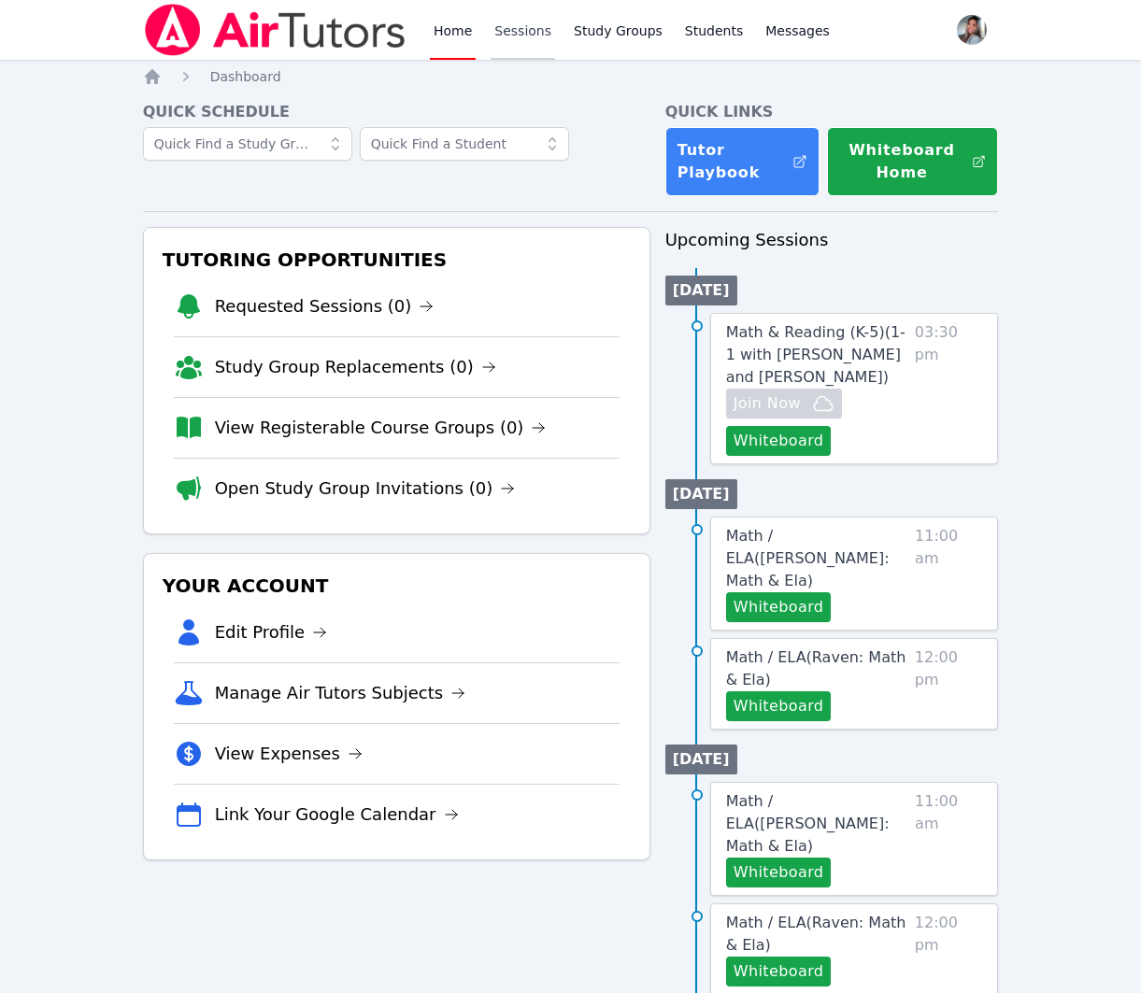
click at [536, 32] on link "Sessions" at bounding box center [523, 30] width 64 height 60
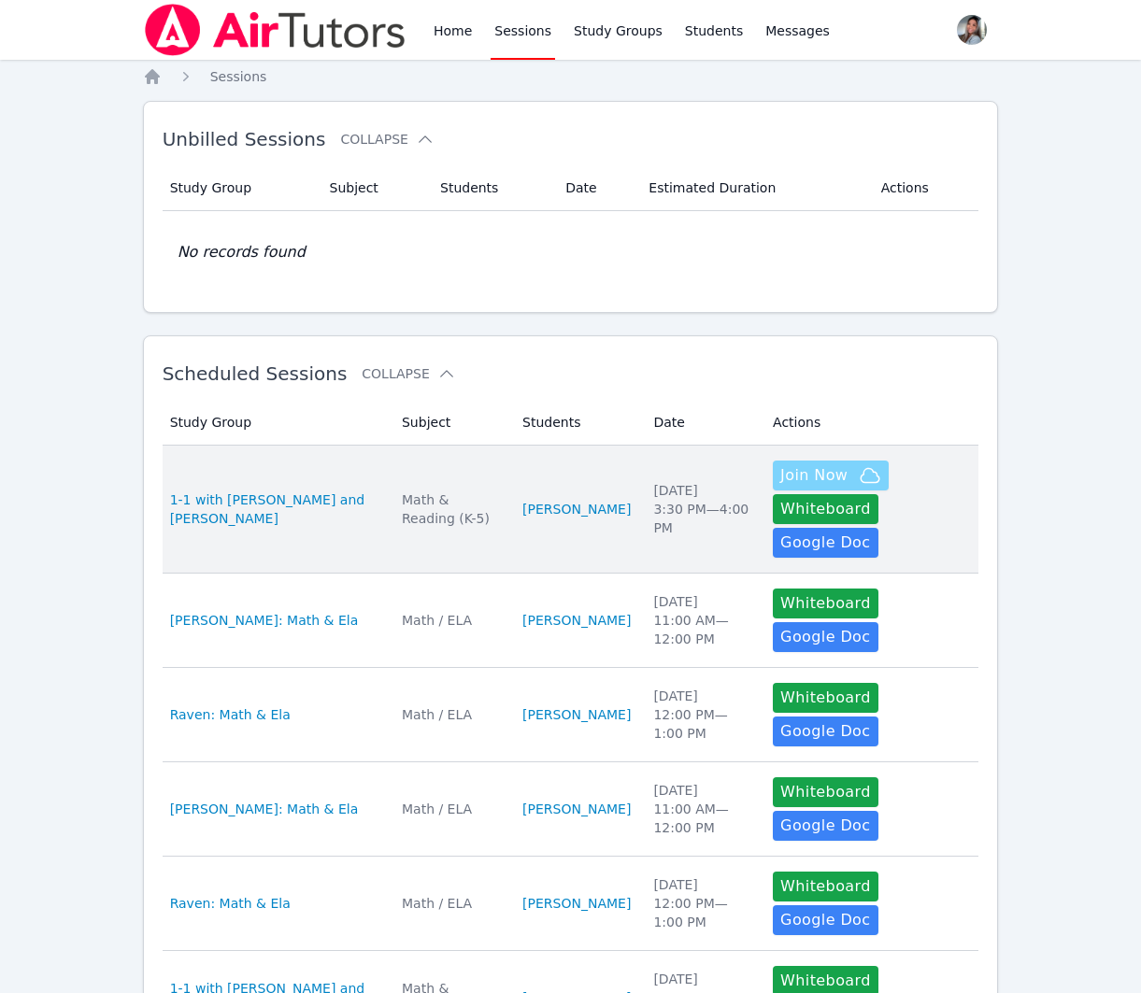
click at [826, 473] on span "Join Now" at bounding box center [813, 475] width 67 height 22
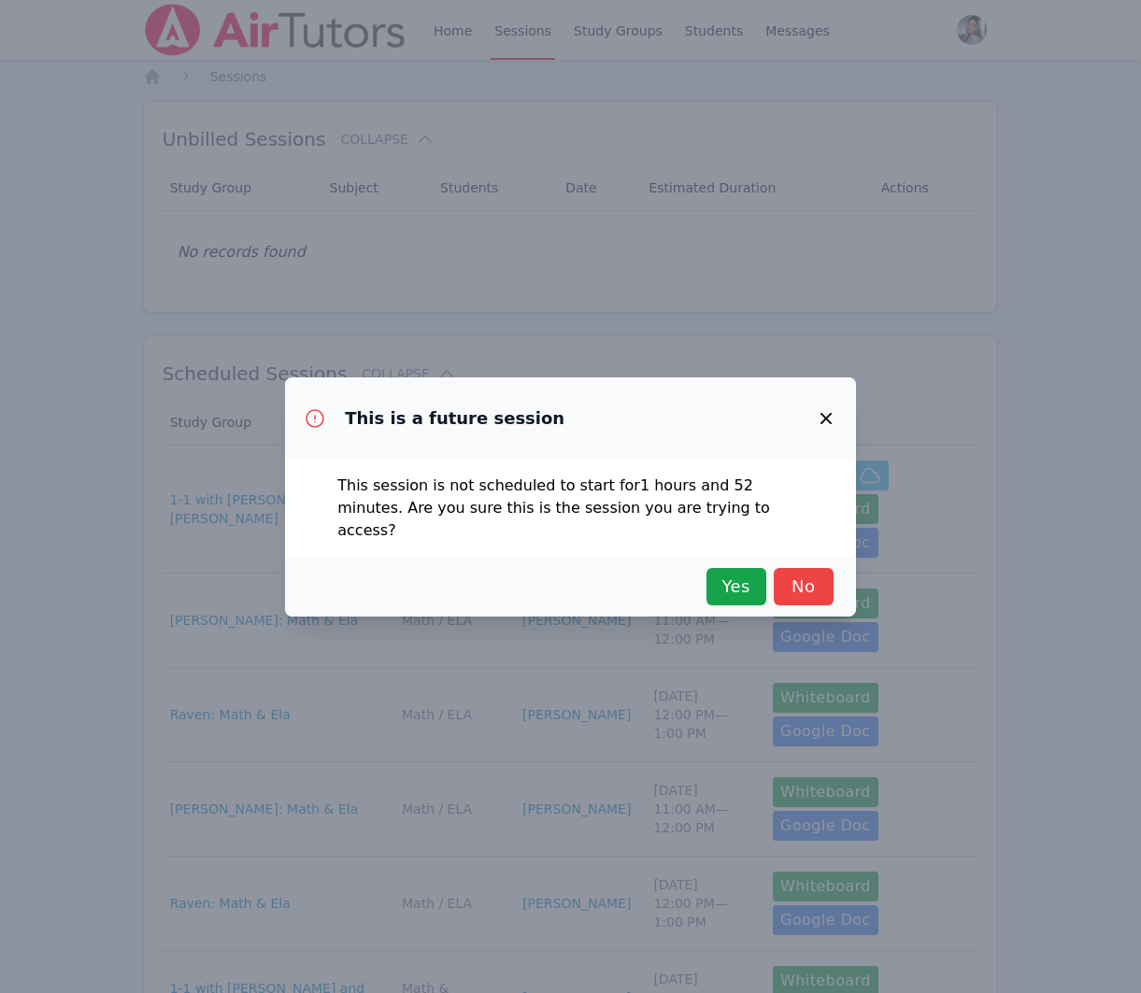
click at [825, 427] on icon "button" at bounding box center [826, 418] width 22 height 22
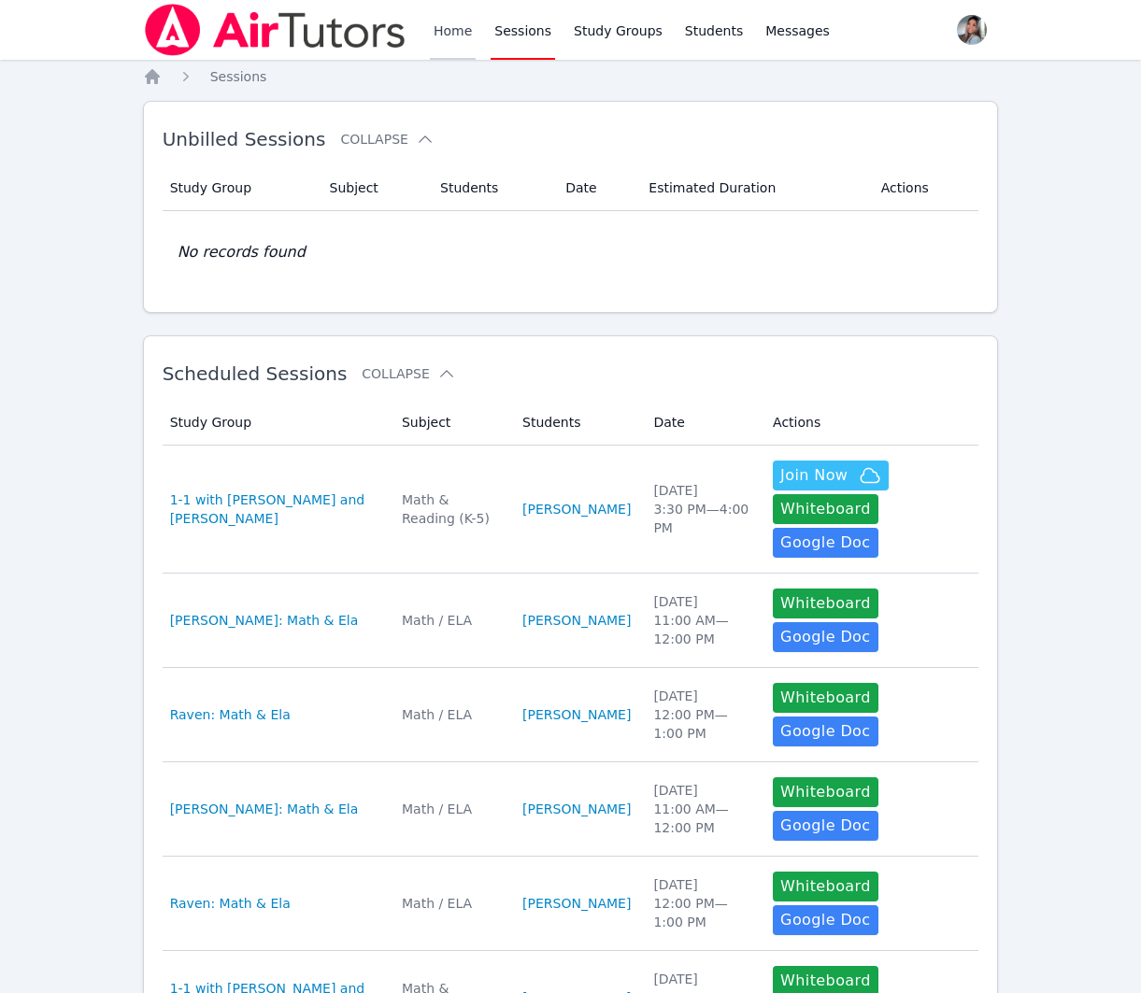
click at [435, 28] on link "Home" at bounding box center [453, 30] width 46 height 60
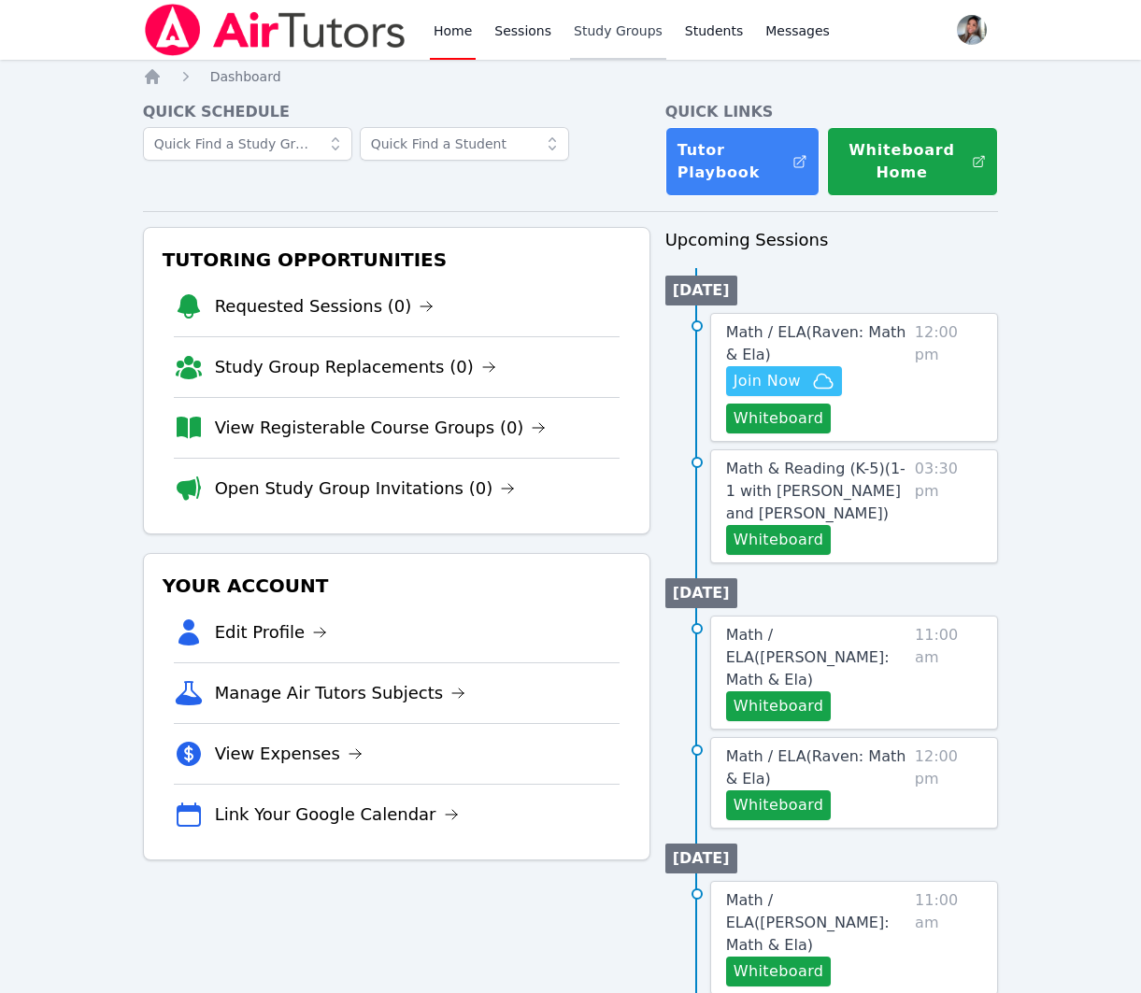
click at [627, 39] on link "Study Groups" at bounding box center [618, 30] width 96 height 60
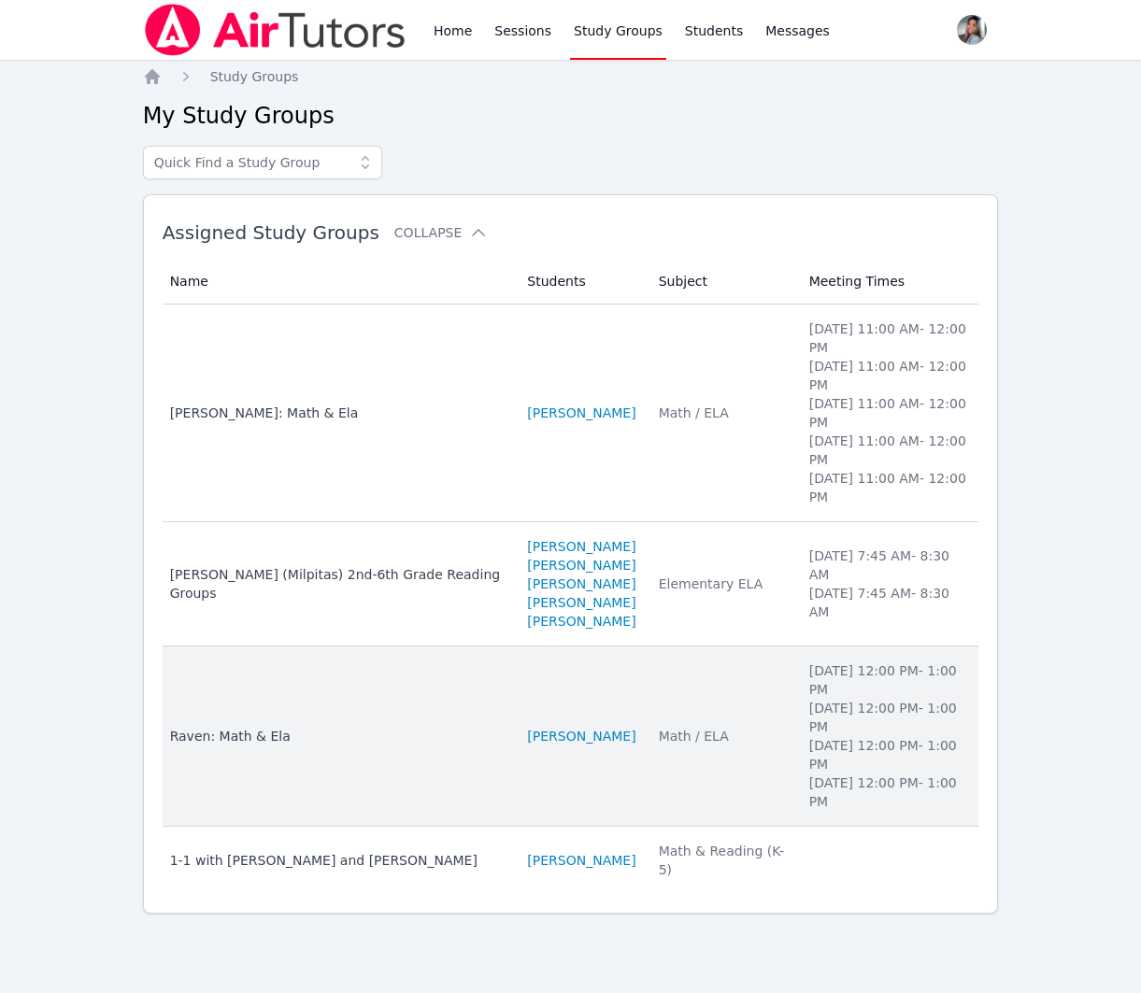
click at [663, 722] on td "Subject Math / ELA" at bounding box center [723, 737] width 150 height 180
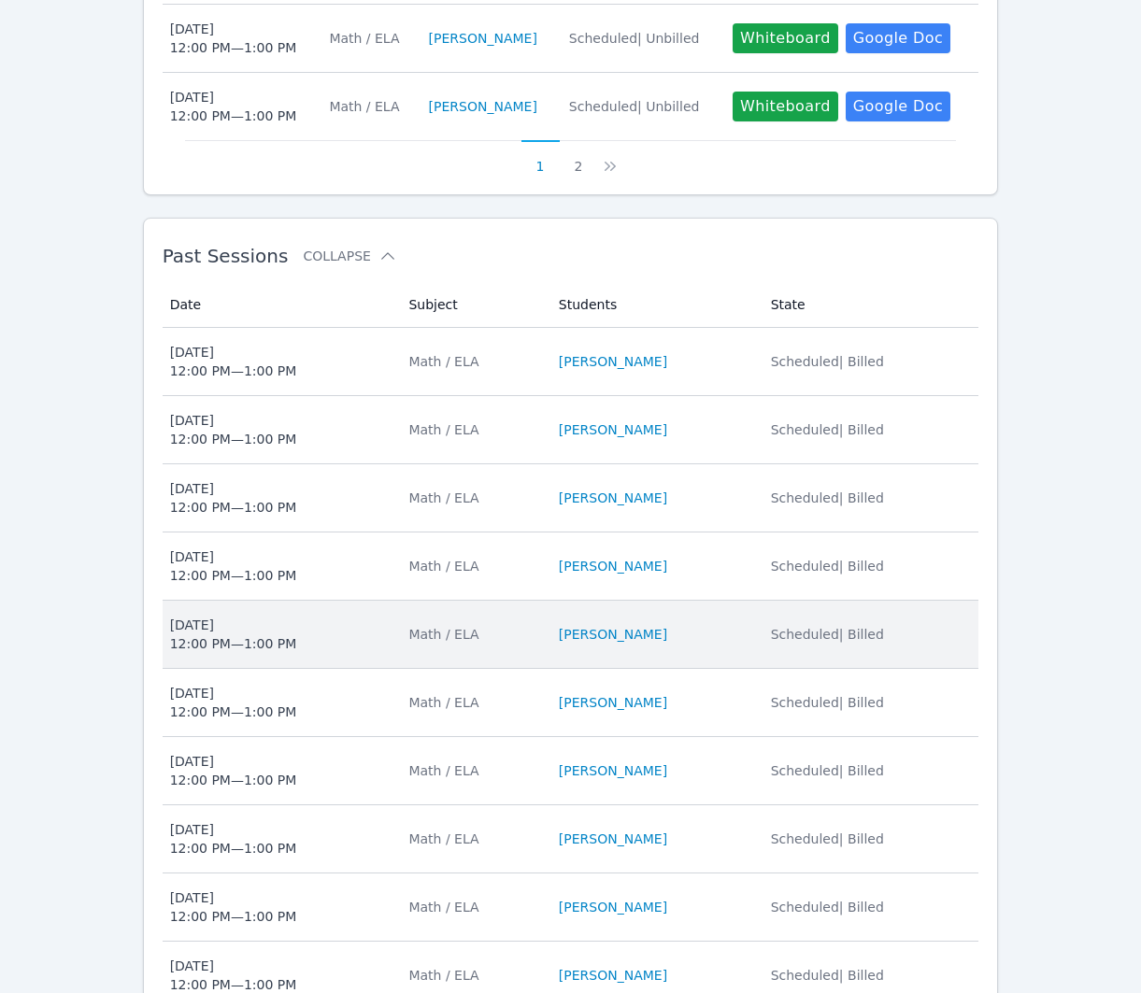
scroll to position [1183, 0]
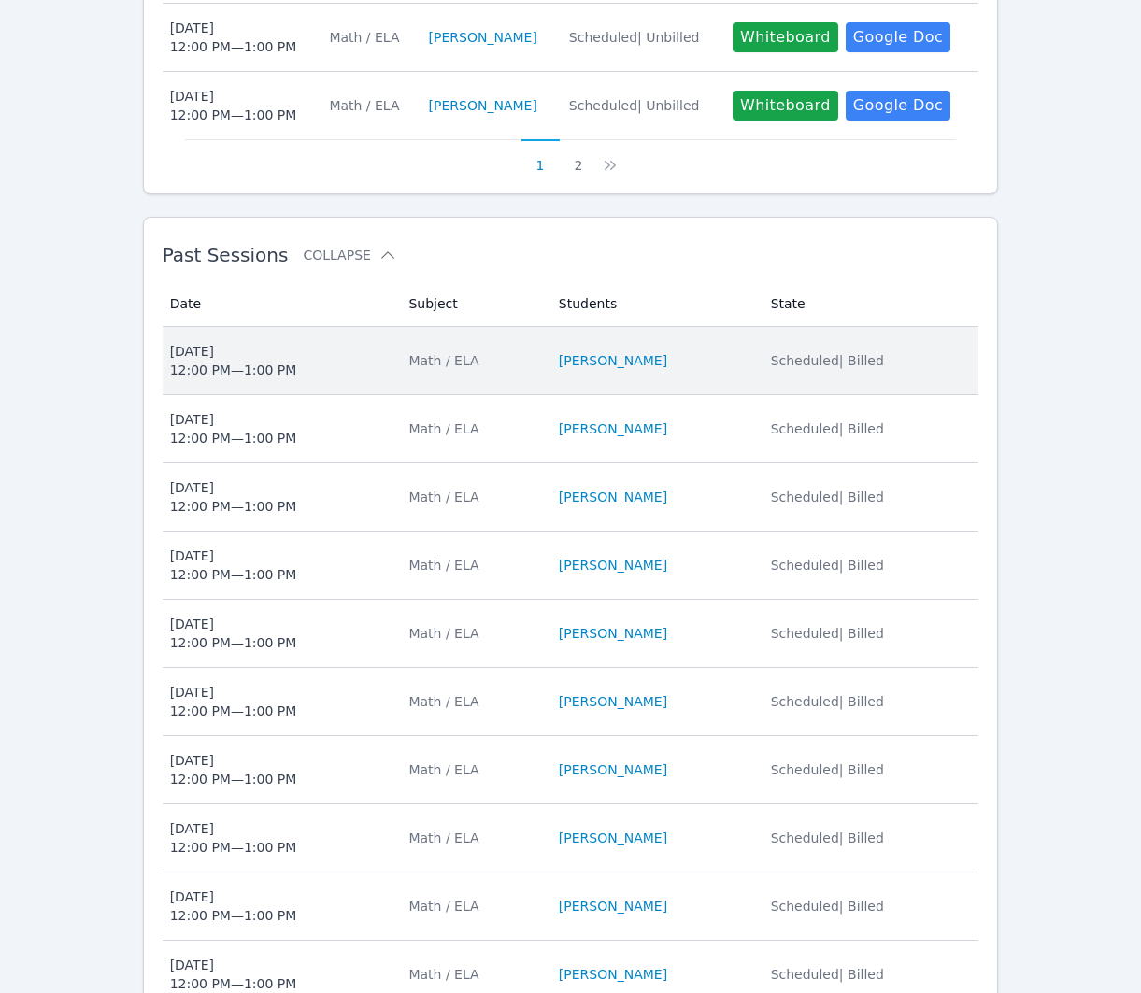
click at [316, 356] on span "[DATE] 12:00 PM — 1:00 PM" at bounding box center [278, 360] width 217 height 37
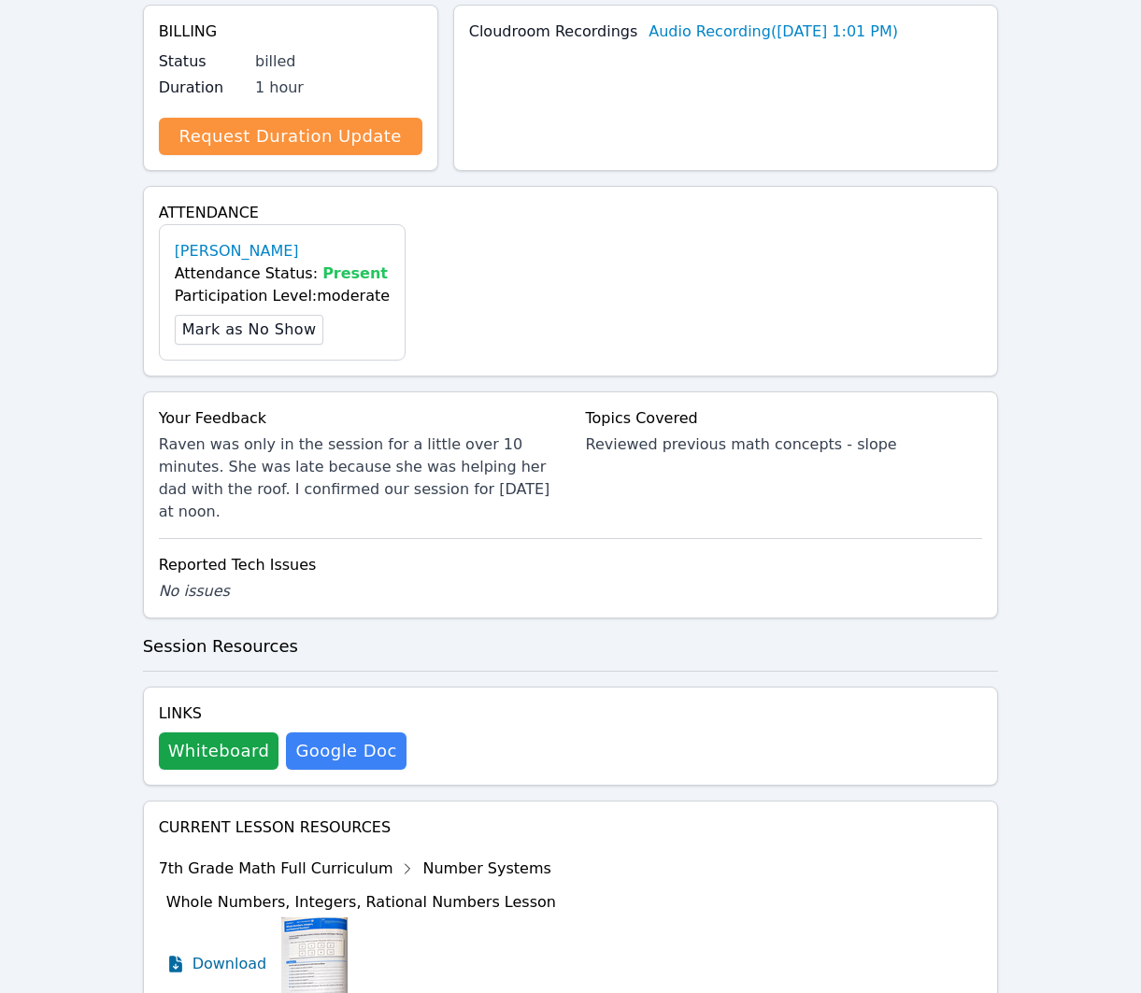
scroll to position [433, 0]
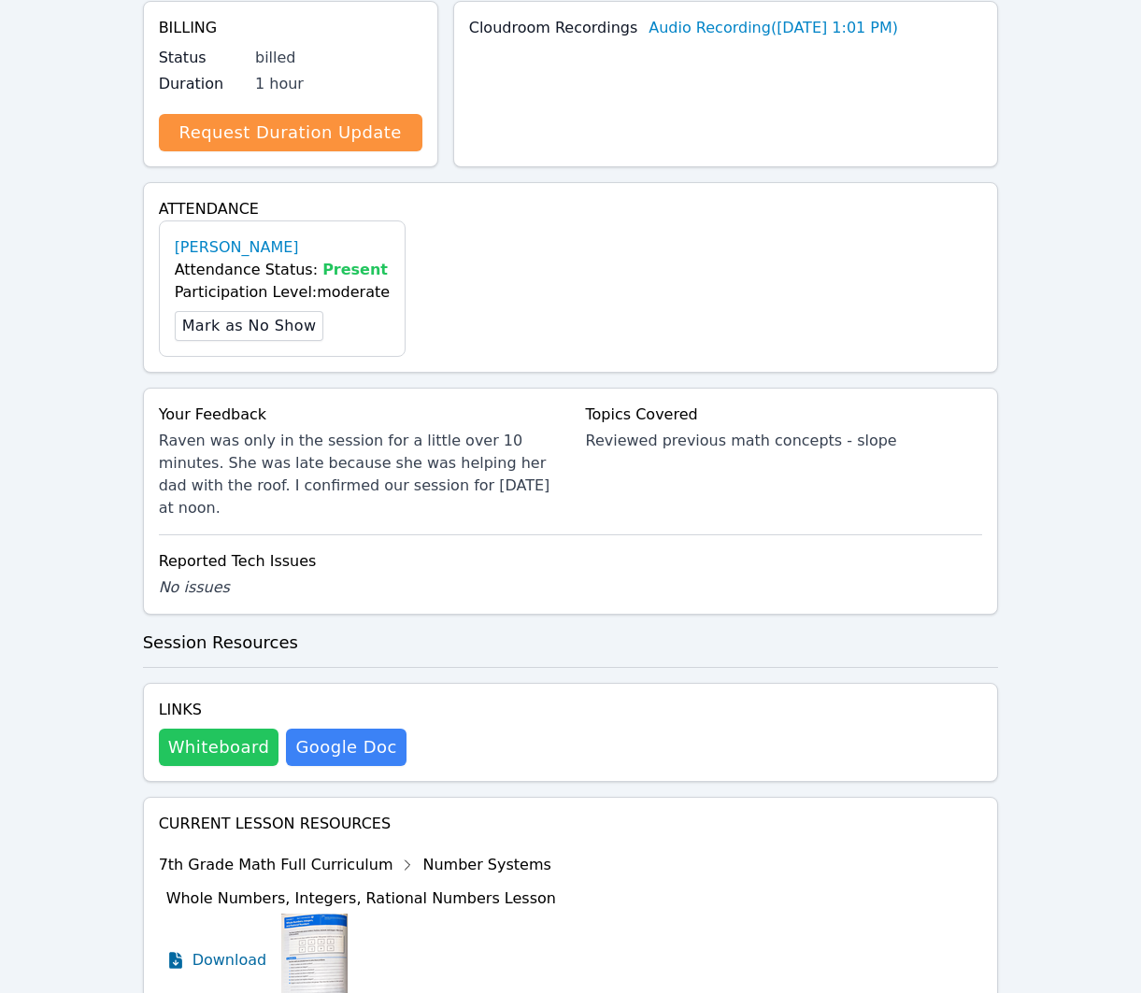
click at [203, 729] on button "Whiteboard" at bounding box center [219, 747] width 121 height 37
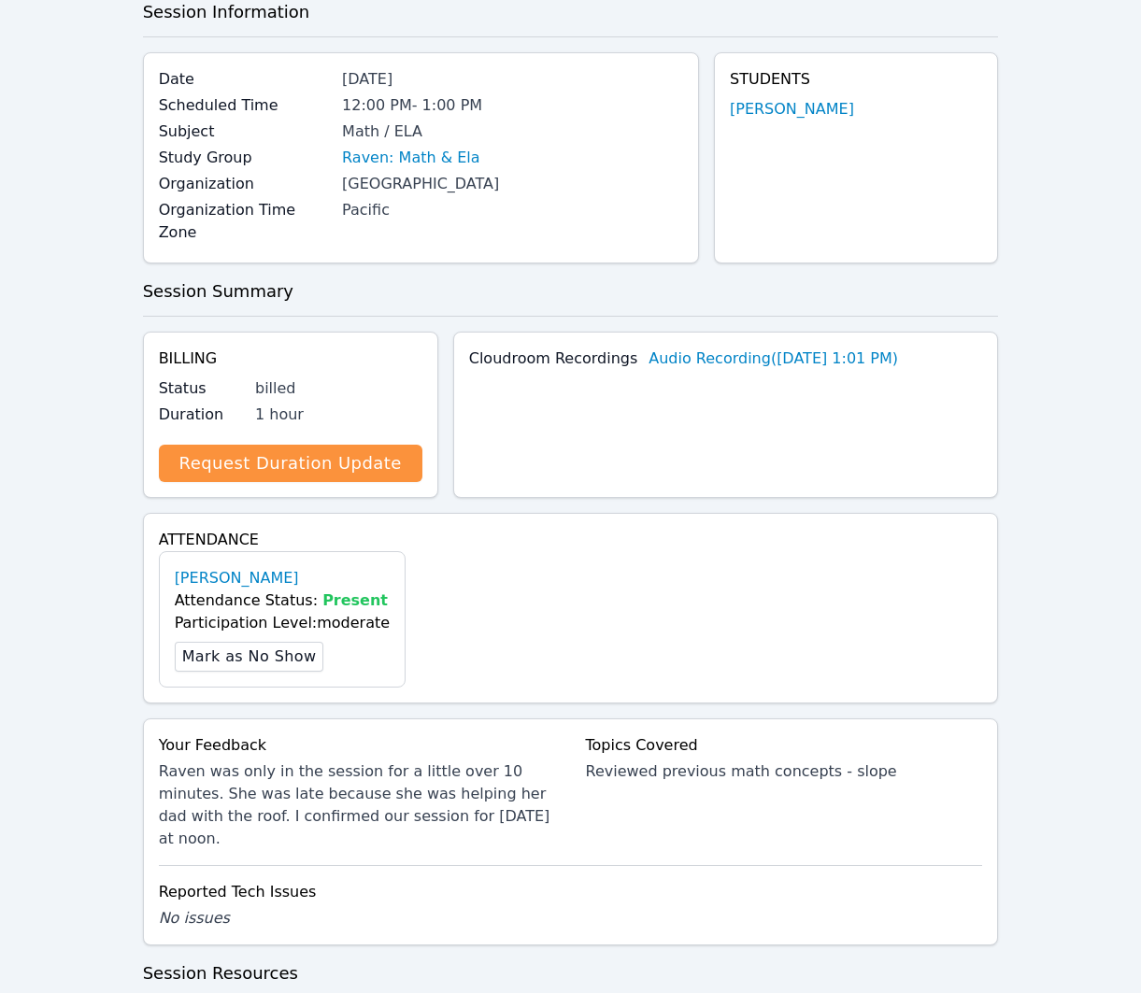
scroll to position [0, 0]
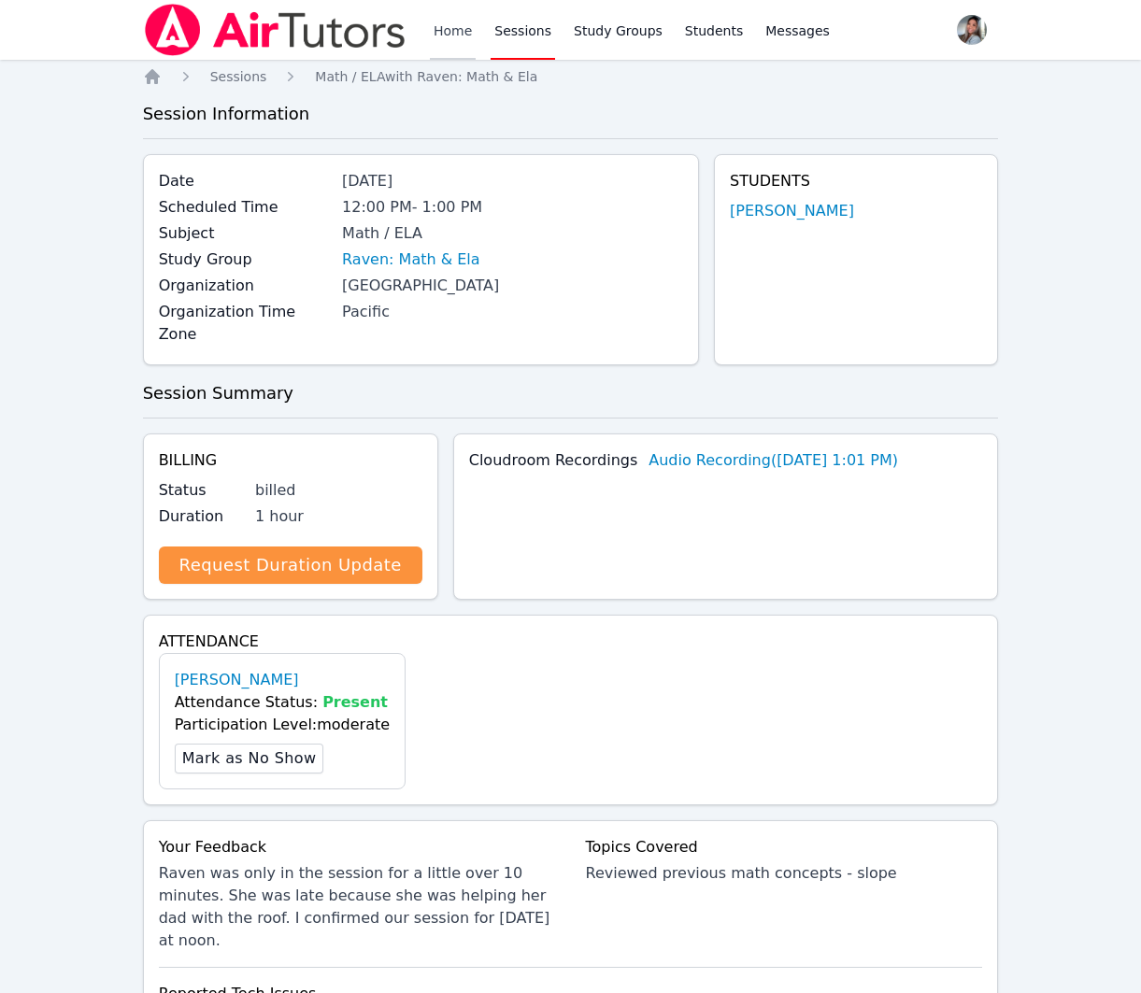
click at [455, 21] on link "Home" at bounding box center [453, 30] width 46 height 60
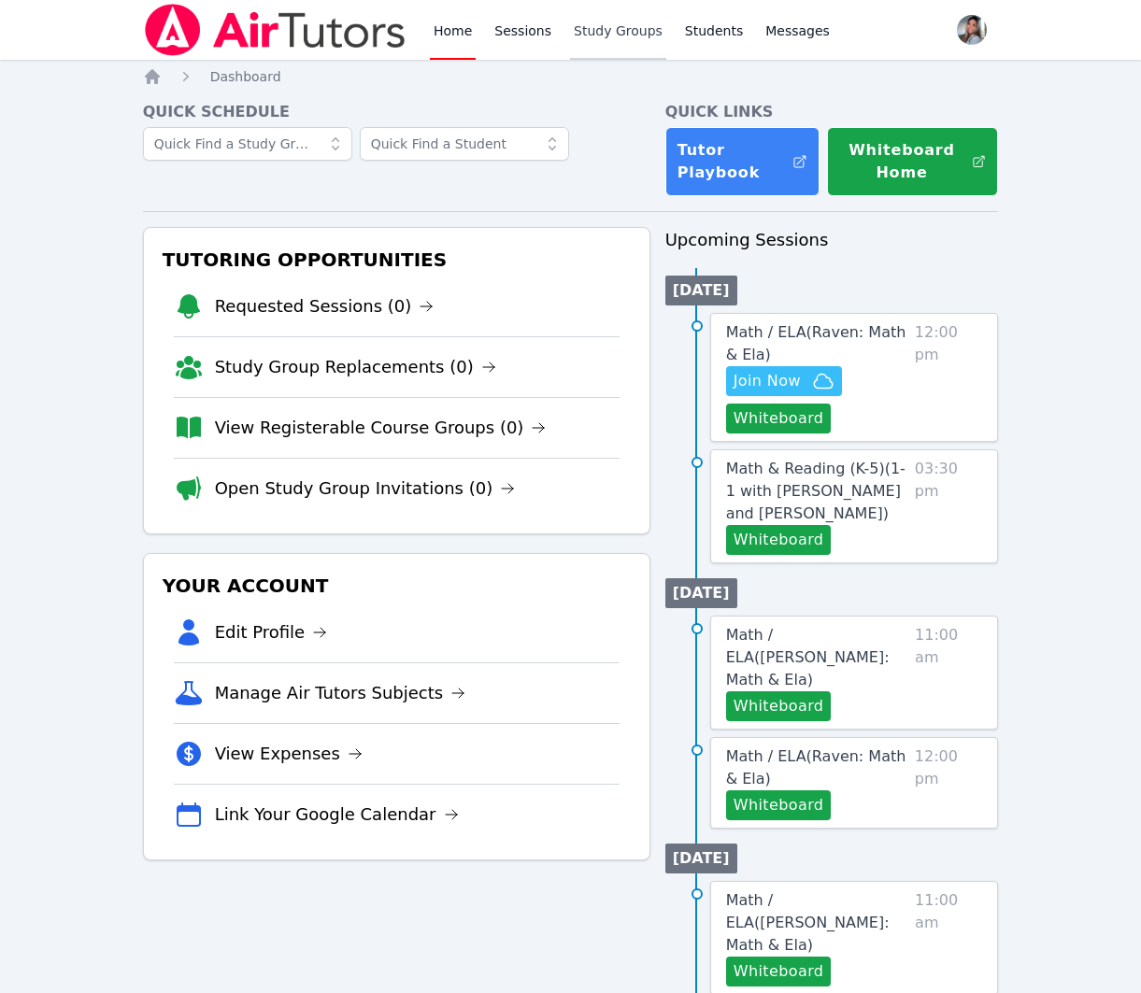
click at [613, 33] on link "Study Groups" at bounding box center [618, 30] width 96 height 60
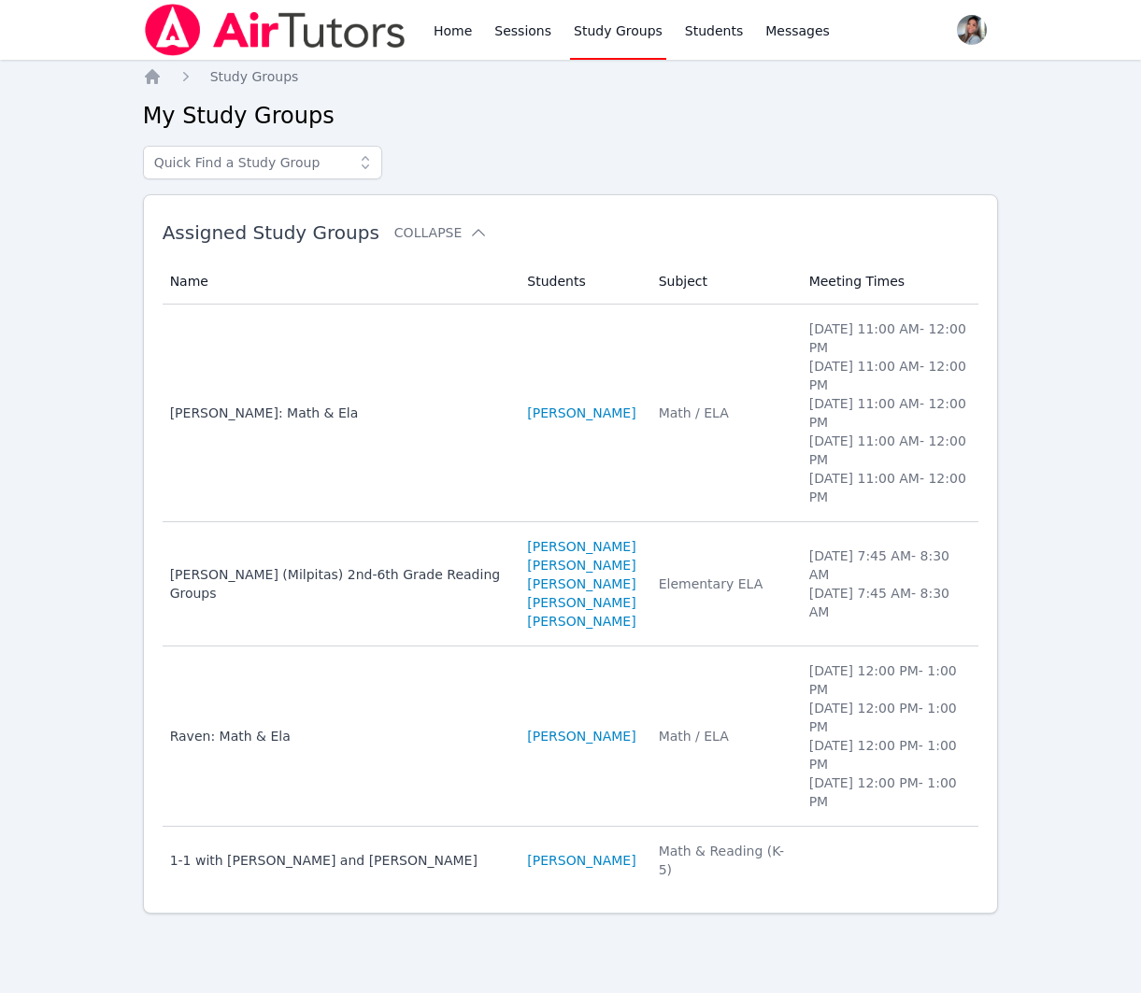
click at [628, 474] on td "Students [PERSON_NAME]" at bounding box center [581, 414] width 131 height 218
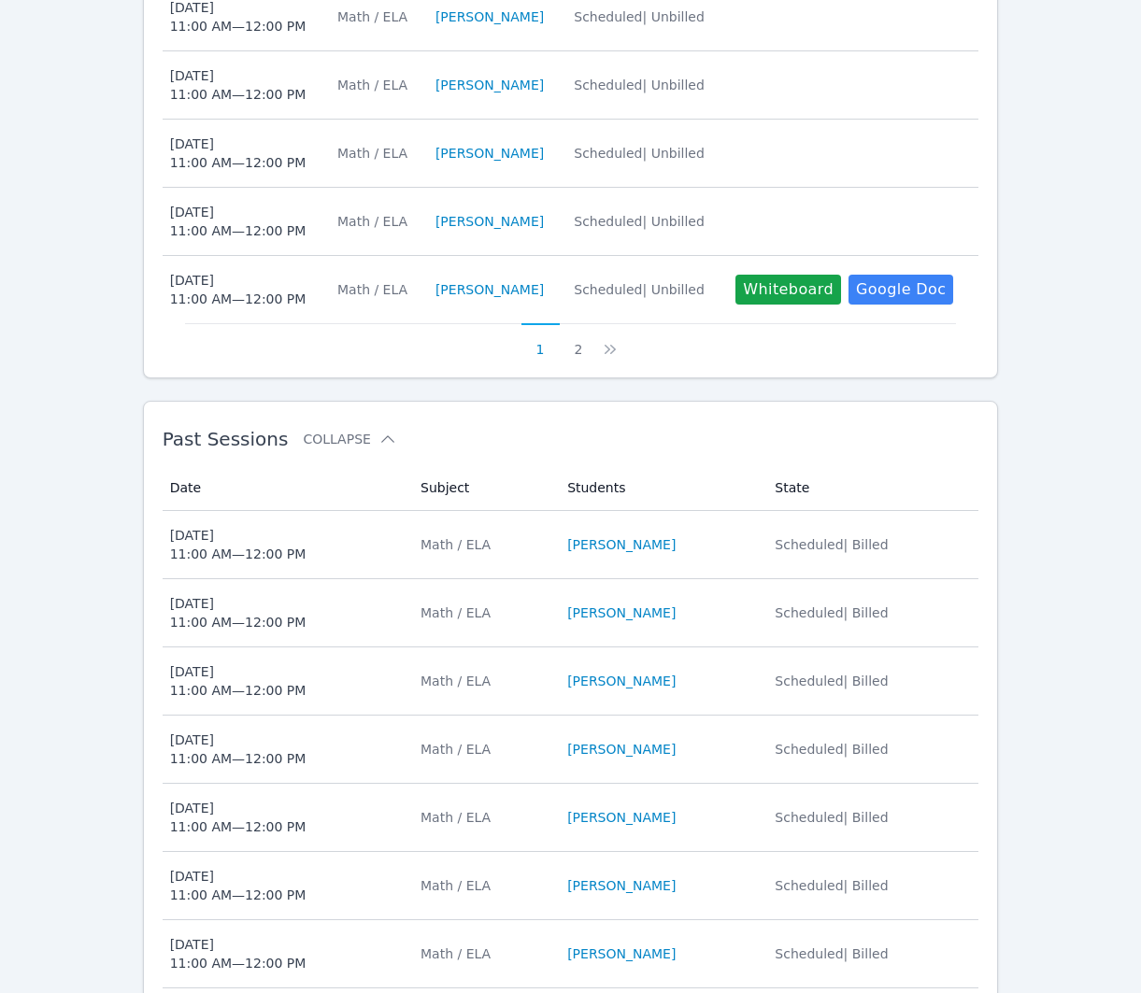
scroll to position [1094, 0]
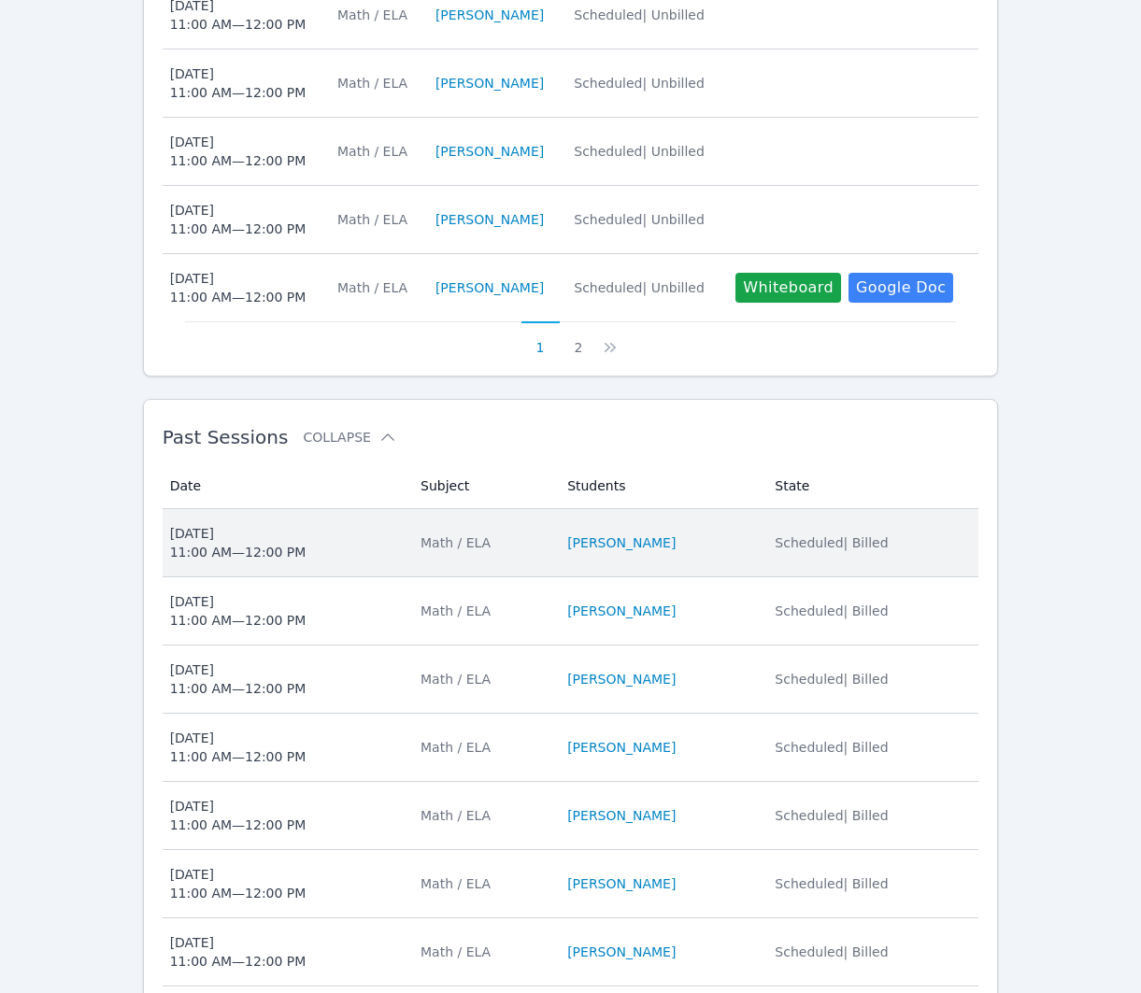
click at [715, 548] on li "[PERSON_NAME]" at bounding box center [659, 543] width 185 height 19
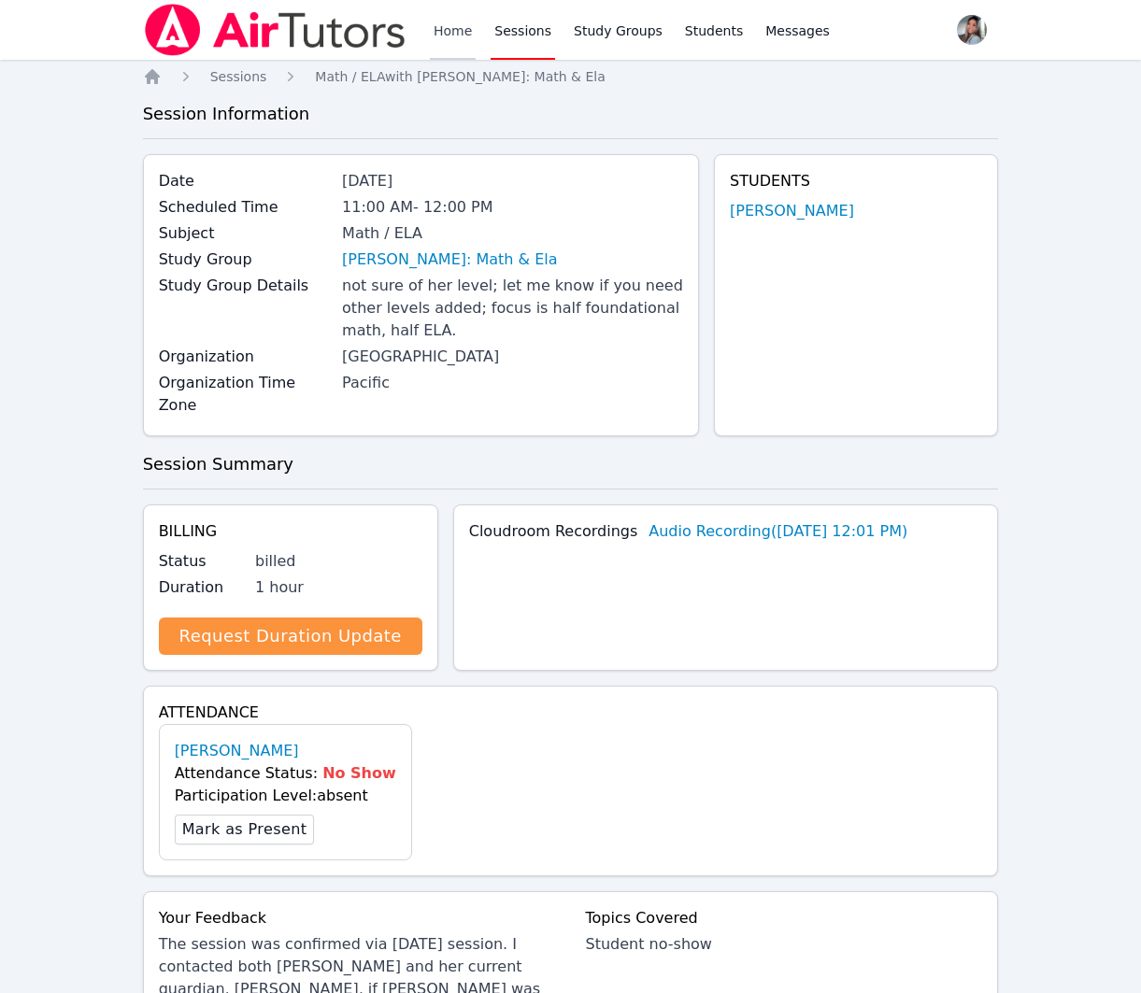
click at [447, 15] on link "Home" at bounding box center [453, 30] width 46 height 60
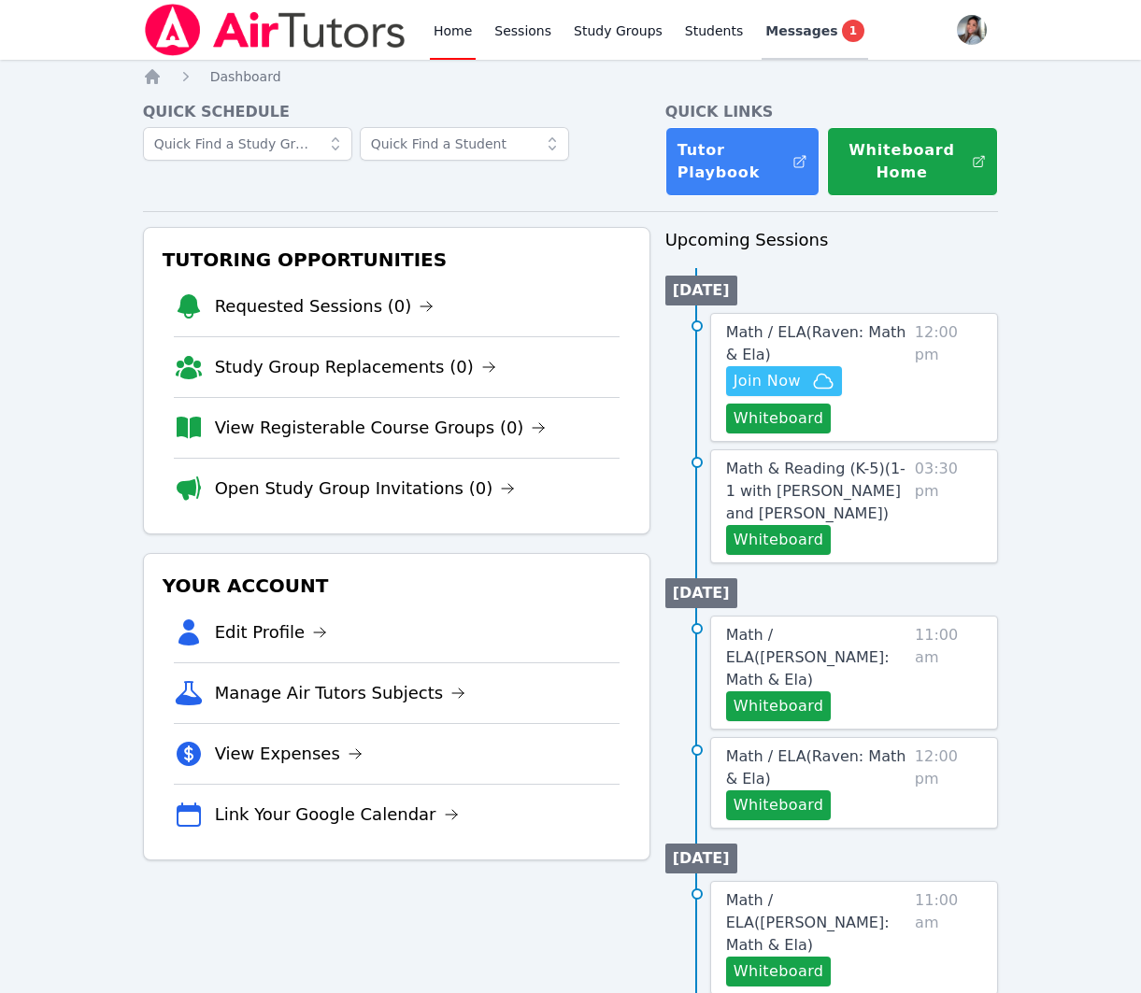
click at [776, 28] on span "Messages" at bounding box center [801, 30] width 72 height 19
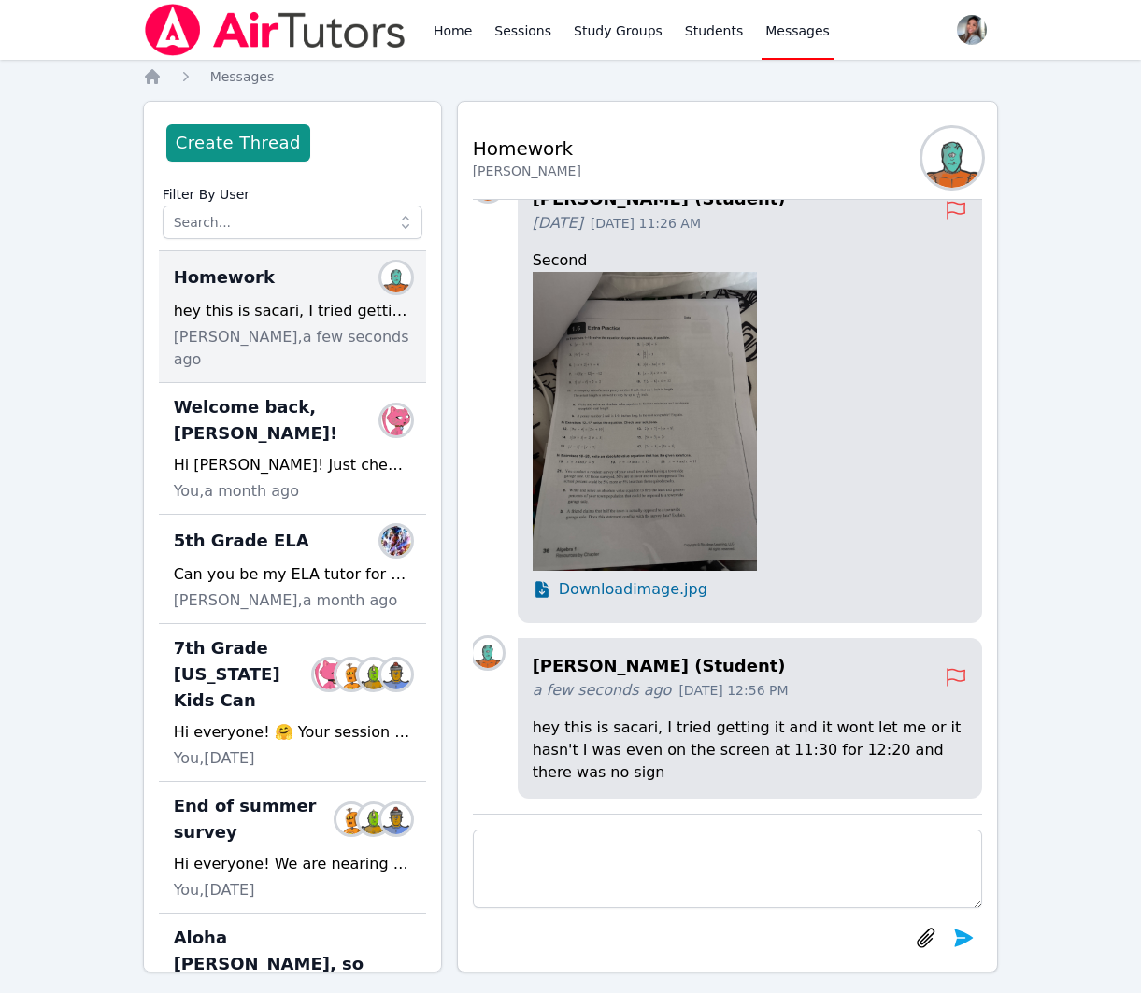
click at [763, 907] on textarea at bounding box center [728, 869] width 510 height 79
click at [761, 877] on textarea at bounding box center [728, 869] width 510 height 79
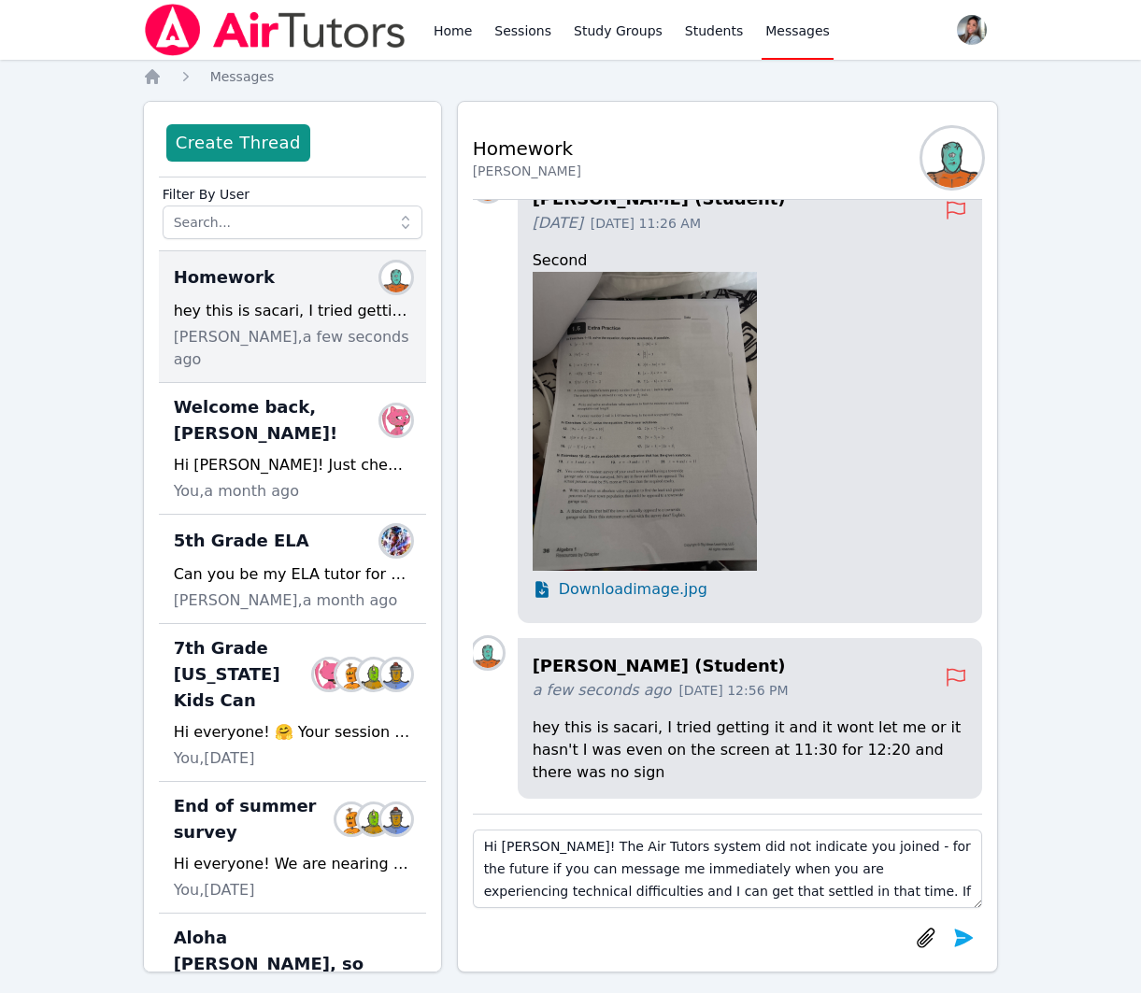
click at [538, 872] on textarea "Hi [PERSON_NAME]! The Air Tutors system did not indicate you joined - for the f…" at bounding box center [728, 869] width 510 height 79
type textarea "Hi [PERSON_NAME]! The Air Tutors system did not indicate you joined - for the f…"
click at [971, 936] on icon "submit" at bounding box center [964, 938] width 19 height 18
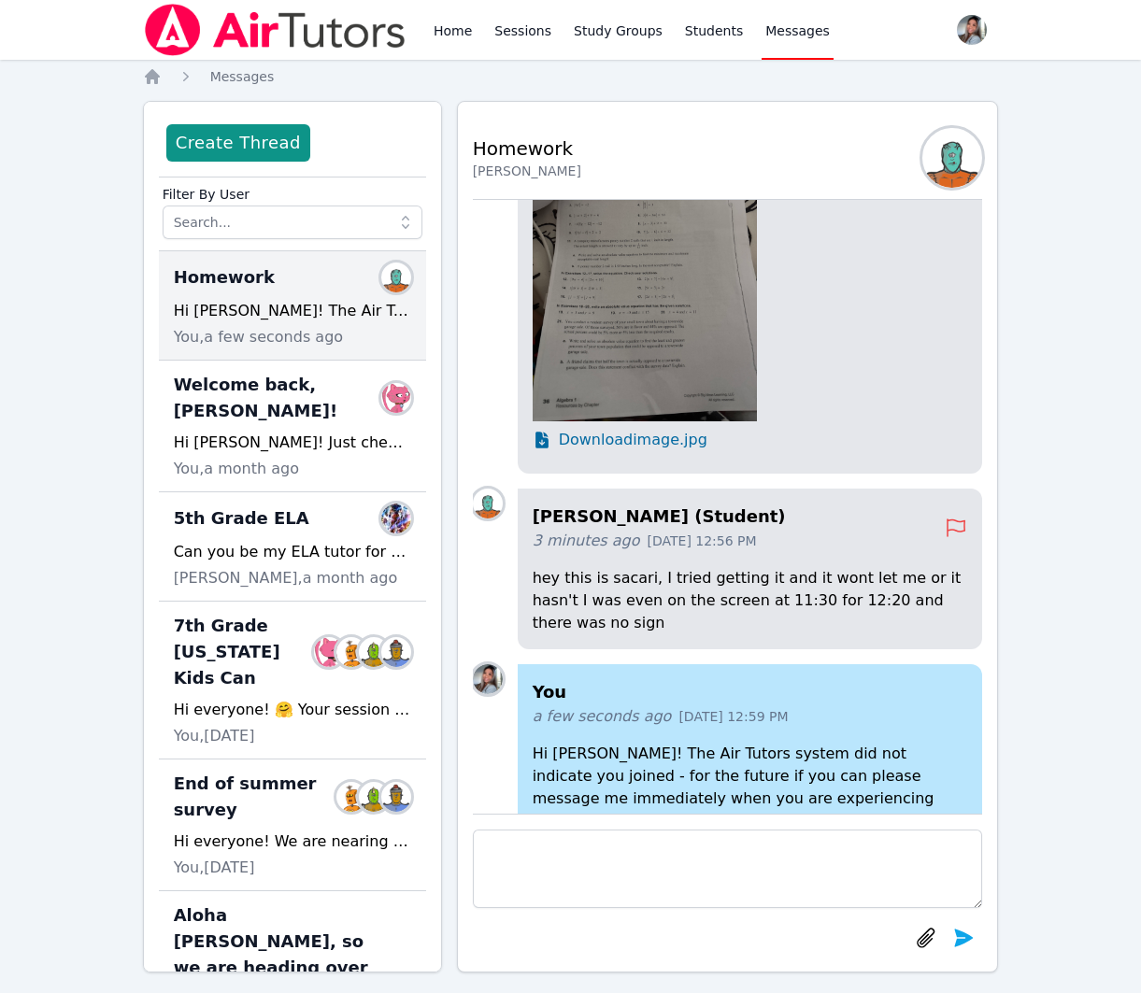
scroll to position [0, 0]
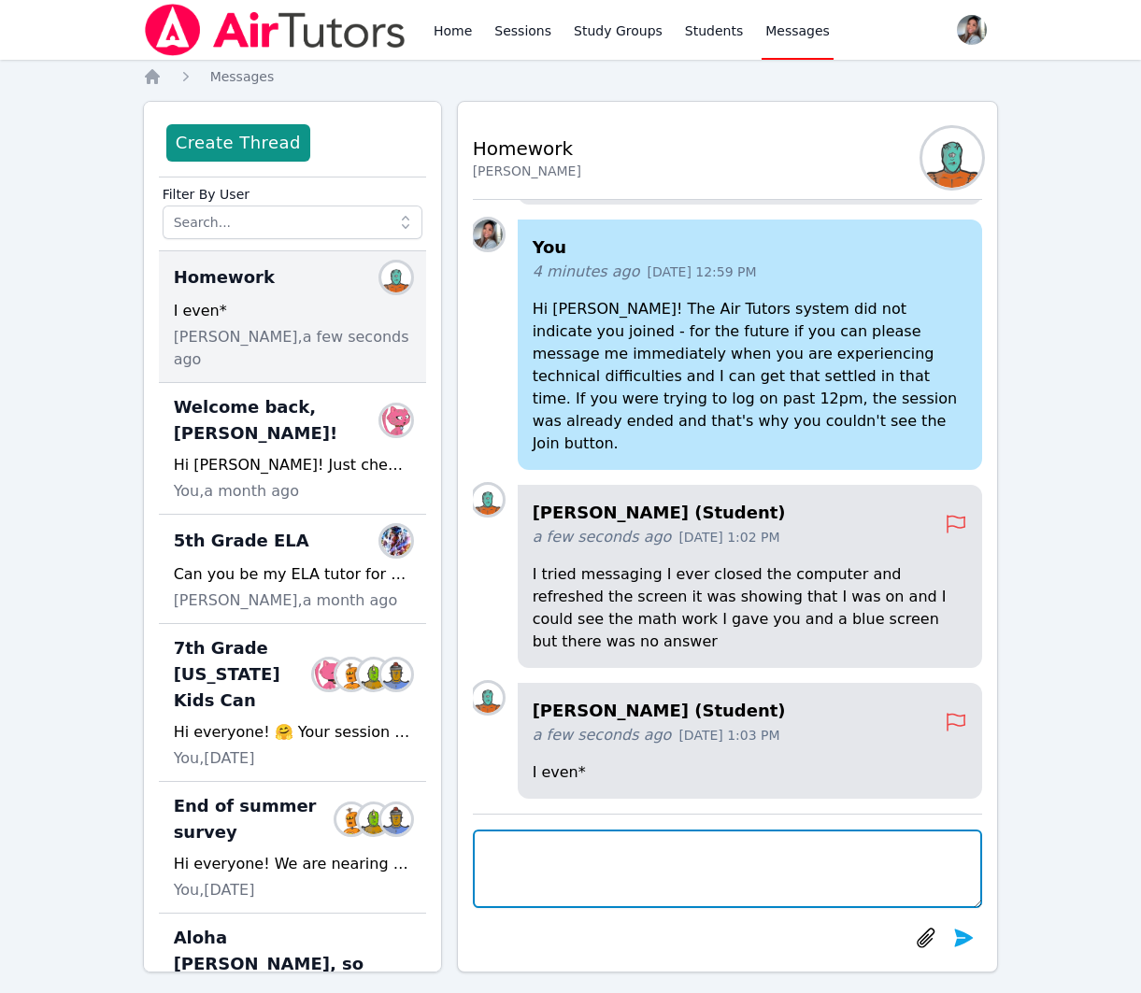
click at [836, 884] on textarea at bounding box center [728, 869] width 510 height 79
type textarea "O"
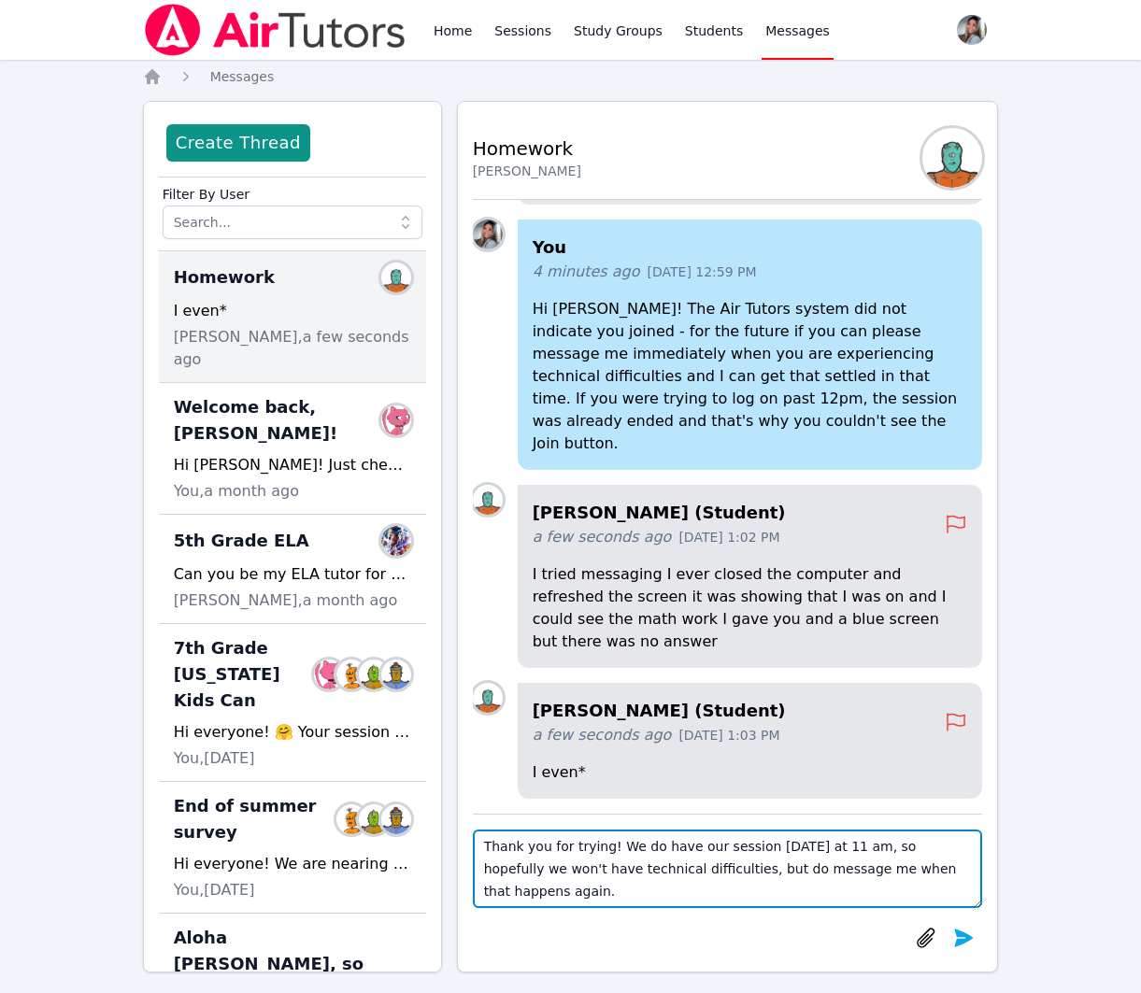
click at [961, 875] on textarea "Thank you for trying! We do have our session [DATE] at 11 am, so hopefully we w…" at bounding box center [728, 869] width 510 height 79
click at [823, 870] on textarea "Thank you for trying! We do have our session [DATE] at 11 am, so hopefully we w…" at bounding box center [728, 869] width 510 height 79
click at [822, 870] on textarea "Thank you for trying! We do have our session [DATE] at 11 am, so hopefully we w…" at bounding box center [728, 869] width 510 height 79
click at [948, 871] on textarea "Thank you for trying! We do have our session [DATE] at 11 am, so hopefully we w…" at bounding box center [728, 869] width 510 height 79
type textarea "Thank you for trying! We do have our session [DATE] at 11 am, so hopefully we w…"
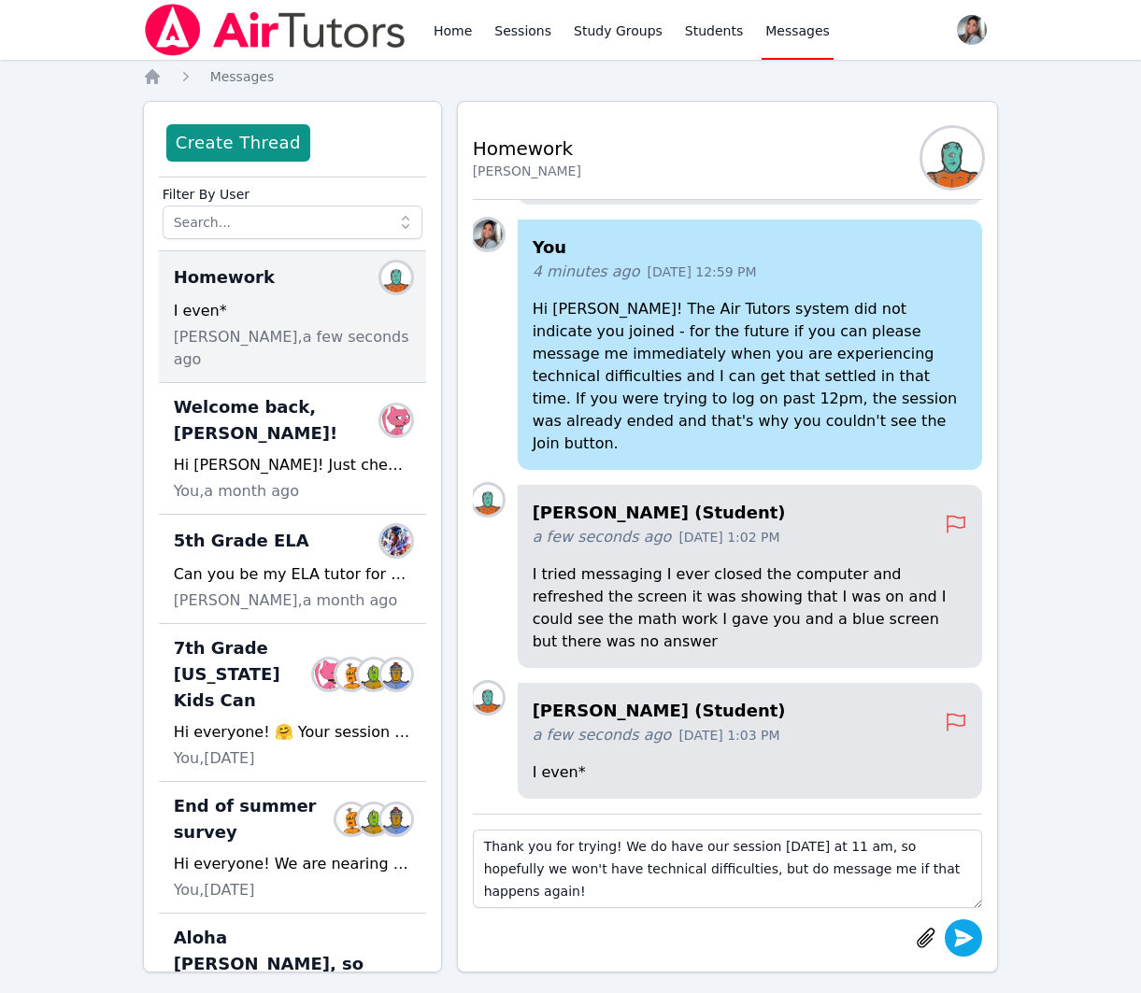
click at [962, 935] on icon "submit" at bounding box center [964, 938] width 19 height 18
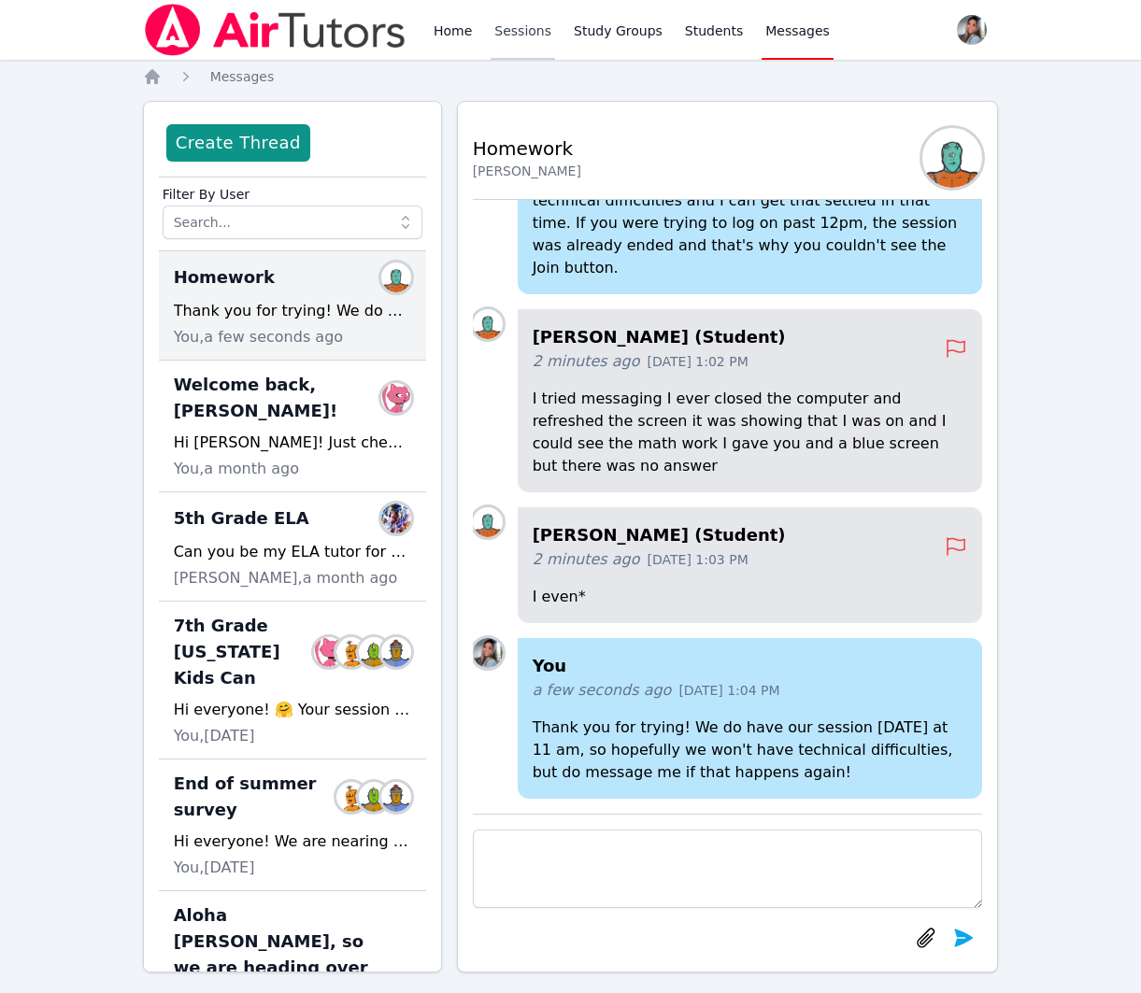
click at [525, 34] on link "Sessions" at bounding box center [523, 30] width 64 height 60
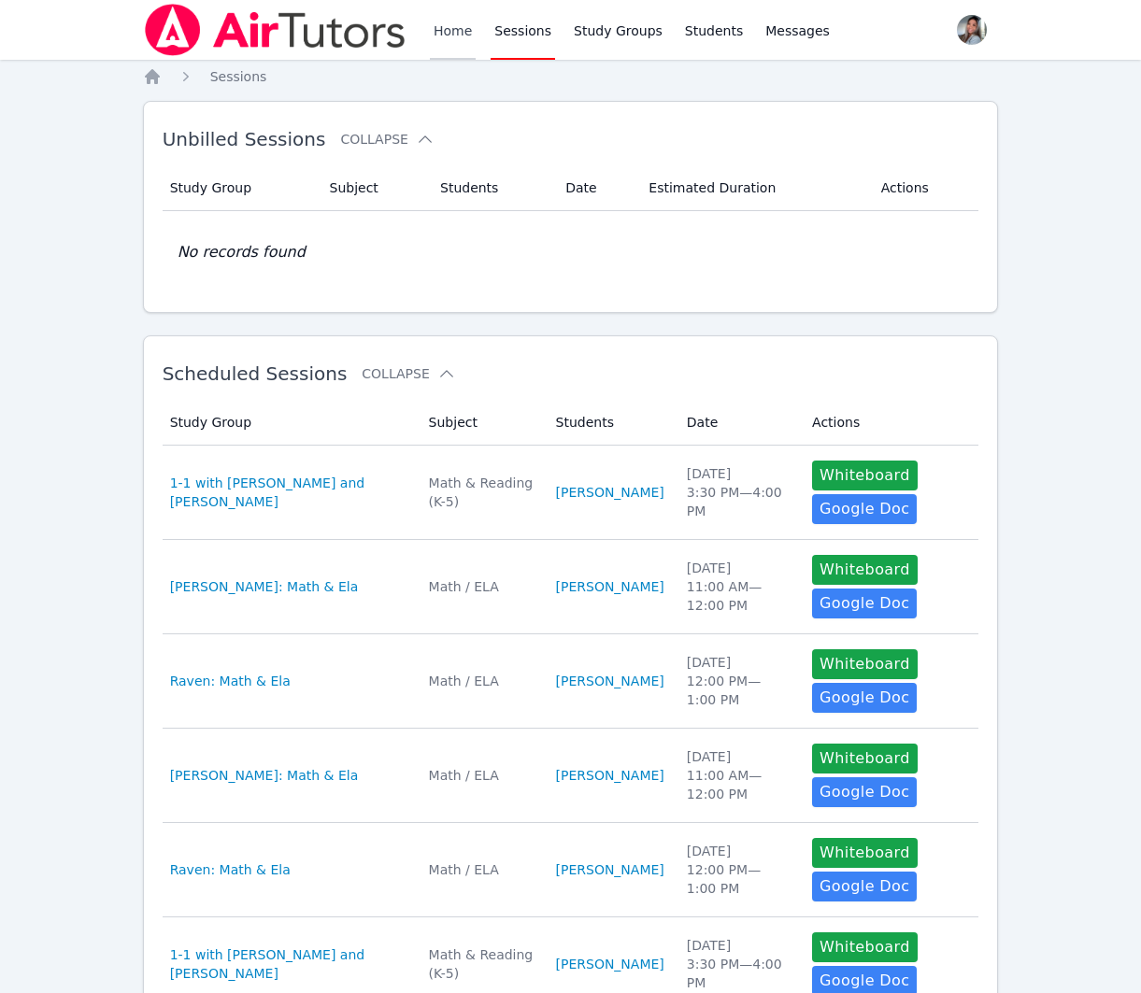
click at [443, 33] on link "Home" at bounding box center [453, 30] width 46 height 60
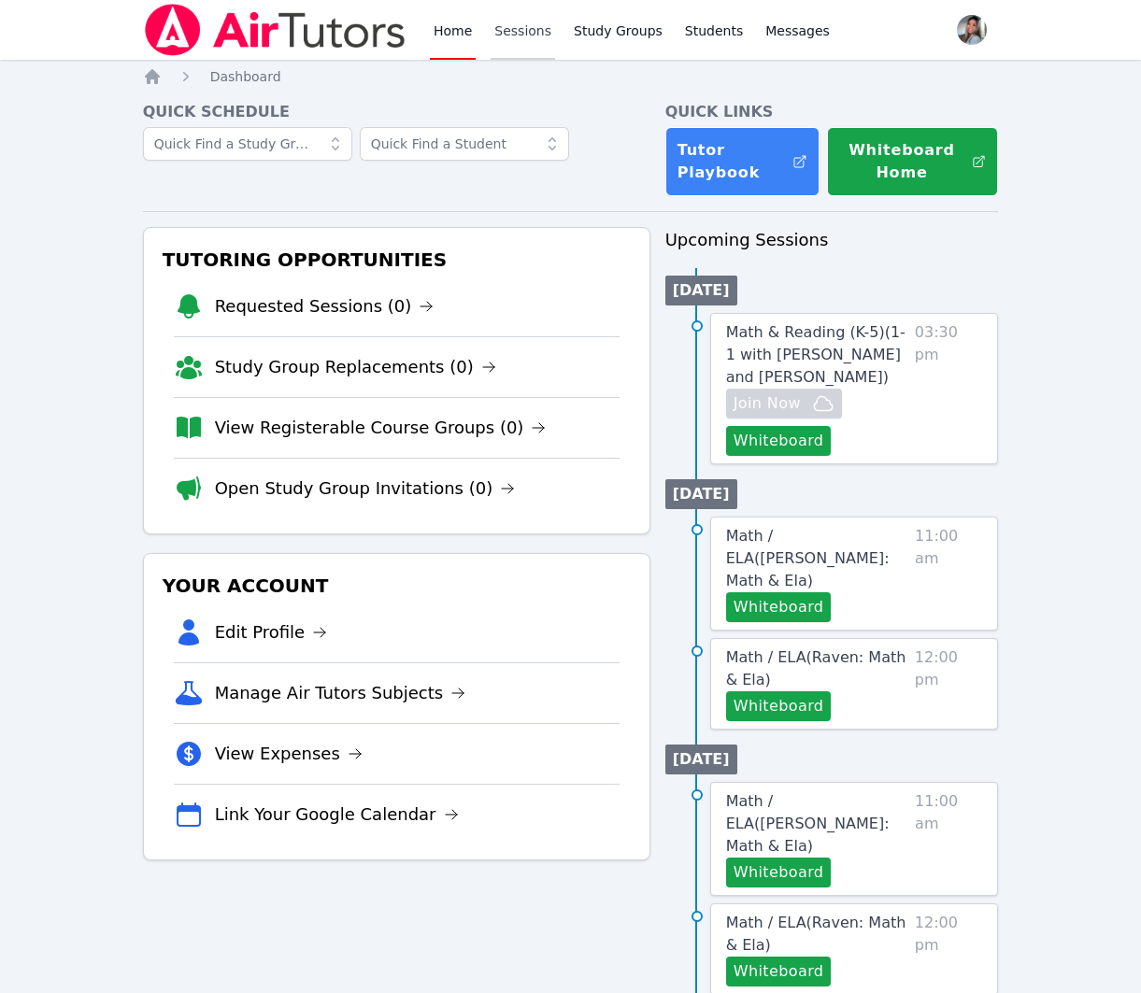
click at [518, 27] on link "Sessions" at bounding box center [523, 30] width 64 height 60
